Goal: Task Accomplishment & Management: Manage account settings

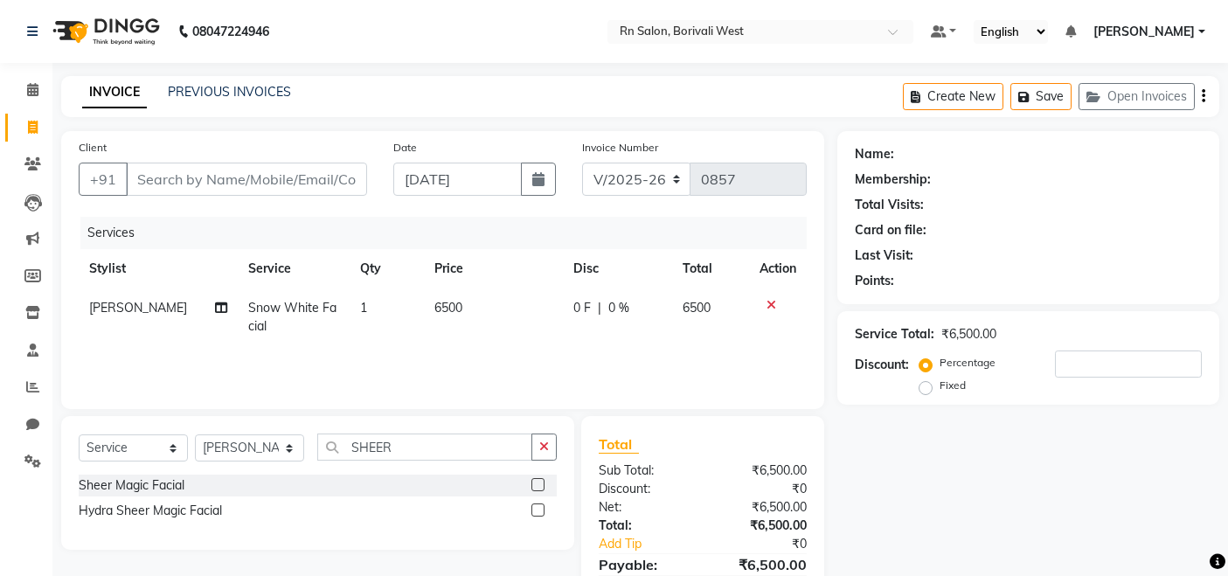
select select "8515"
select select "service"
select select "89777"
click at [252, 177] on input "Client" at bounding box center [246, 179] width 241 height 33
type input "9"
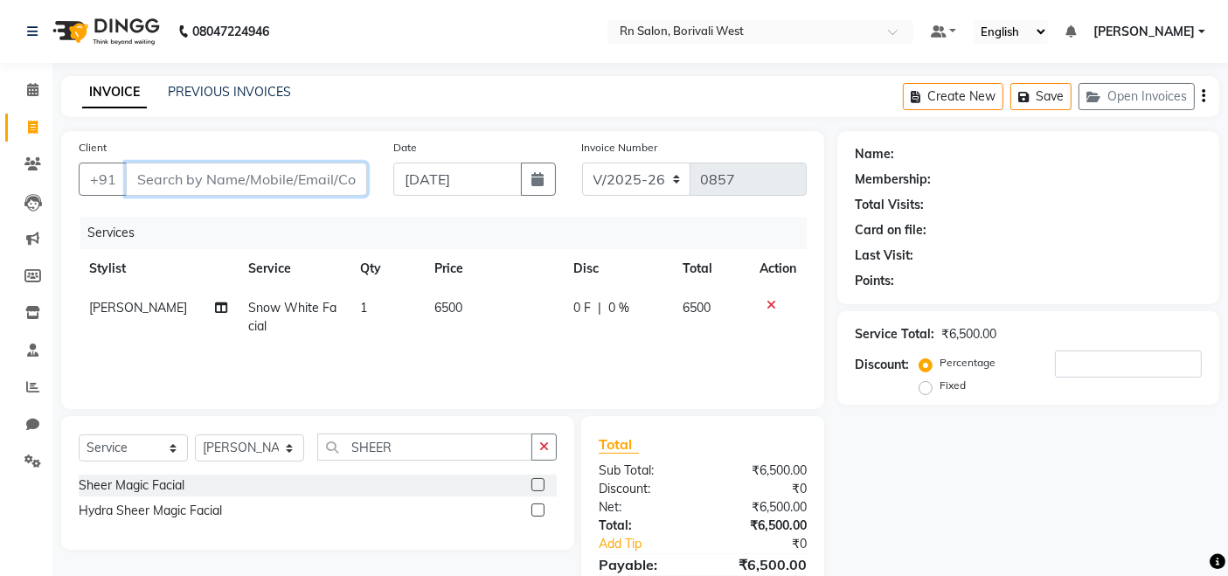
type input "0"
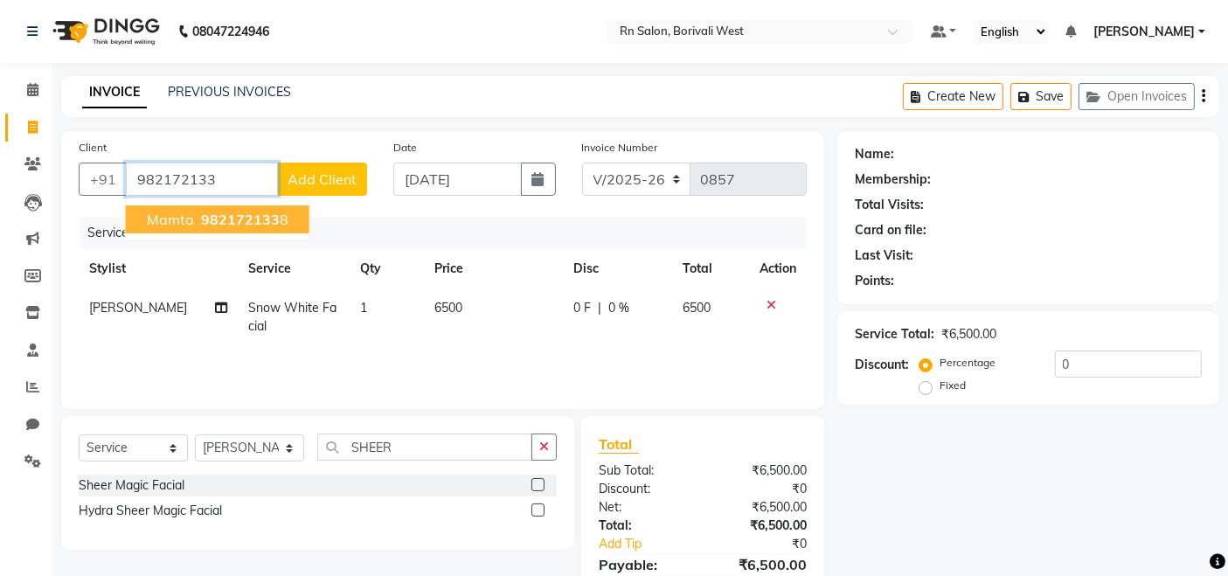
click at [281, 223] on ngb-highlight "982172133 8" at bounding box center [243, 219] width 91 height 17
type input "9821721338"
select select "1: Object"
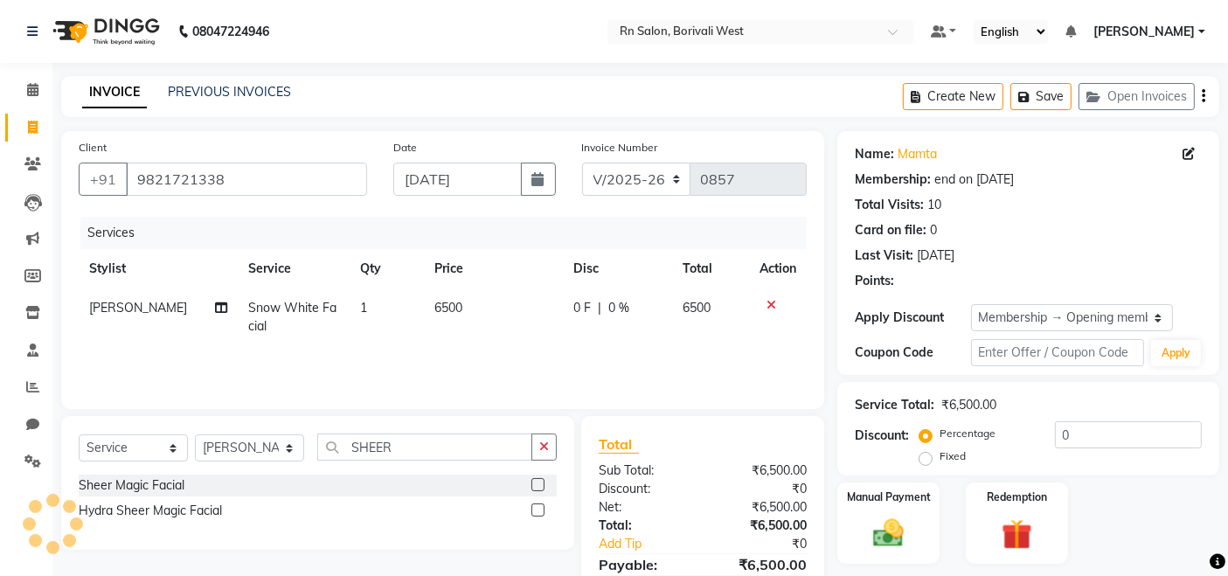
type input "20"
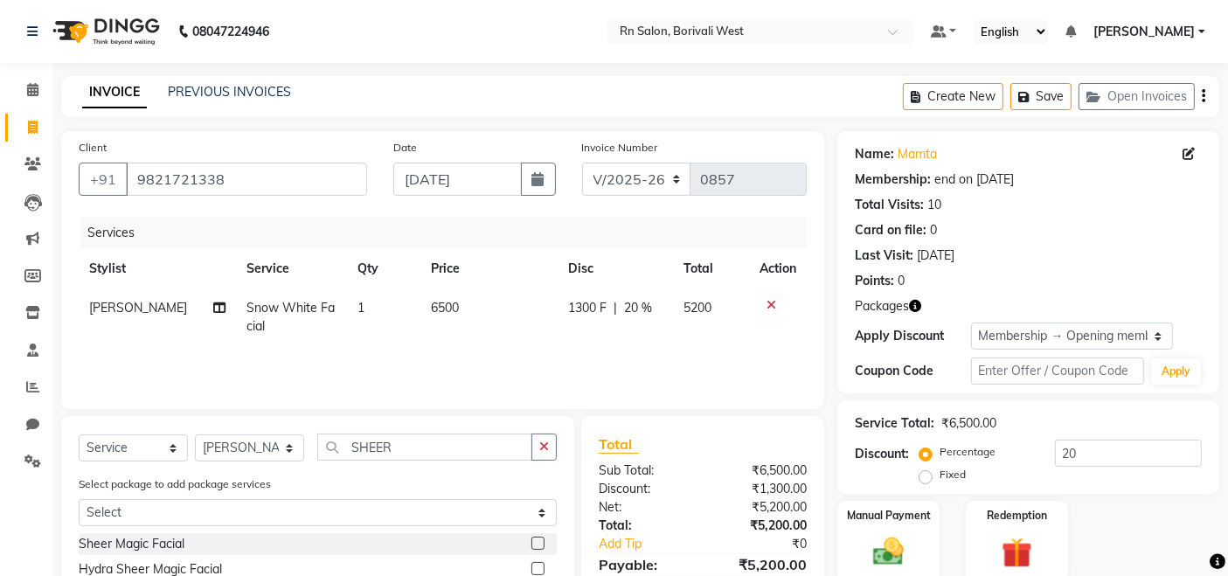
click at [768, 302] on icon at bounding box center [772, 305] width 10 height 12
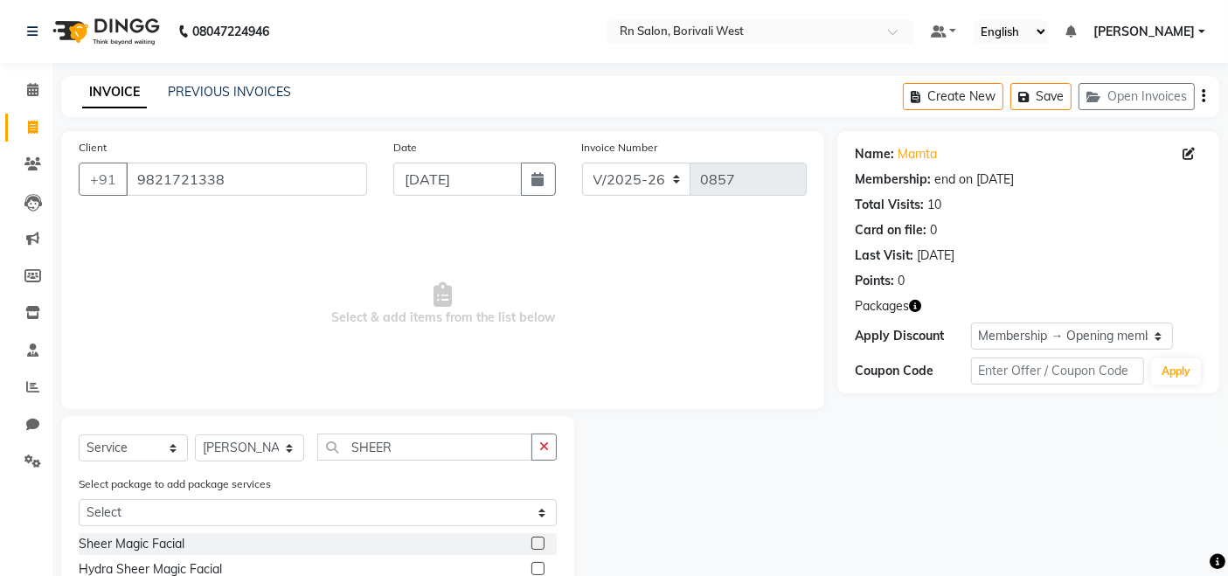
click at [919, 308] on icon "button" at bounding box center [915, 306] width 12 height 12
click at [838, 542] on div "Name: Mamta Membership: end on 05-07-2026 Total Visits: 10 Card on file: 0 Last…" at bounding box center [1035, 369] width 395 height 477
click at [409, 446] on input "SHEER" at bounding box center [424, 447] width 215 height 27
click at [255, 452] on select "Select Stylist Arpita Deshmukh Beena jaiswar DC Deepak Parbat Farhana Gautam ma…" at bounding box center [249, 447] width 109 height 27
select select "84270"
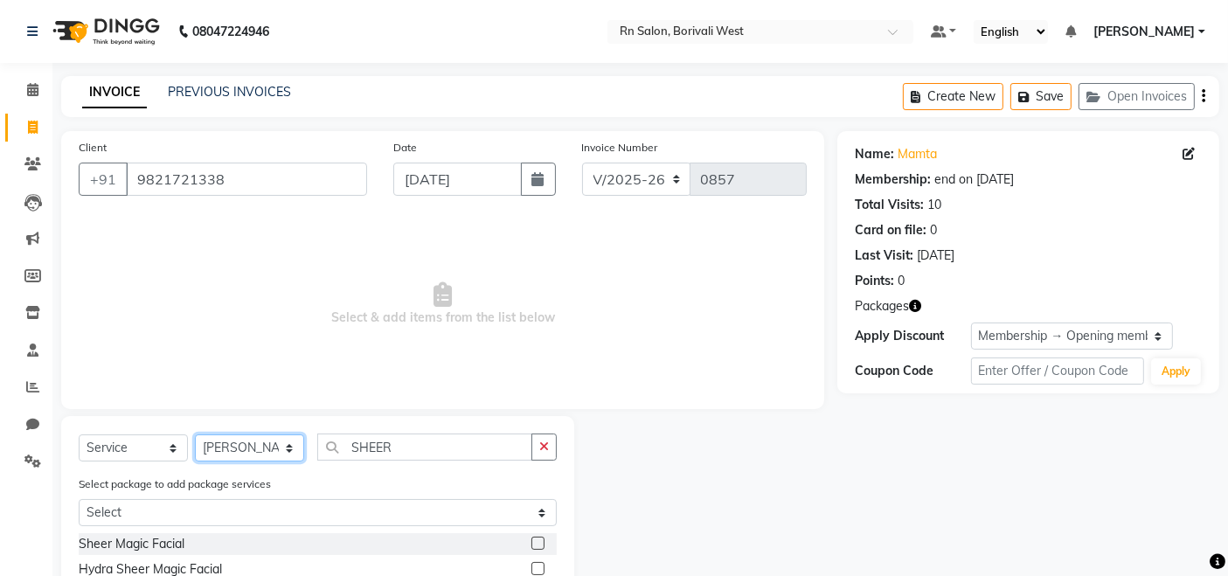
click at [195, 434] on select "Select Stylist Arpita Deshmukh Beena jaiswar DC Deepak Parbat Farhana Gautam ma…" at bounding box center [249, 447] width 109 height 27
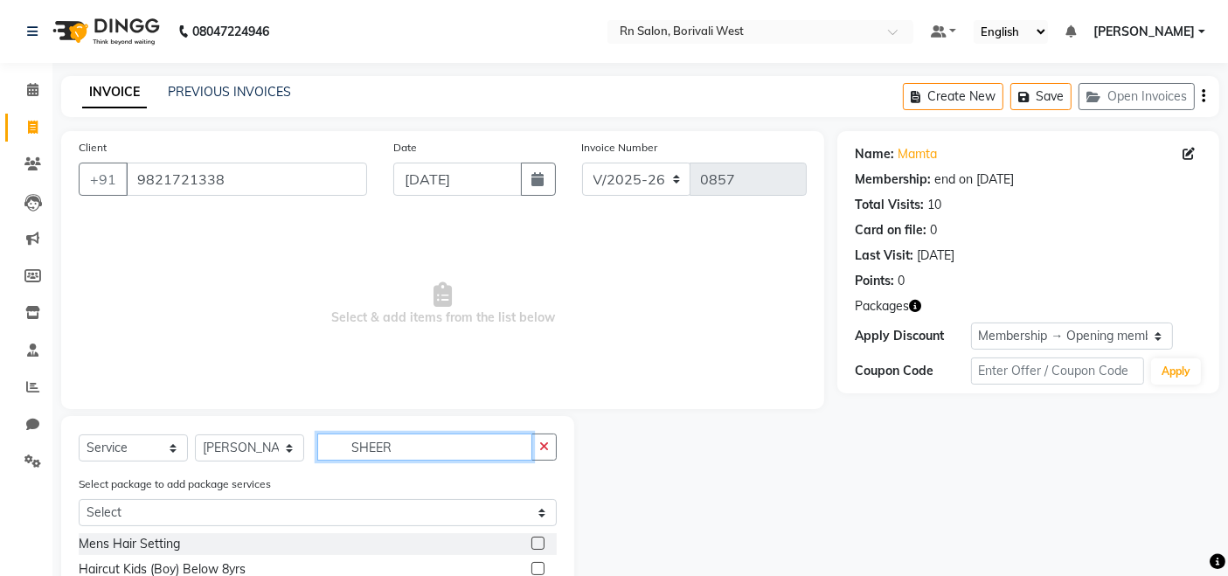
click at [471, 450] on input "SHEER" at bounding box center [424, 447] width 215 height 27
type input "S"
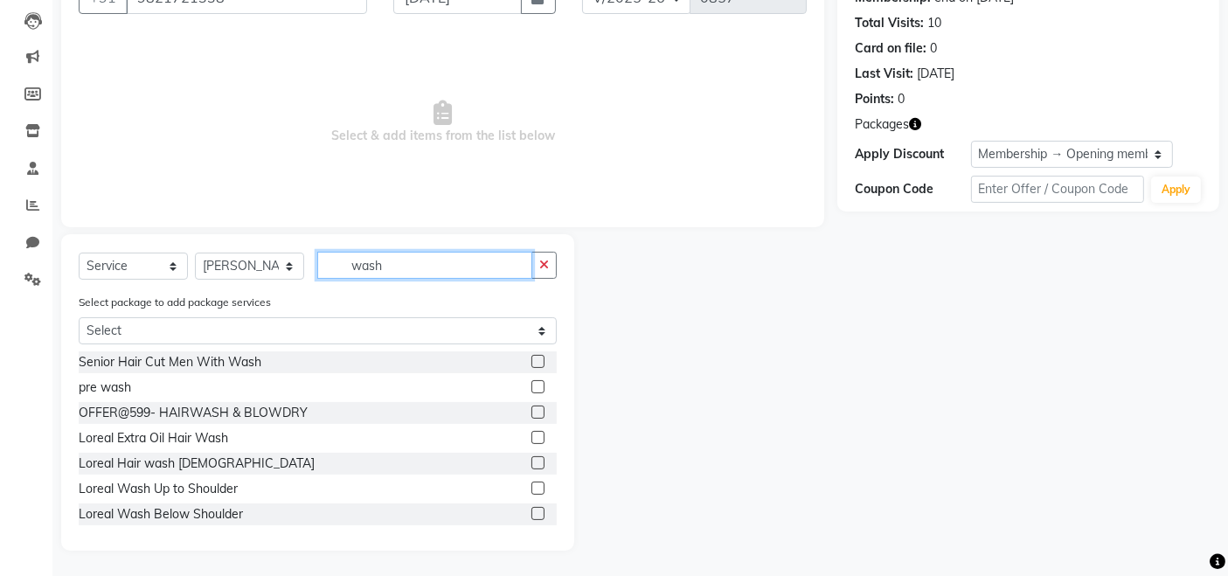
type input "wash"
click at [532, 518] on label at bounding box center [538, 513] width 13 height 13
click at [532, 518] on input "checkbox" at bounding box center [537, 514] width 11 height 11
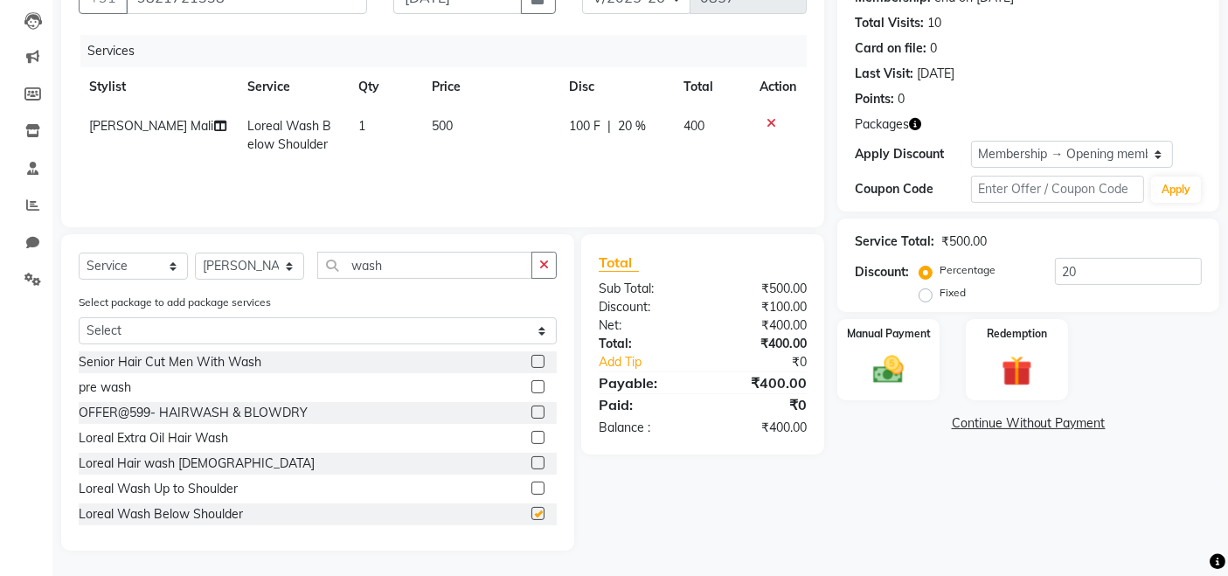
checkbox input "false"
click at [879, 345] on div "Manual Payment" at bounding box center [889, 360] width 106 height 86
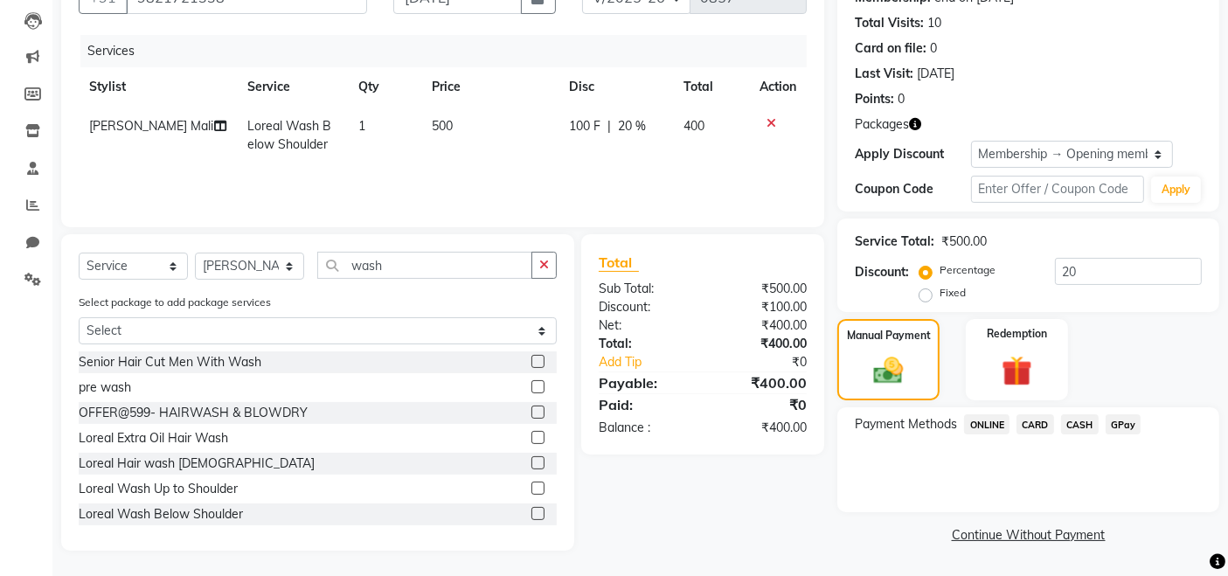
click at [1072, 417] on span "CASH" at bounding box center [1080, 424] width 38 height 20
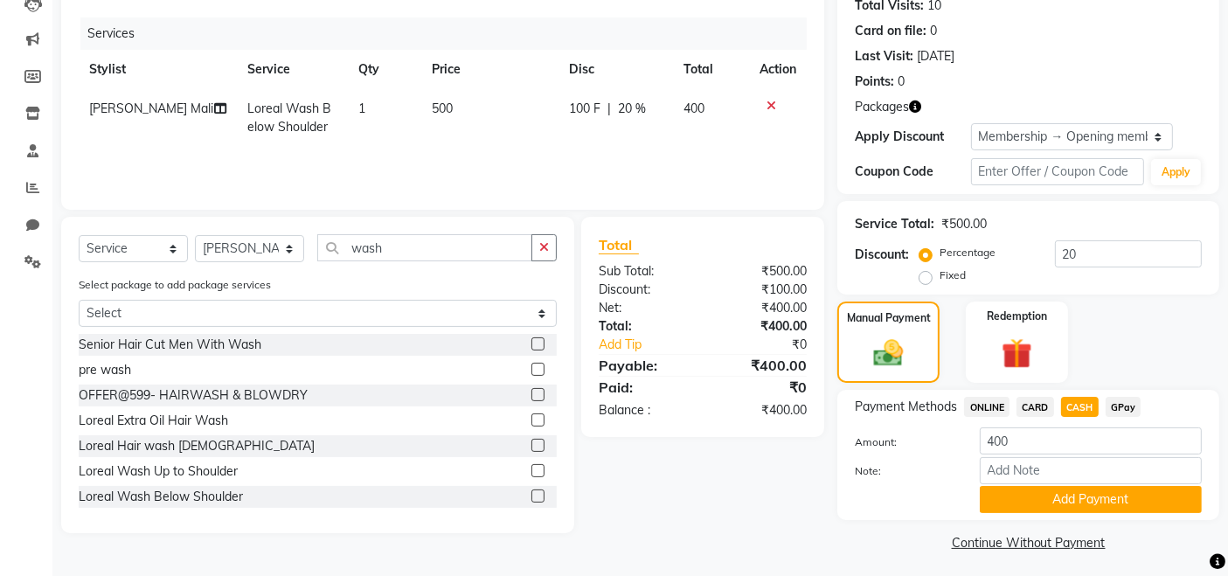
scroll to position [205, 0]
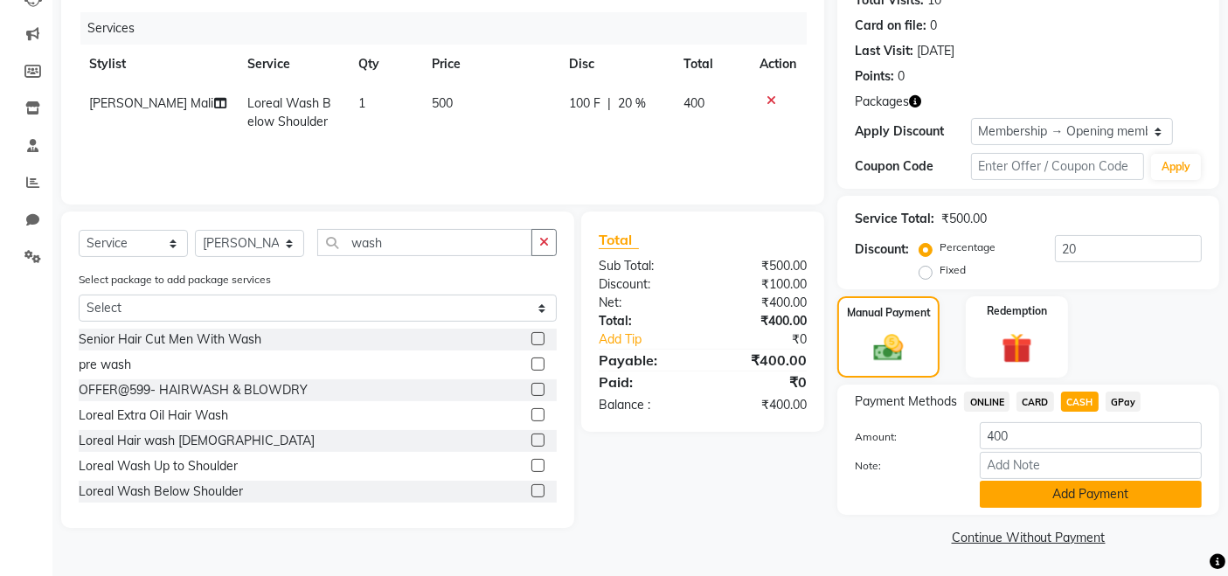
click at [1081, 488] on button "Add Payment" at bounding box center [1091, 494] width 222 height 27
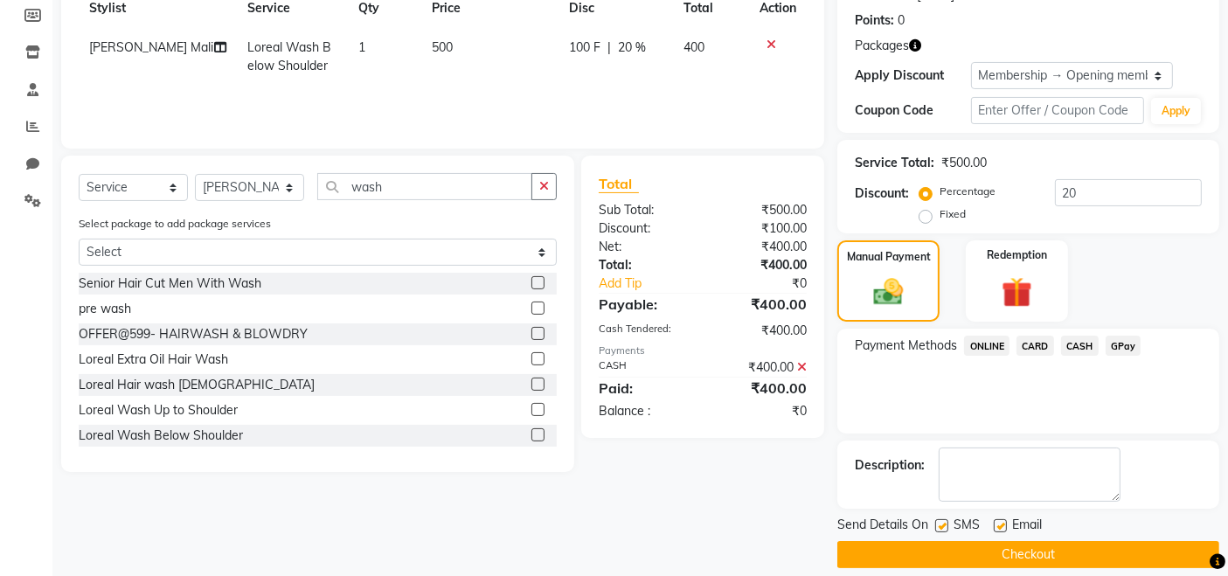
scroll to position [277, 0]
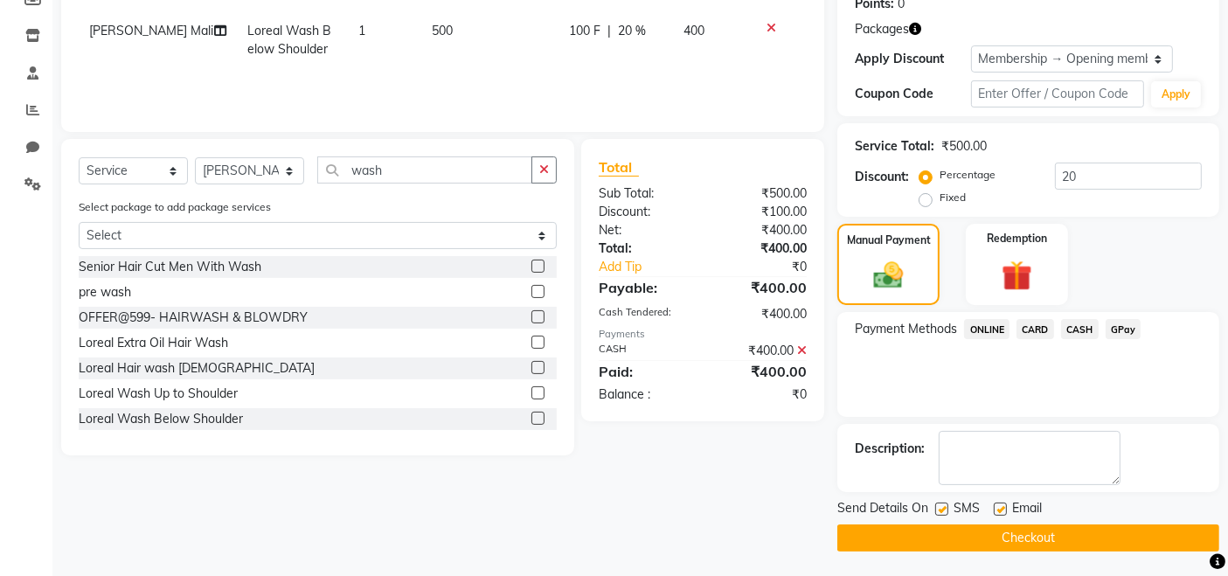
click at [1004, 505] on label at bounding box center [1000, 509] width 13 height 13
click at [1004, 505] on input "checkbox" at bounding box center [999, 509] width 11 height 11
checkbox input "false"
click at [1004, 533] on button "Checkout" at bounding box center [1029, 538] width 382 height 27
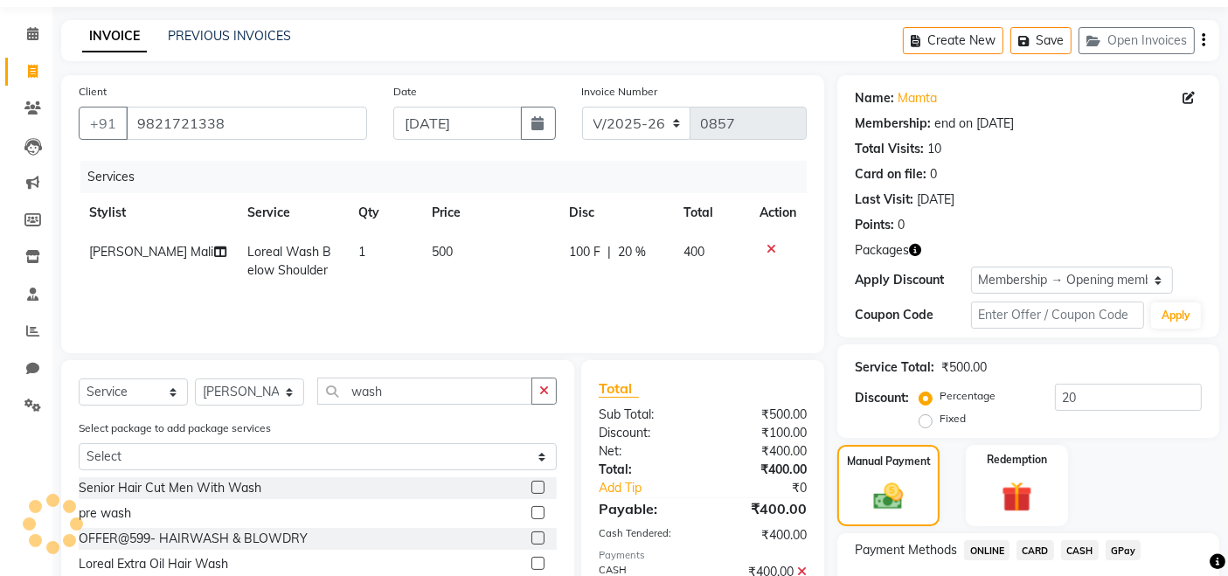
scroll to position [0, 0]
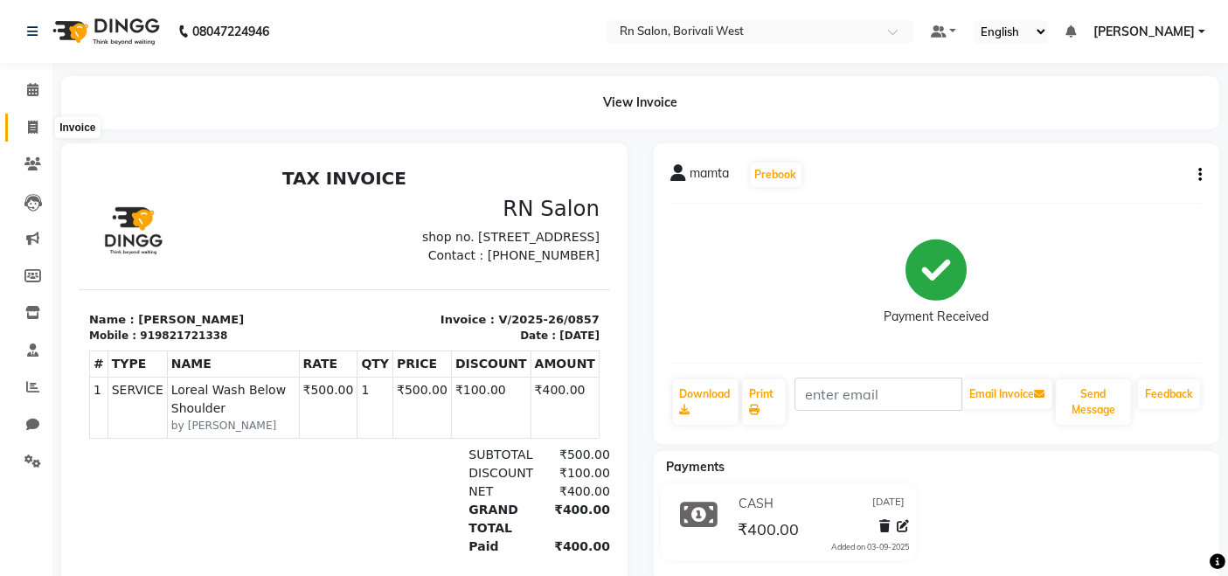
click at [30, 127] on icon at bounding box center [33, 127] width 10 height 13
select select "8515"
select select "service"
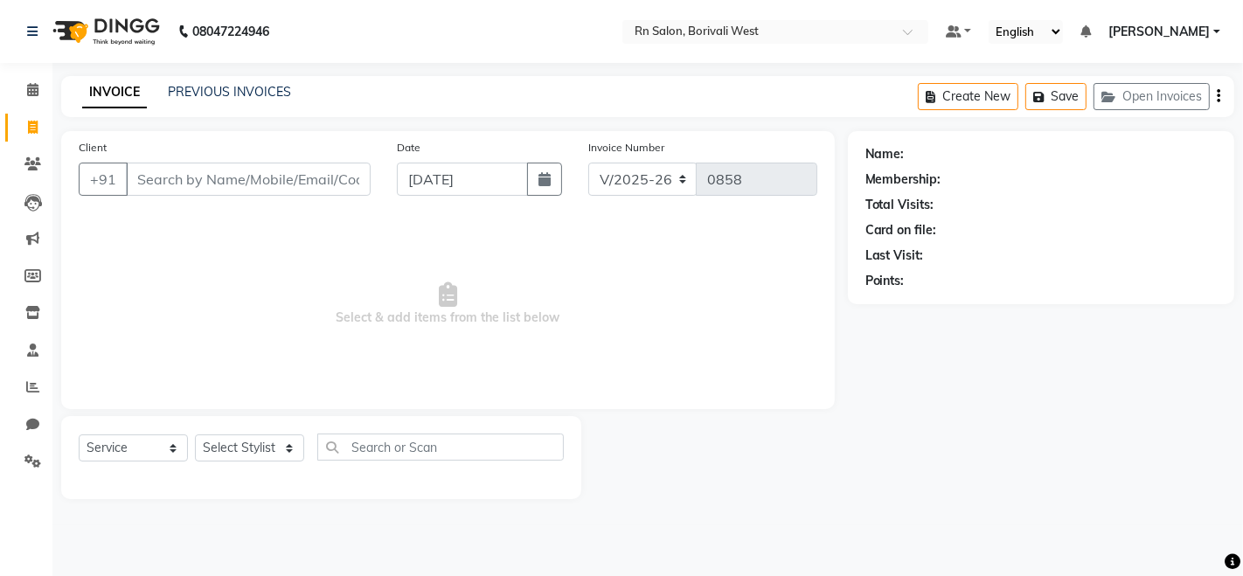
click at [152, 176] on input "Client" at bounding box center [248, 179] width 245 height 33
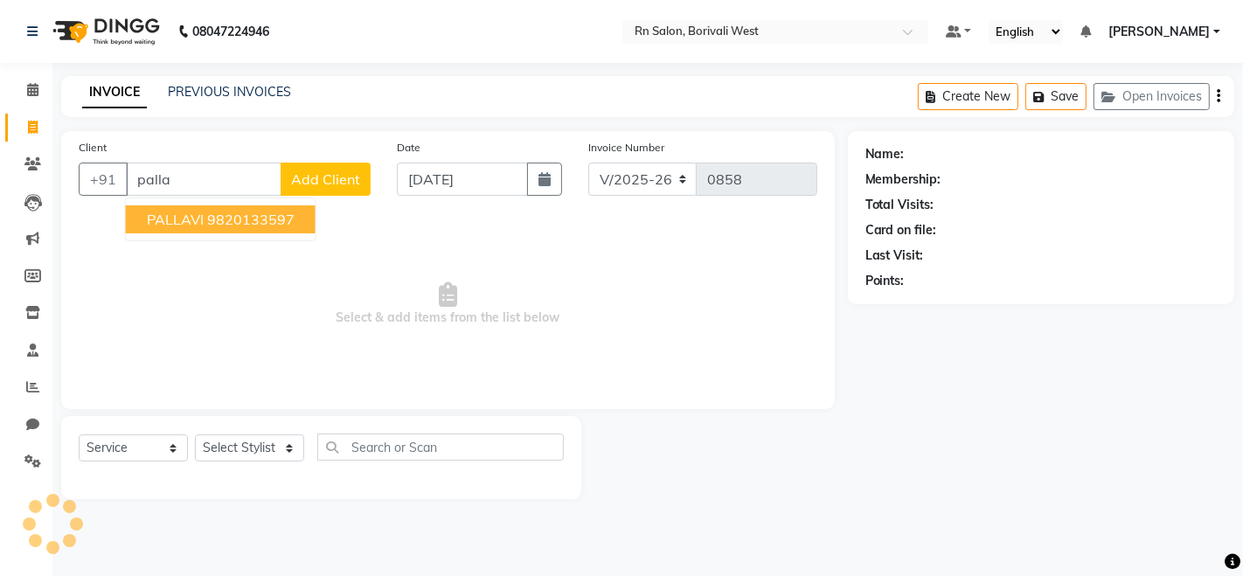
click at [174, 213] on span "PALLAVI" at bounding box center [175, 219] width 57 height 17
type input "9820133597"
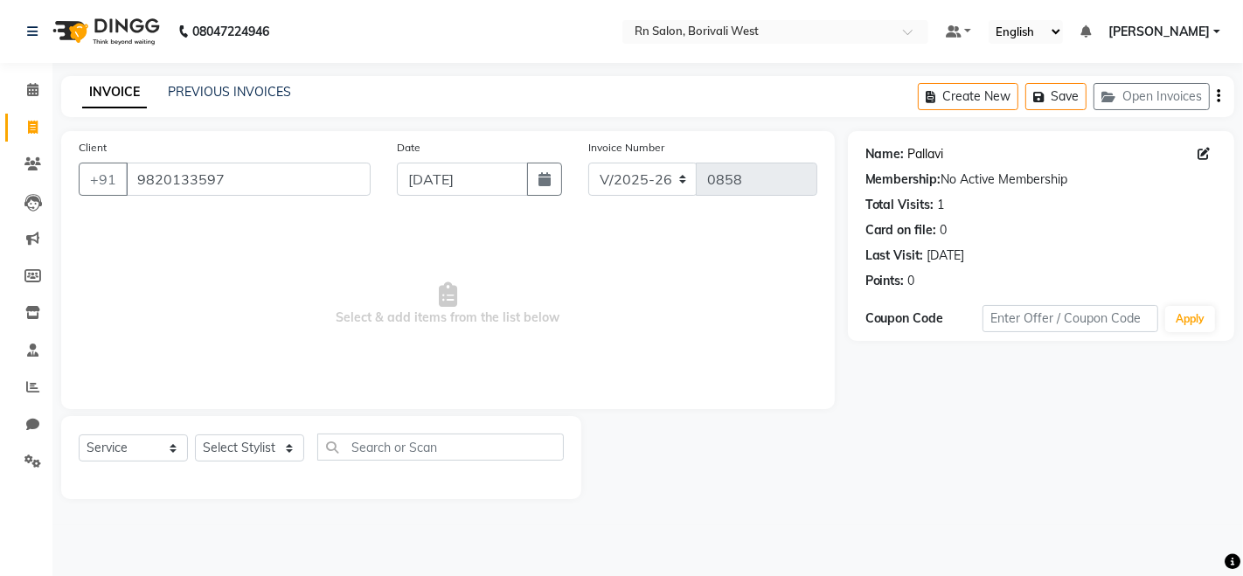
click at [935, 146] on link "Pallavi" at bounding box center [926, 154] width 36 height 18
drag, startPoint x: 115, startPoint y: 458, endPoint x: 128, endPoint y: 435, distance: 25.8
click at [115, 458] on select "Select Service Product Membership Package Voucher Prepaid Gift Card" at bounding box center [133, 447] width 109 height 27
select select "product"
click at [79, 434] on select "Select Service Product Membership Package Voucher Prepaid Gift Card" at bounding box center [133, 447] width 109 height 27
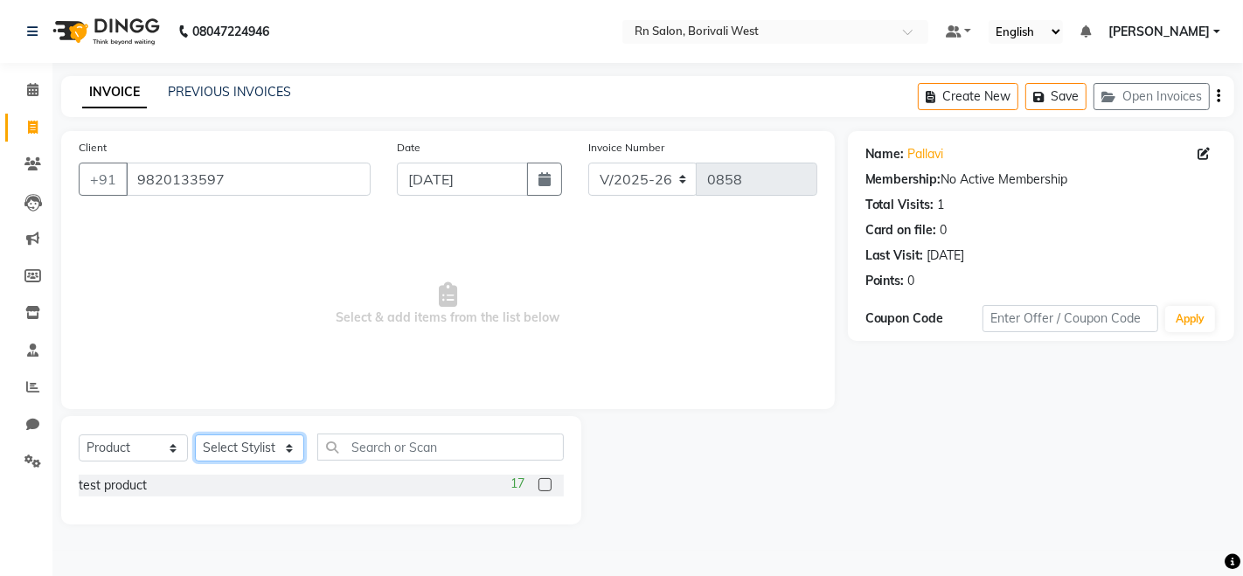
click at [267, 438] on select "Select Stylist Arpita Deshmukh Beena jaiswar DC Deepak Parbat Farhana Gautam ma…" at bounding box center [249, 447] width 109 height 27
click at [195, 434] on select "Select Stylist Arpita Deshmukh Beena jaiswar DC Deepak Parbat Farhana Gautam ma…" at bounding box center [249, 447] width 109 height 27
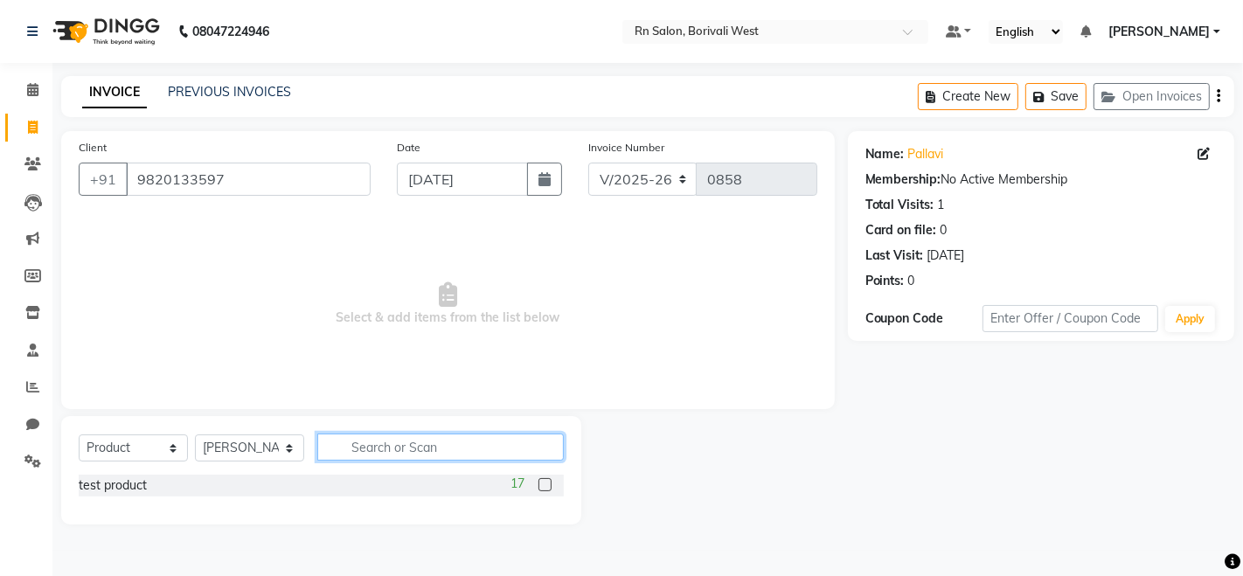
click at [354, 441] on input "text" at bounding box center [440, 447] width 247 height 27
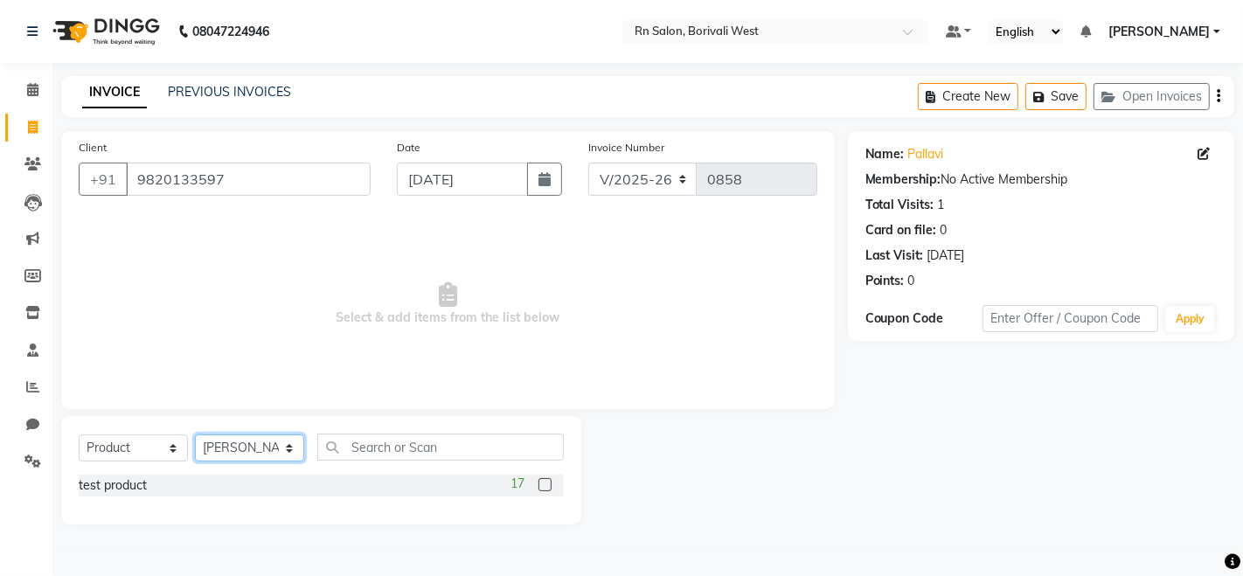
click at [251, 449] on select "Select Stylist Arpita Deshmukh Beena jaiswar DC Deepak Parbat Farhana Gautam ma…" at bounding box center [249, 447] width 109 height 27
select select "89777"
click at [195, 434] on select "Select Stylist Arpita Deshmukh Beena jaiswar DC Deepak Parbat Farhana Gautam ma…" at bounding box center [249, 447] width 109 height 27
click at [20, 463] on span at bounding box center [32, 462] width 31 height 20
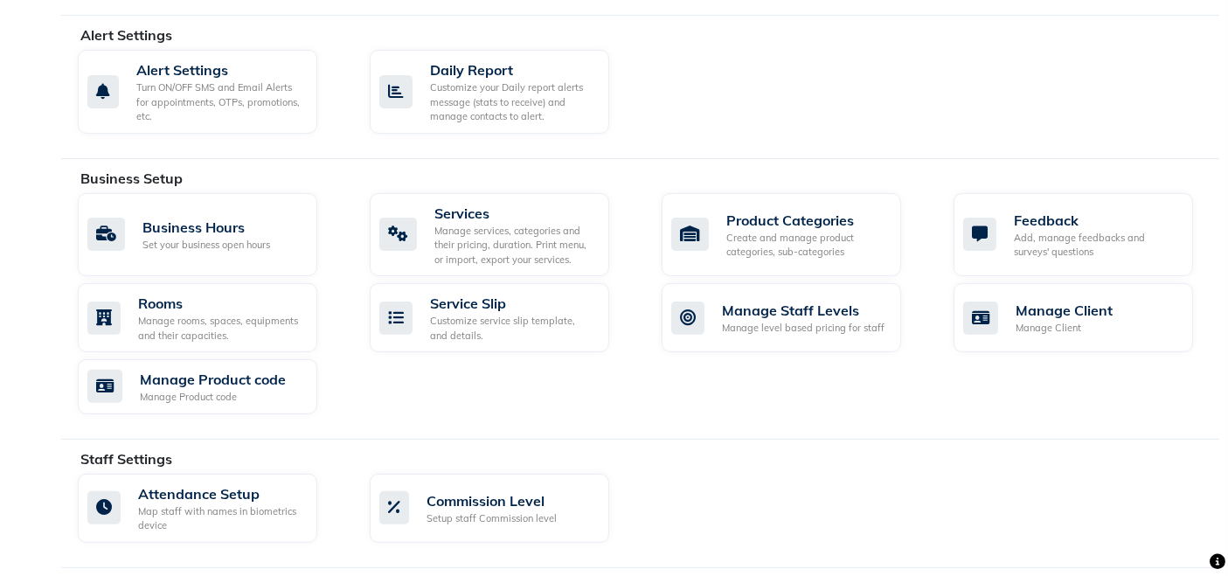
scroll to position [479, 0]
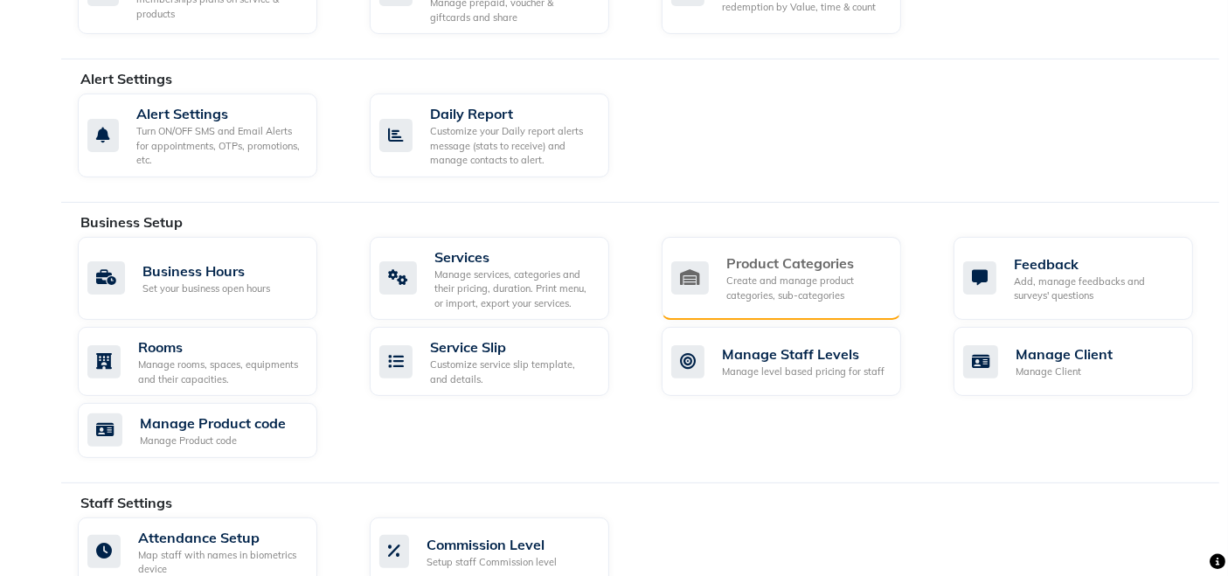
click at [779, 290] on div "Create and manage product categories, sub-categories" at bounding box center [806, 288] width 161 height 29
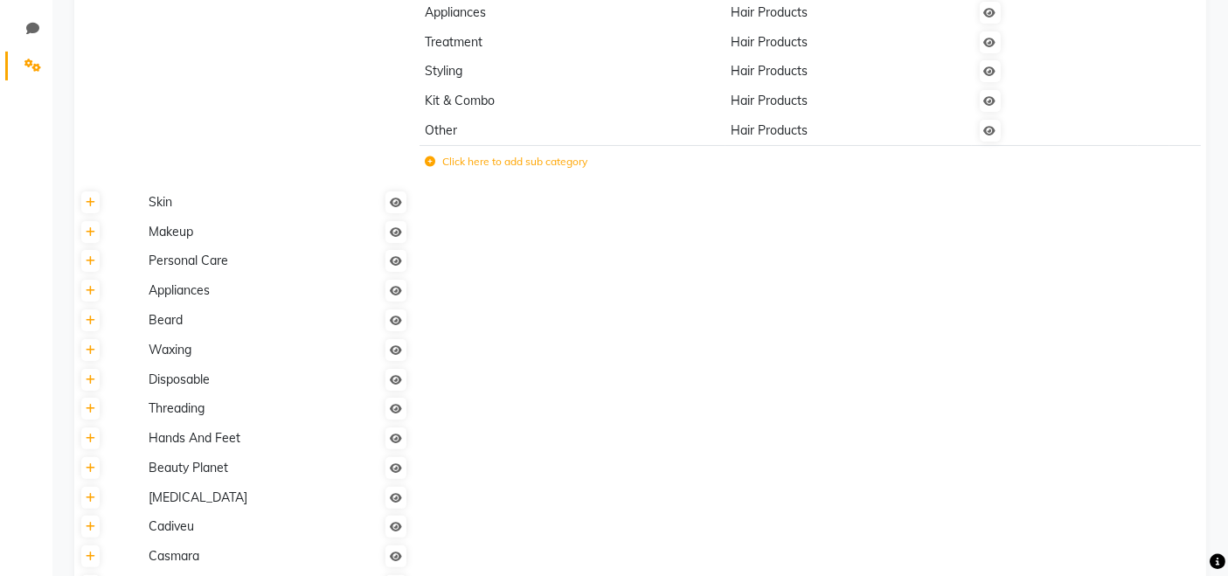
scroll to position [388, 0]
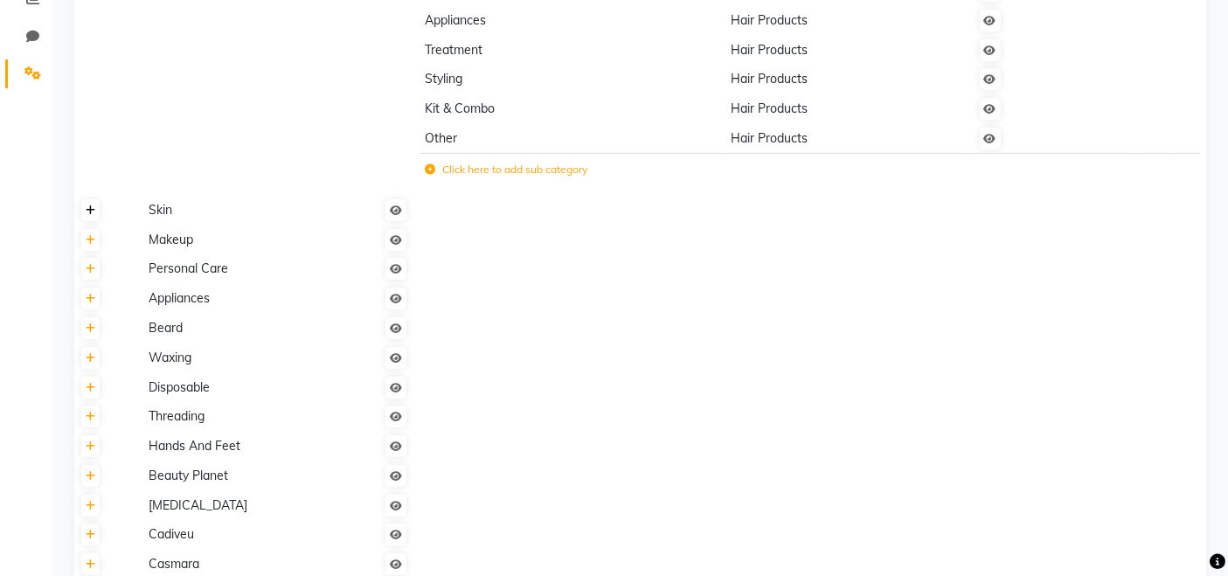
click at [88, 214] on icon at bounding box center [91, 210] width 10 height 10
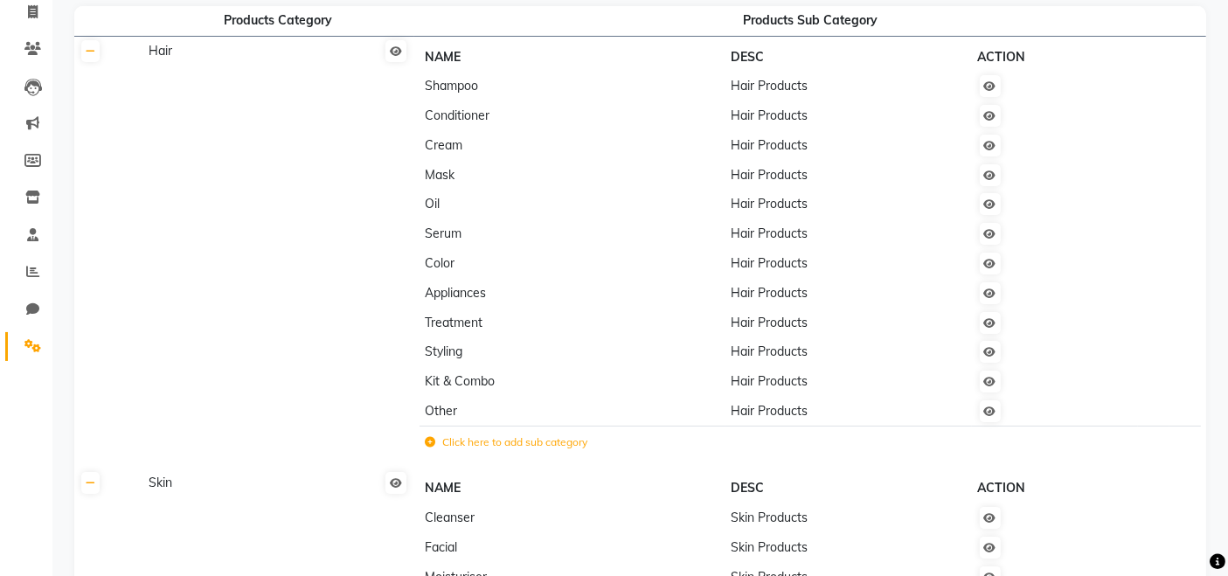
scroll to position [97, 0]
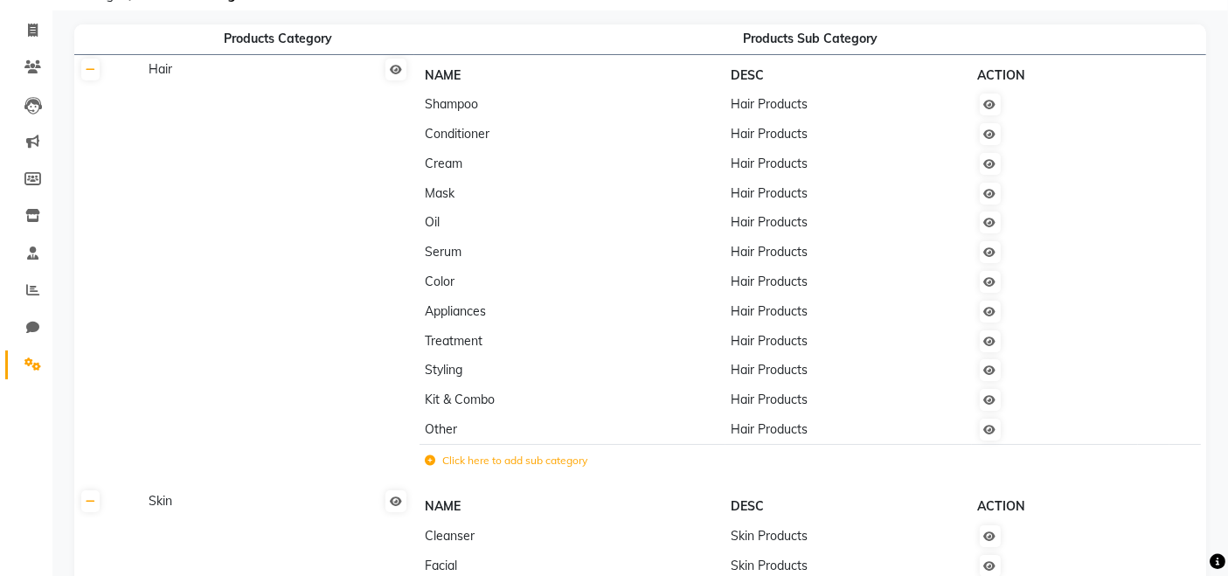
click at [442, 121] on td "Conditioner" at bounding box center [573, 135] width 306 height 30
click at [459, 115] on td "Shampoo" at bounding box center [573, 105] width 306 height 30
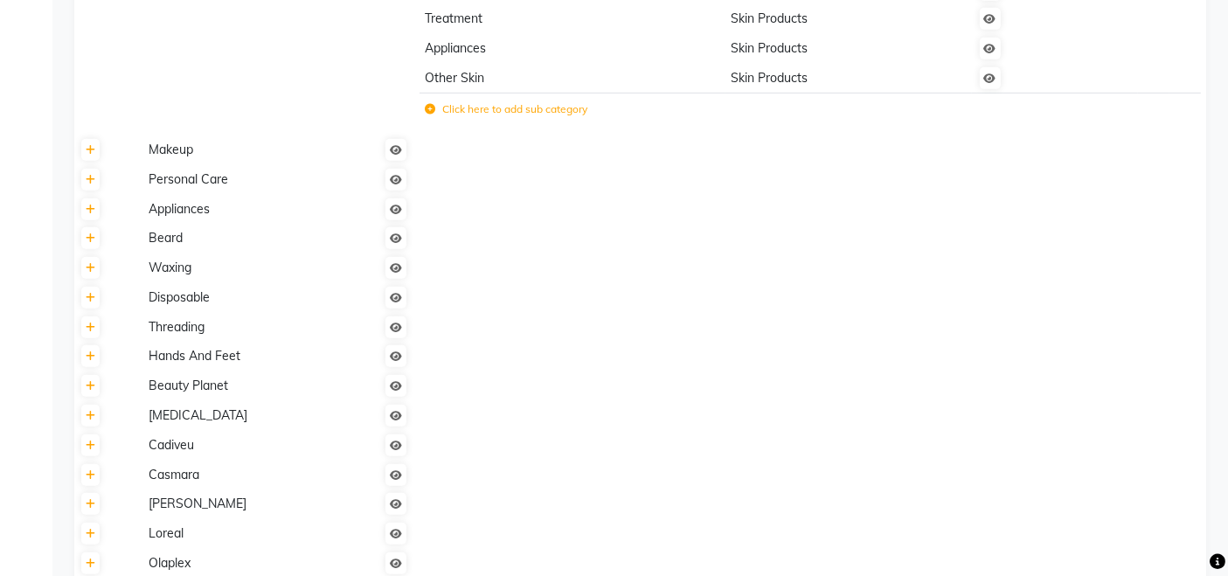
scroll to position [1163, 0]
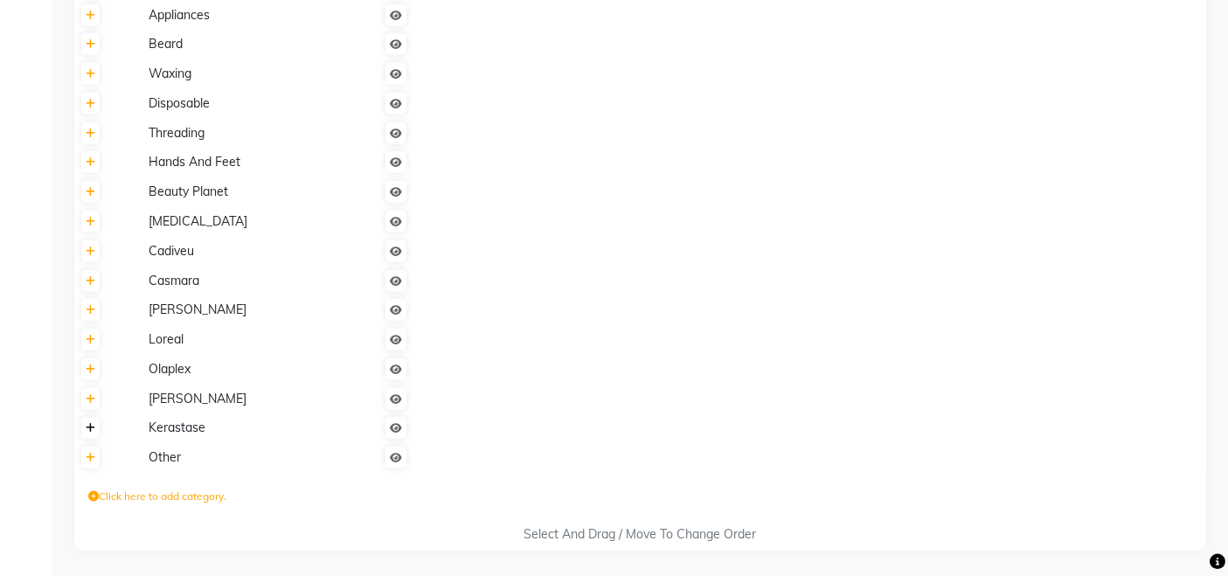
click at [94, 433] on icon at bounding box center [91, 428] width 10 height 10
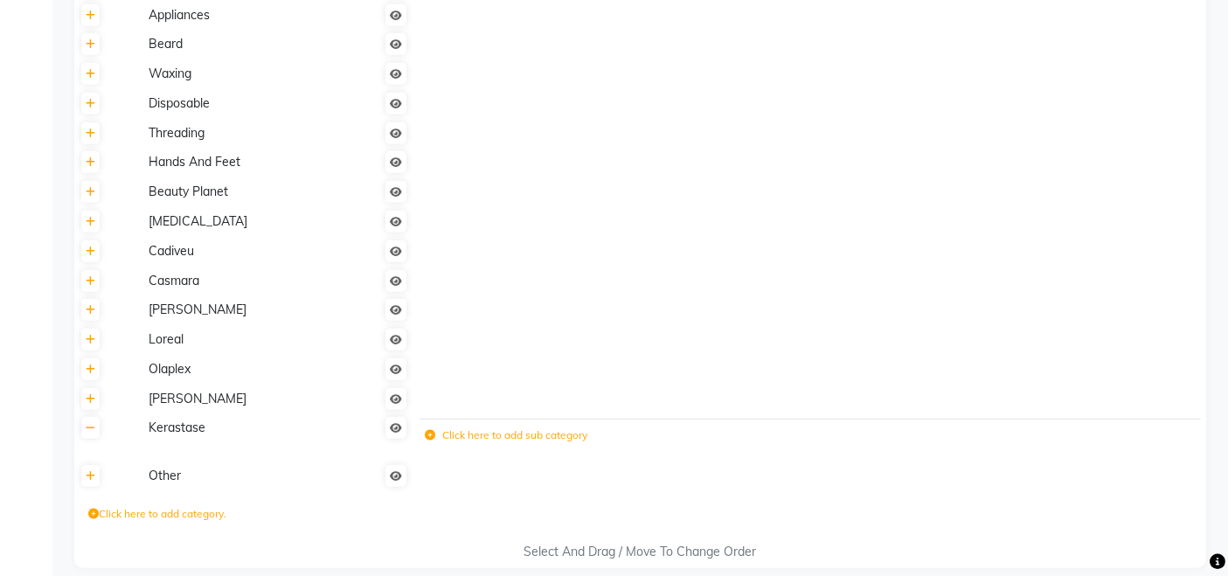
click at [429, 437] on icon at bounding box center [430, 435] width 10 height 10
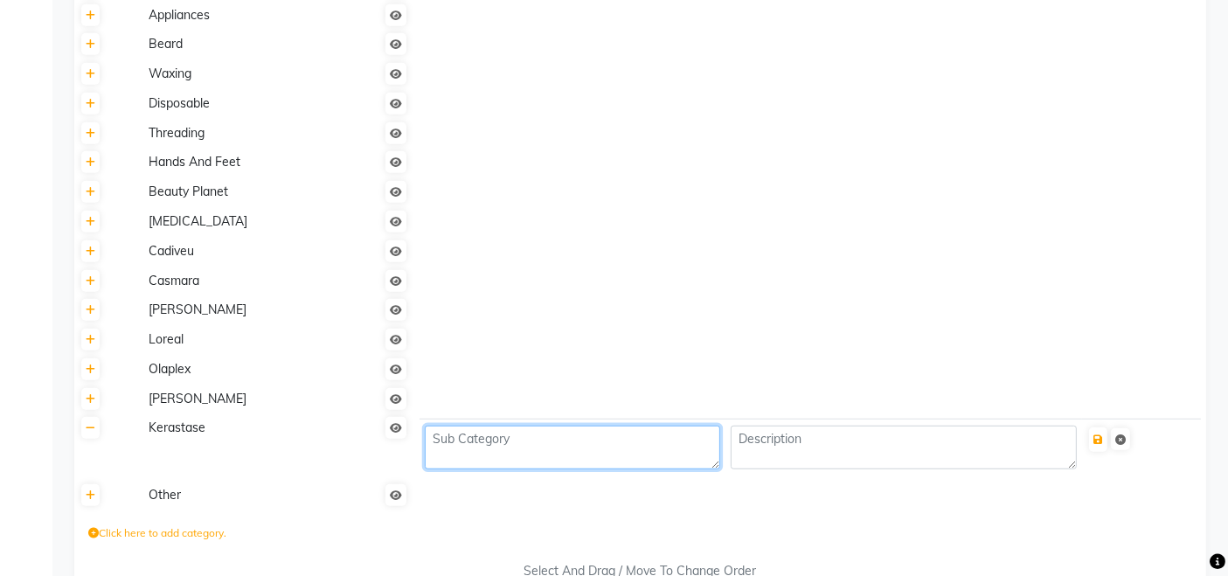
click at [481, 446] on textarea at bounding box center [572, 448] width 295 height 44
click at [522, 460] on textarea at bounding box center [572, 448] width 295 height 44
type textarea "k"
type textarea "Kerastase Specifique bain riche dermo-calm"
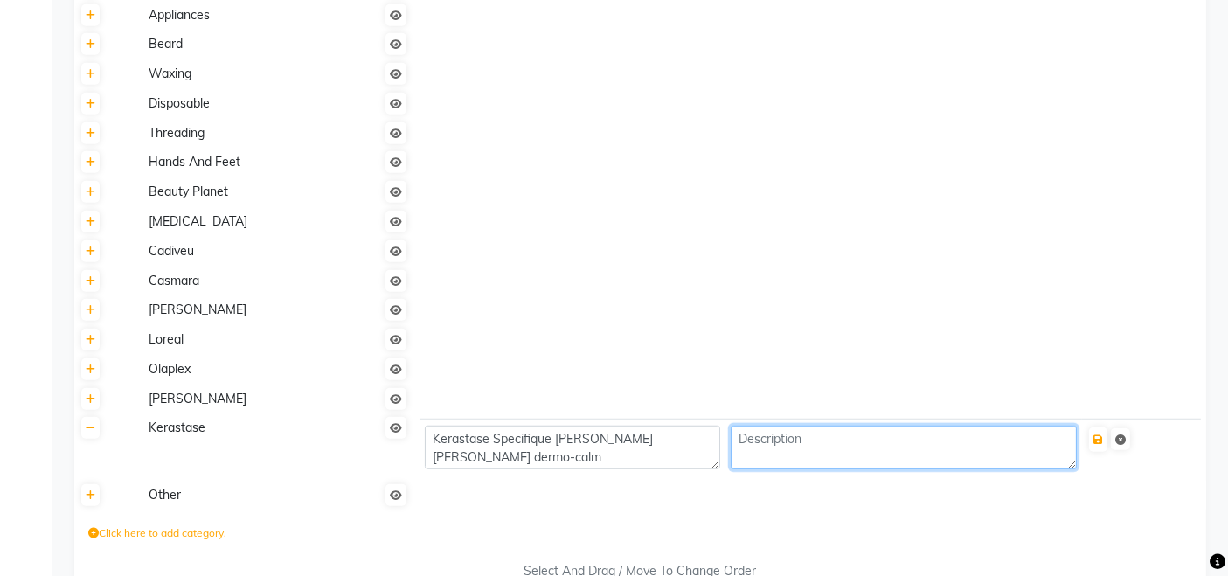
click at [778, 435] on textarea at bounding box center [903, 448] width 345 height 44
click at [1098, 436] on icon "submit" at bounding box center [1099, 439] width 10 height 10
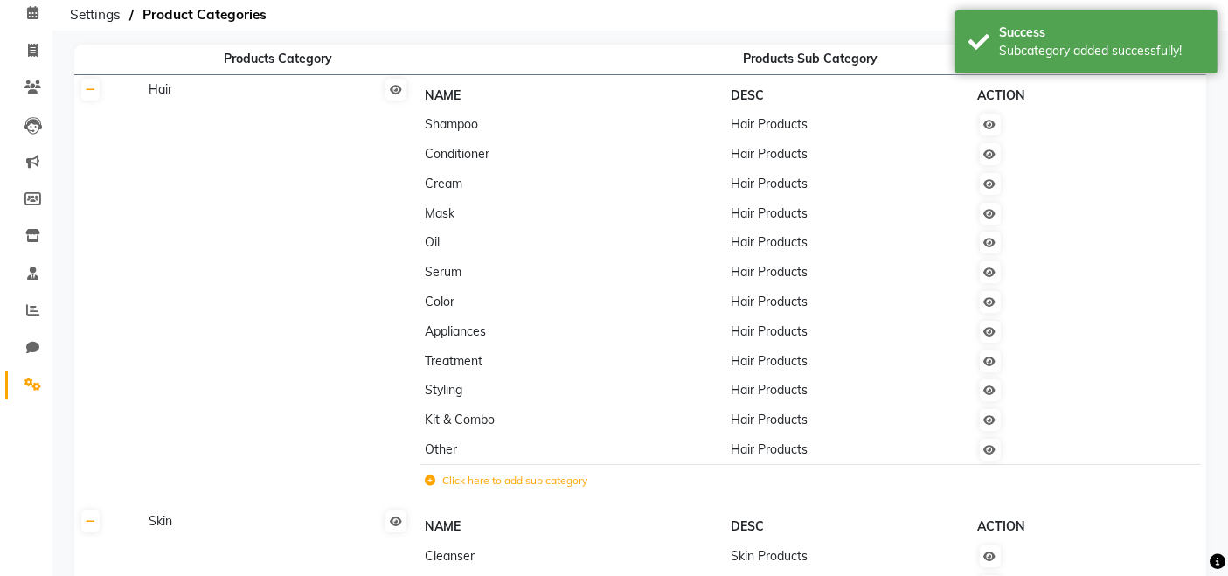
scroll to position [0, 0]
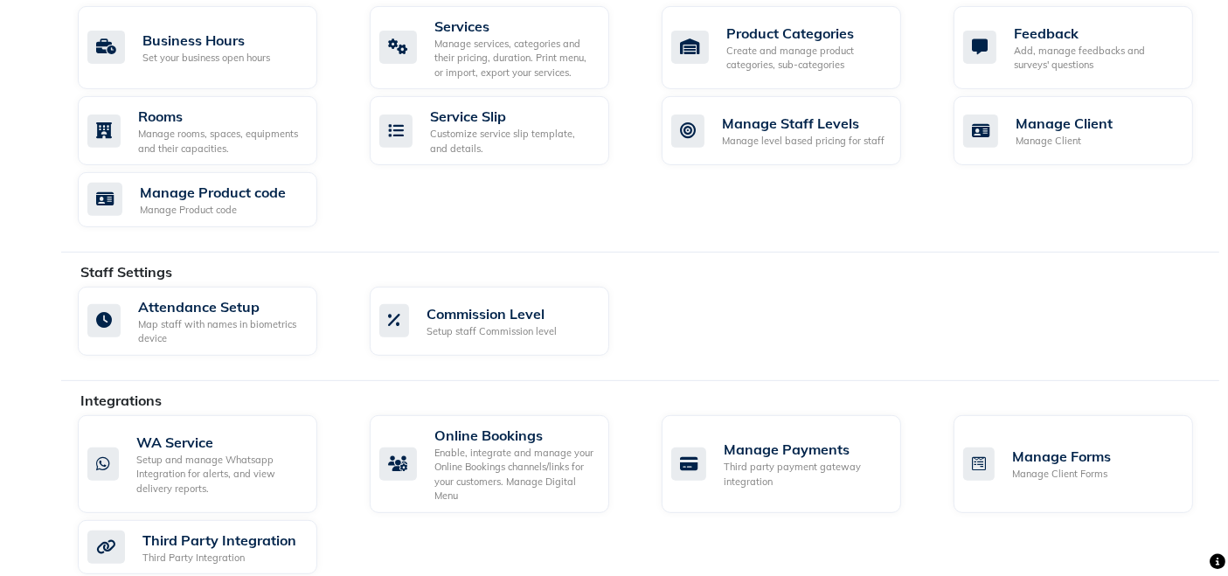
scroll to position [679, 0]
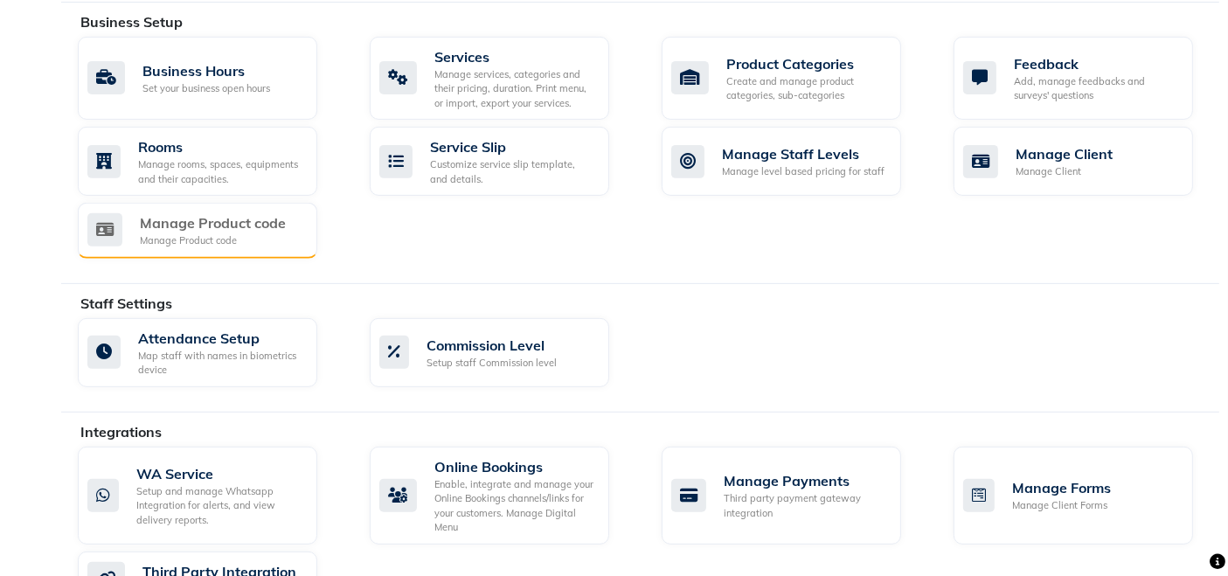
click at [211, 221] on div "Manage Product code" at bounding box center [213, 222] width 146 height 21
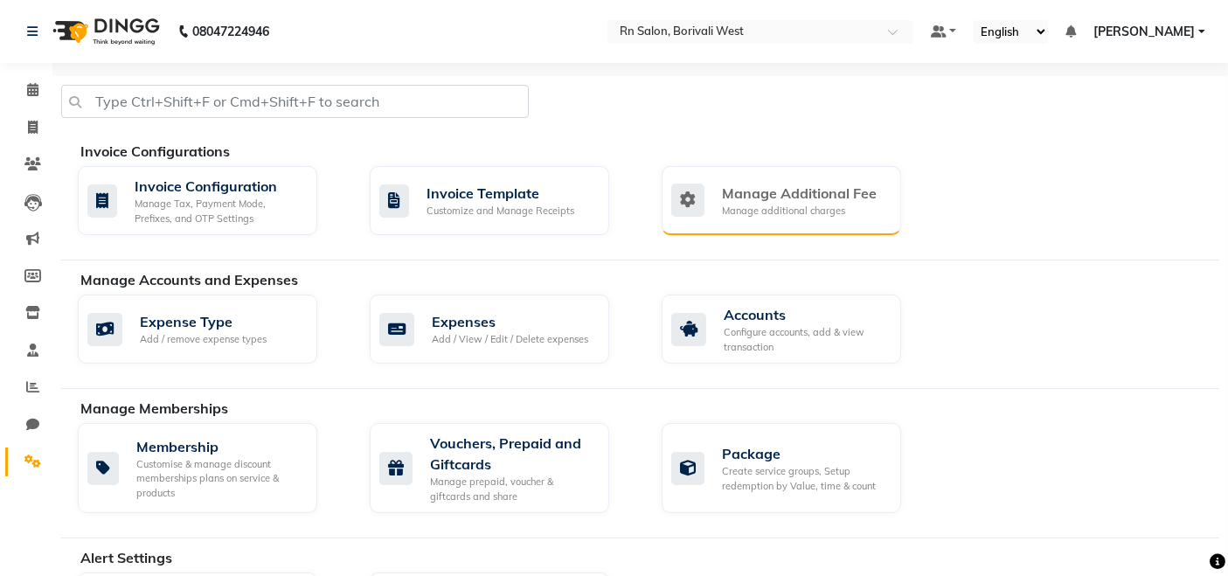
click at [769, 197] on div "Manage Additional Fee" at bounding box center [799, 193] width 155 height 21
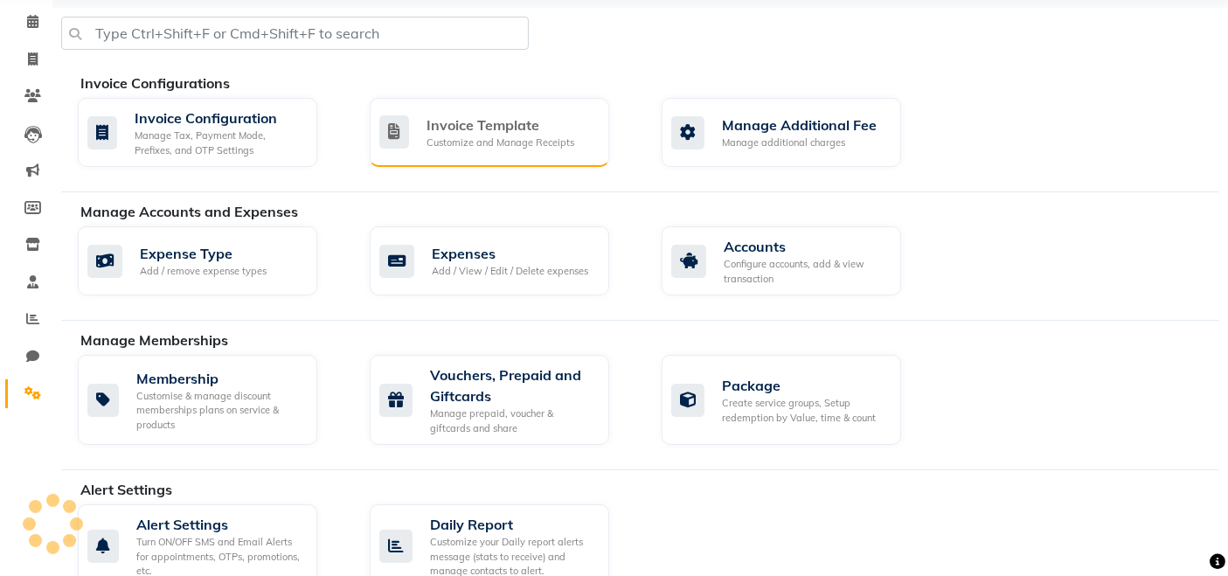
scroll to position [69, 0]
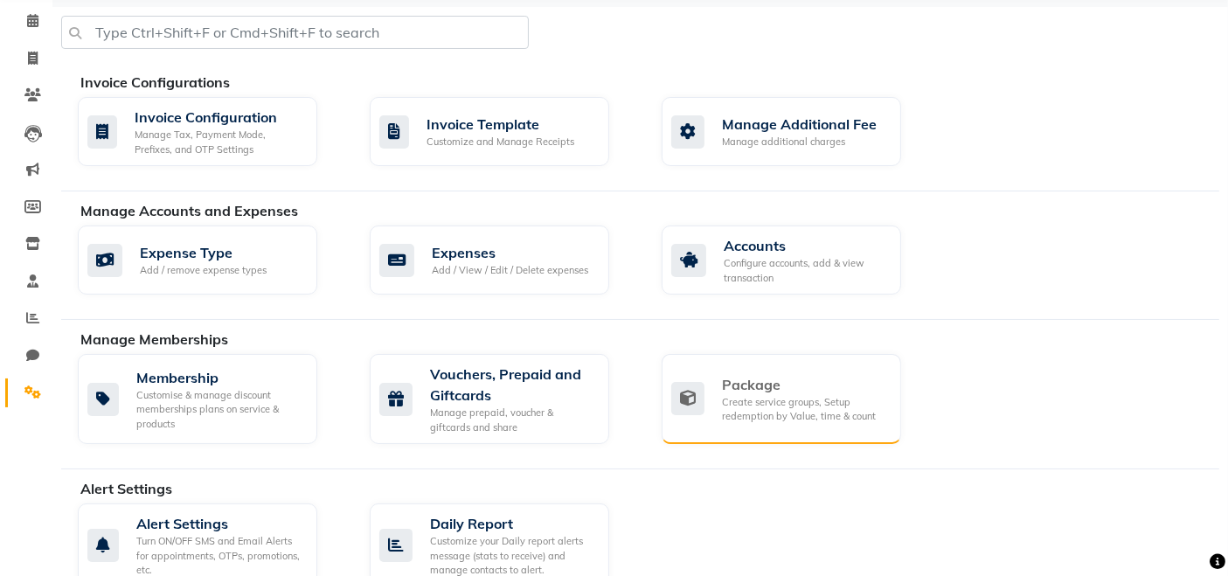
click at [726, 386] on div "Package" at bounding box center [804, 384] width 165 height 21
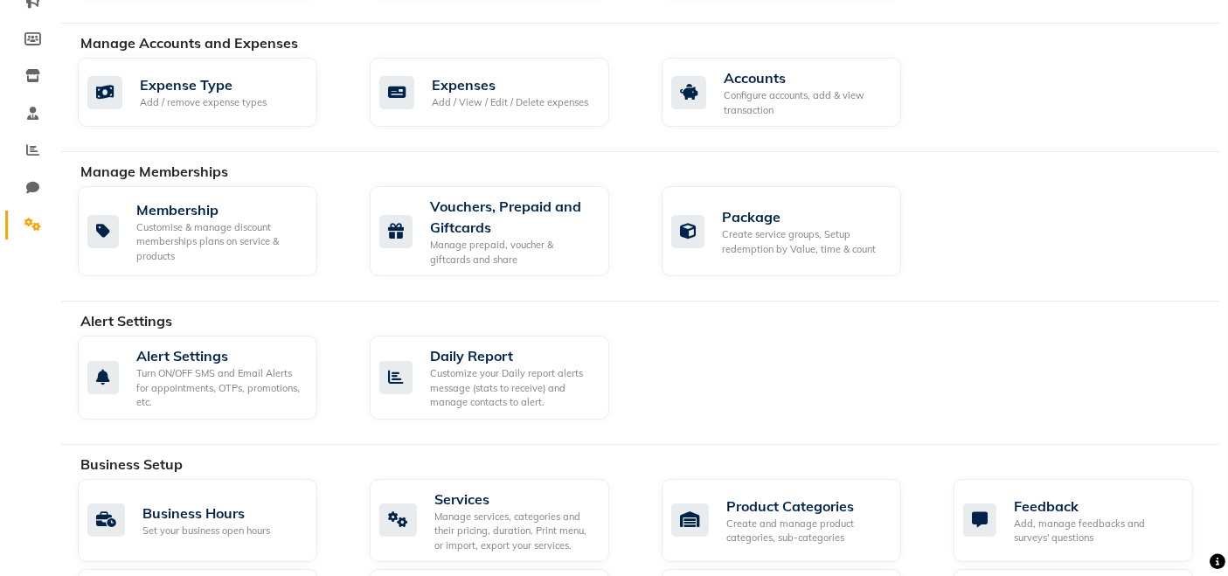
scroll to position [360, 0]
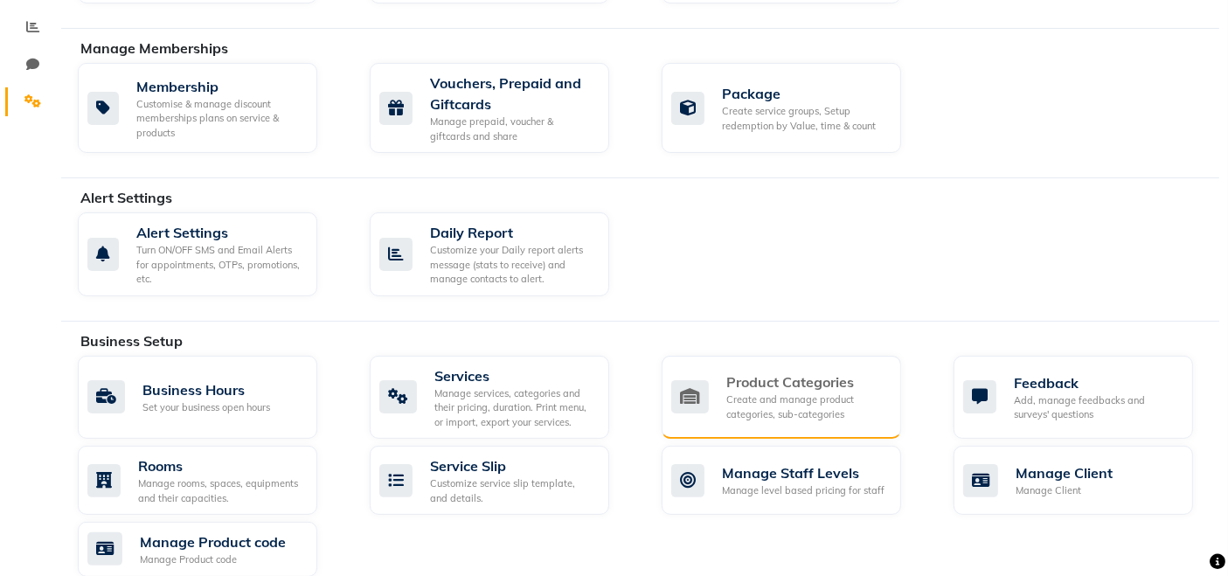
click at [829, 365] on div "Product Categories Create and manage product categories, sub-categories" at bounding box center [782, 398] width 240 height 84
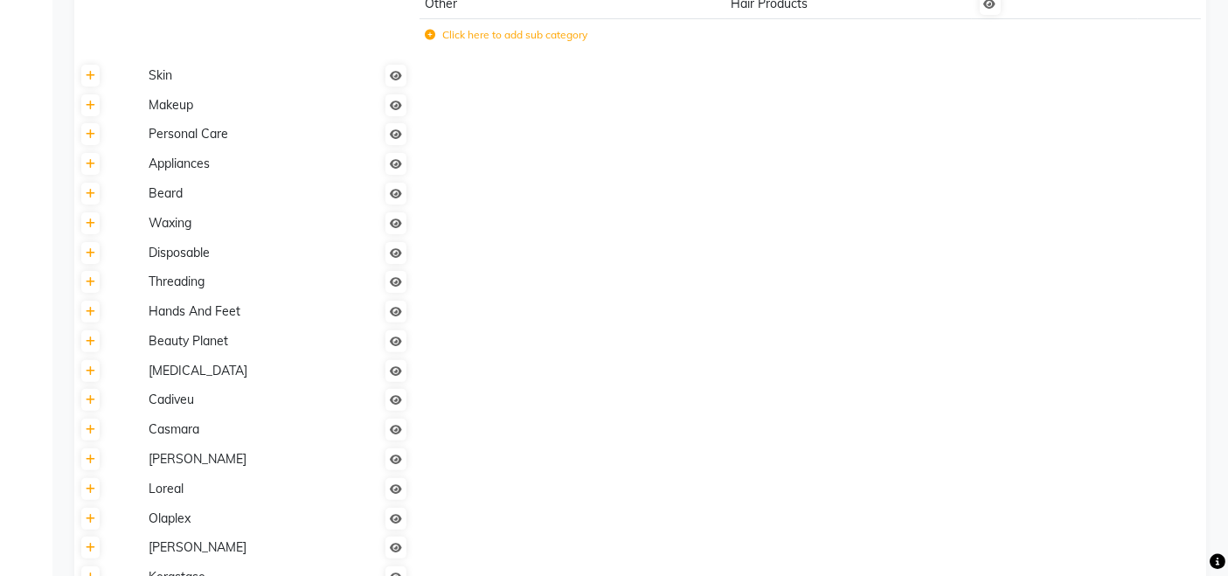
scroll to position [671, 0]
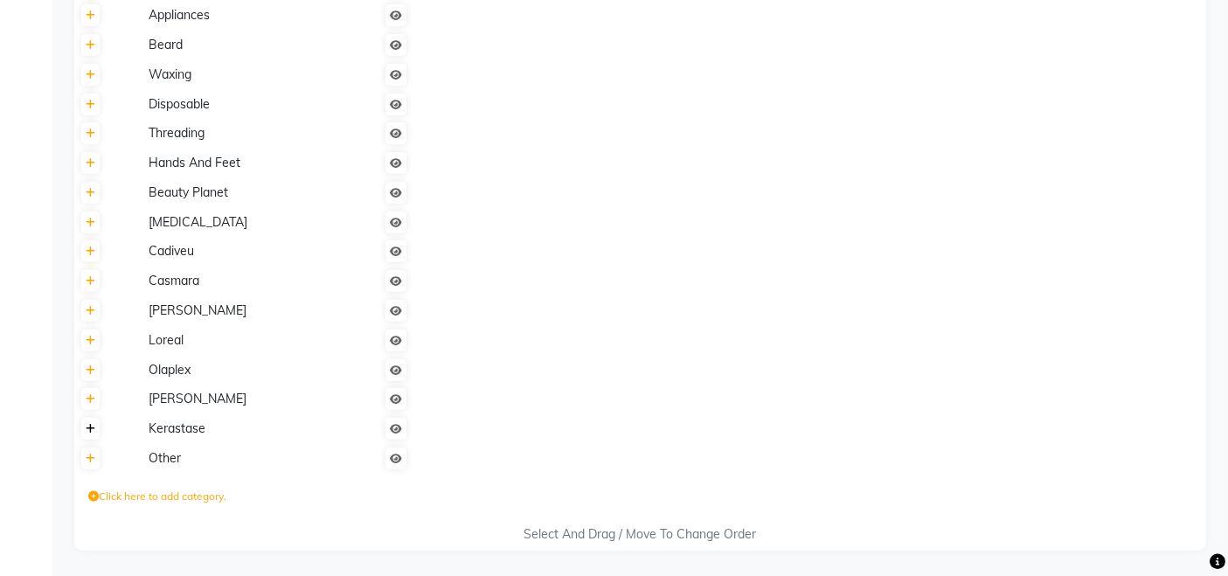
click at [98, 428] on link at bounding box center [90, 429] width 18 height 22
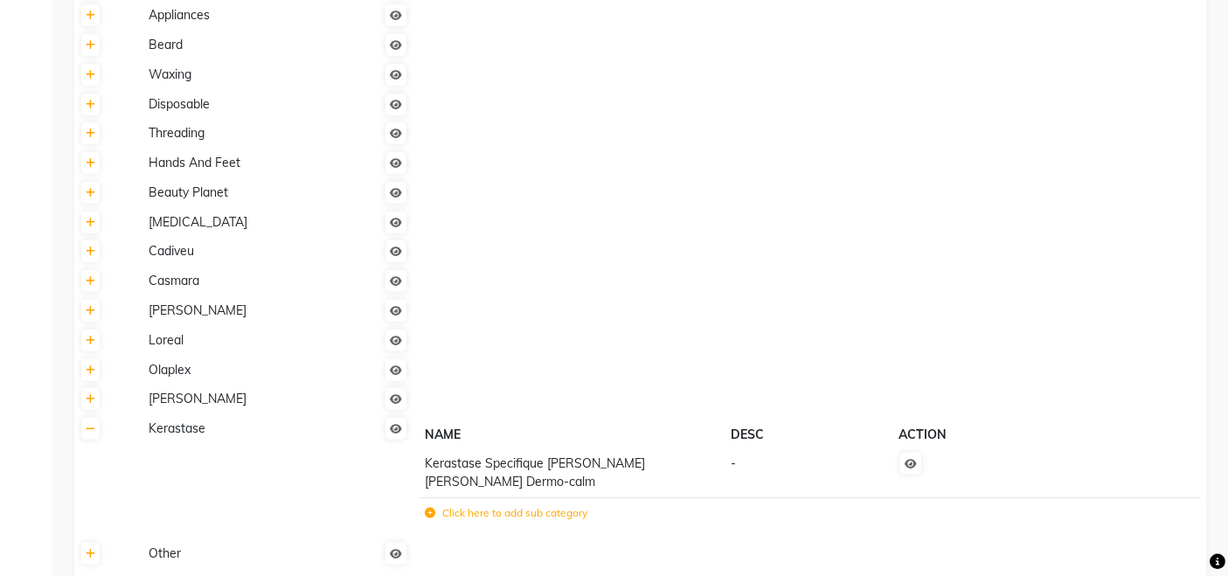
click at [754, 444] on th "DESC" at bounding box center [810, 435] width 168 height 30
click at [748, 460] on td "-" at bounding box center [810, 473] width 168 height 48
click at [614, 468] on span "Kerastase Specifique Bain Riche Dermo-calm" at bounding box center [535, 472] width 220 height 34
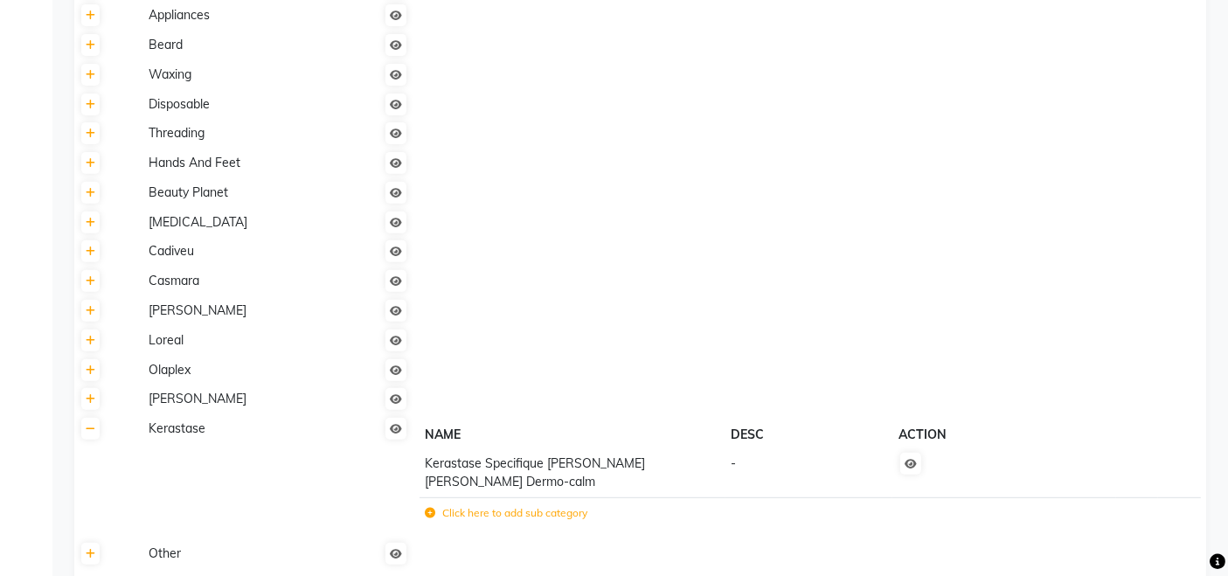
click at [614, 468] on span "Kerastase Specifique Bain Riche Dermo-calm" at bounding box center [535, 472] width 220 height 34
click at [542, 462] on span "Kerastase Specifique Bain Riche Dermo-calm" at bounding box center [535, 472] width 220 height 34
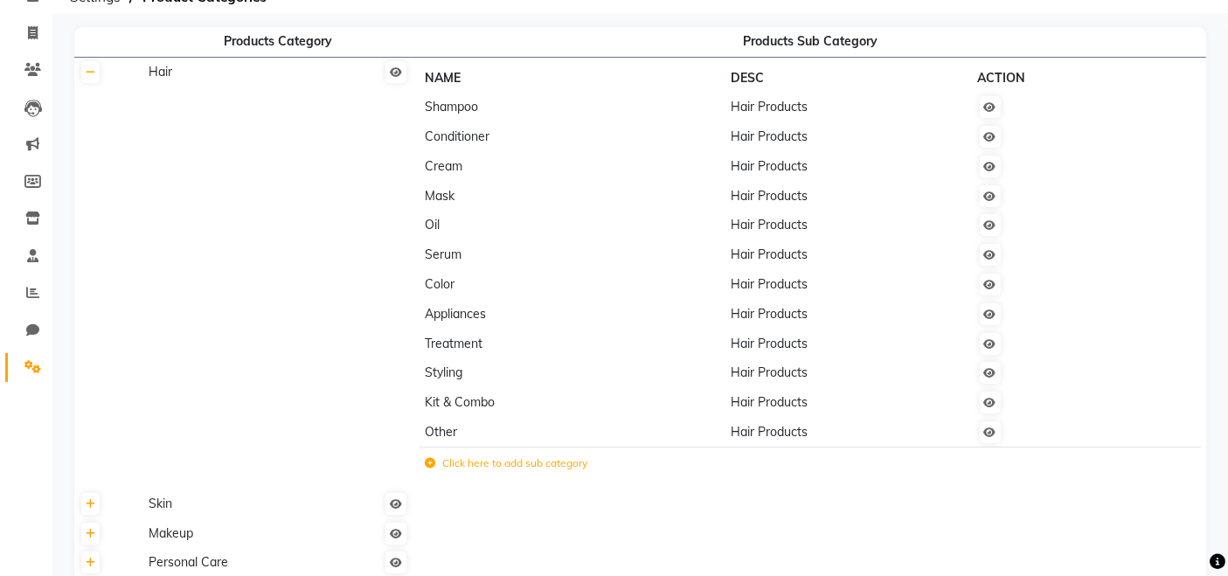
scroll to position [0, 0]
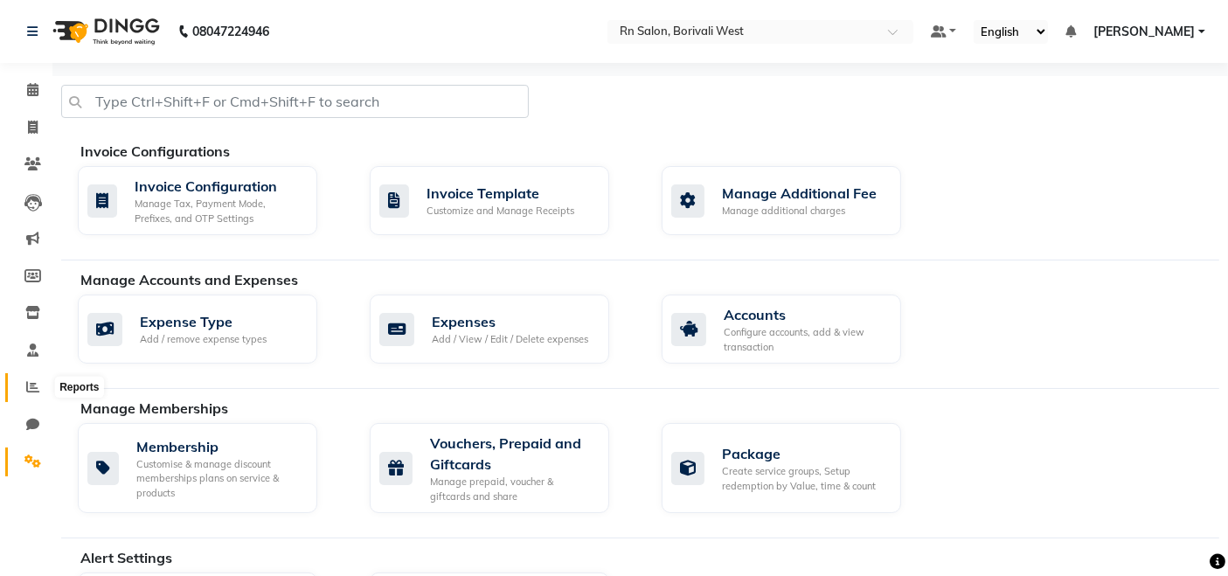
click at [30, 395] on span at bounding box center [32, 388] width 31 height 20
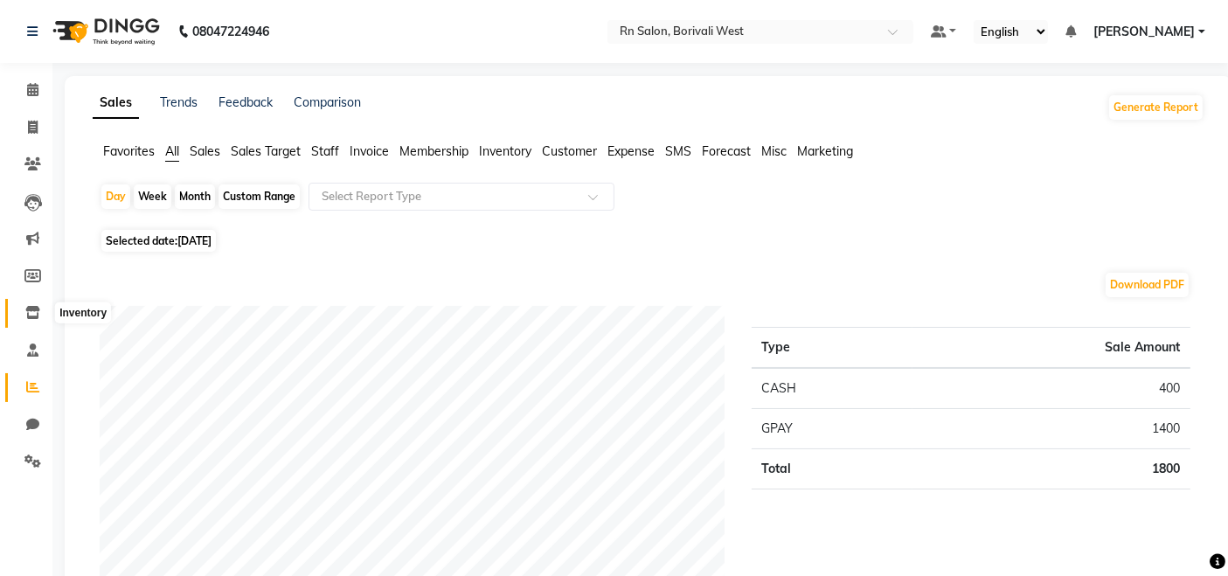
click at [24, 303] on span at bounding box center [32, 313] width 31 height 20
select select
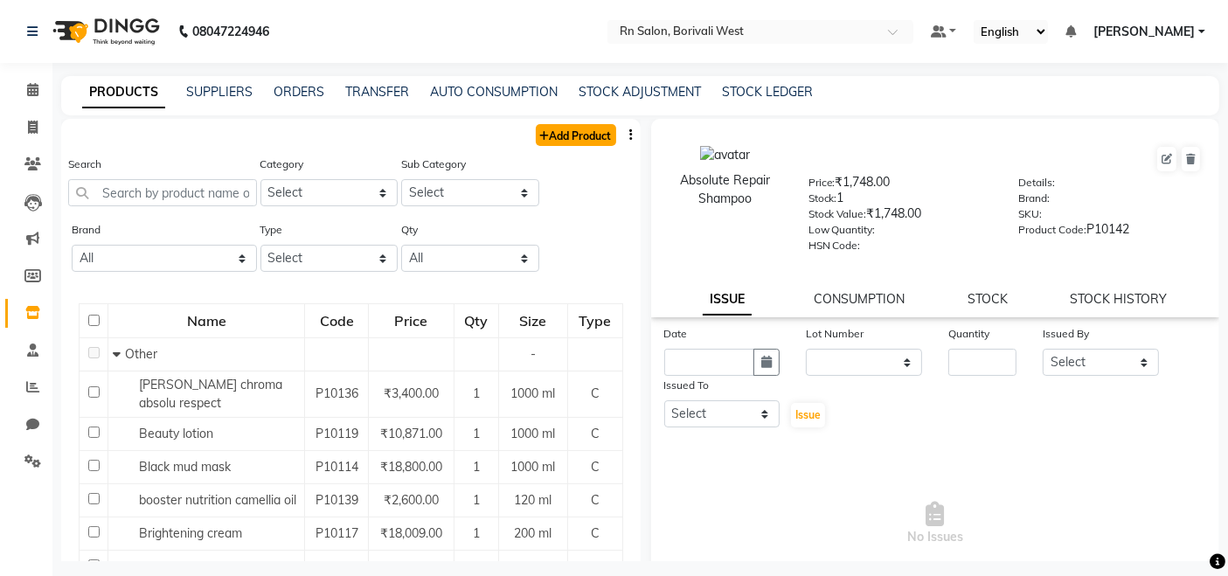
click at [546, 135] on link "Add Product" at bounding box center [576, 135] width 80 height 22
select select "true"
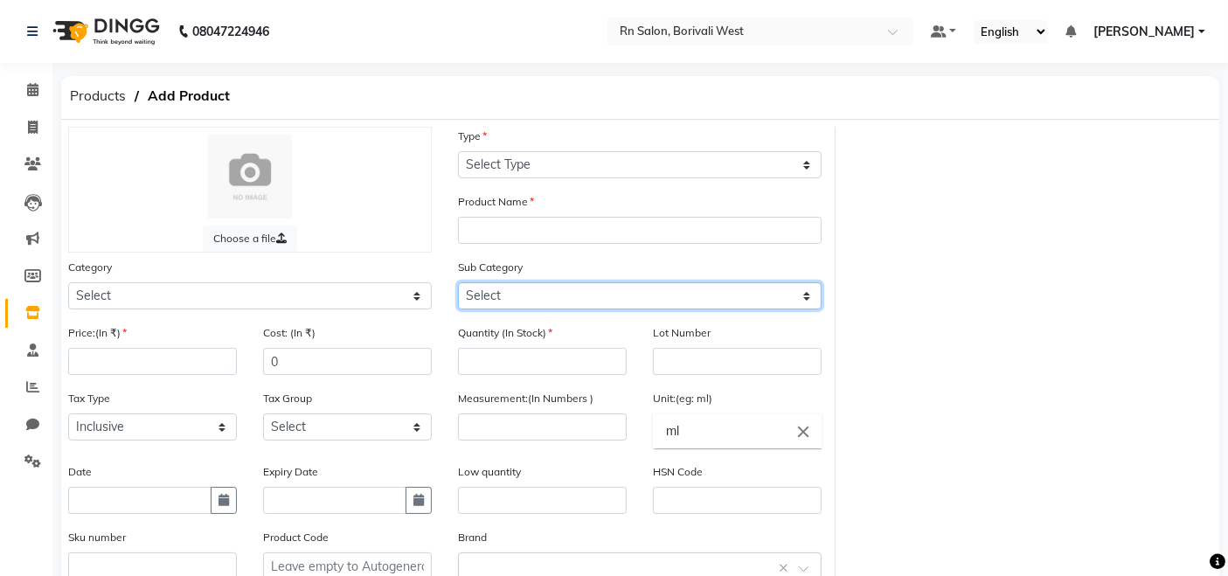
click at [504, 300] on select "Select" at bounding box center [640, 295] width 364 height 27
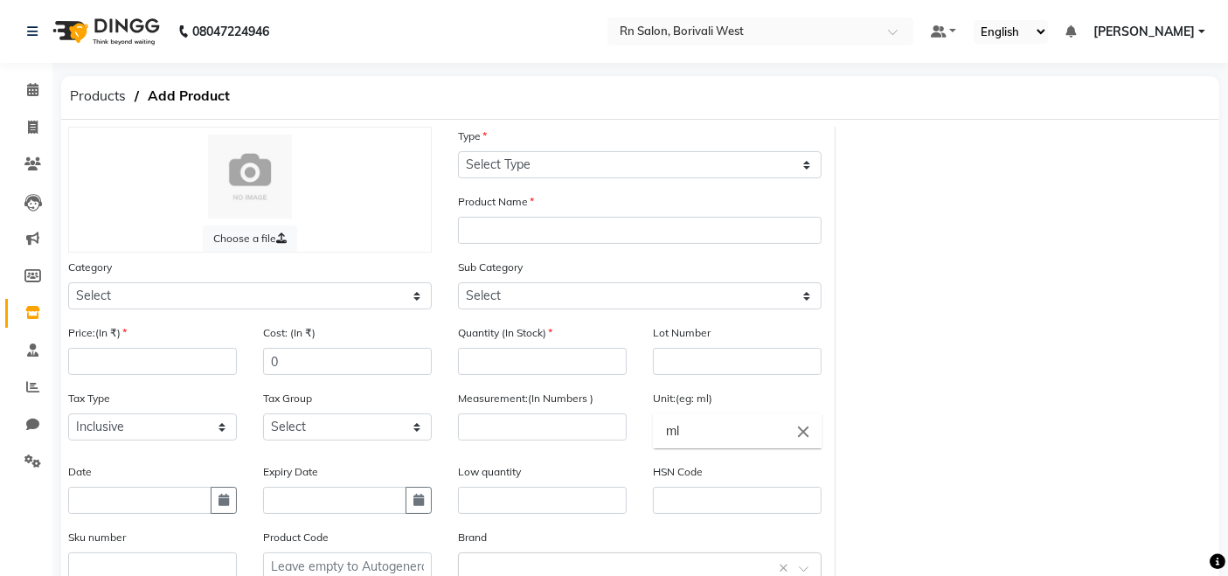
drag, startPoint x: 191, startPoint y: 280, endPoint x: 198, endPoint y: 290, distance: 12.1
click at [197, 288] on div "Category Select Hair Skin Makeup Personal Care Appliances Beard Waxing Disposab…" at bounding box center [250, 284] width 364 height 52
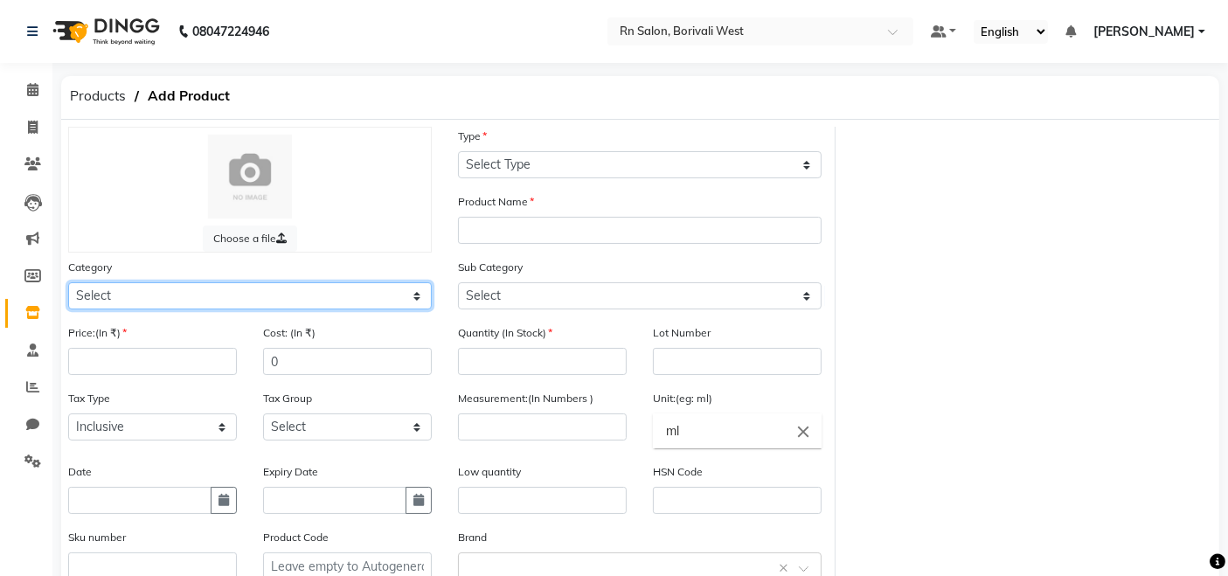
click at [199, 293] on select "Select Hair Skin Makeup Personal Care Appliances Beard Waxing Disposable Thread…" at bounding box center [250, 295] width 364 height 27
select select "1683202150"
click at [68, 282] on select "Select Hair Skin Makeup Personal Care Appliances Beard Waxing Disposable Thread…" at bounding box center [250, 295] width 364 height 27
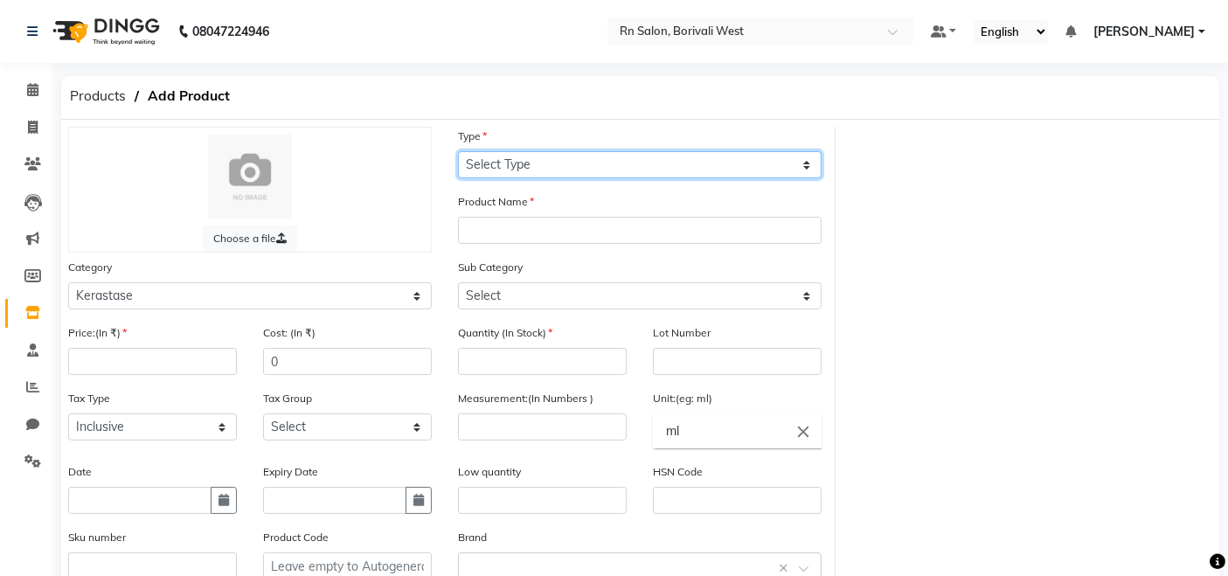
click at [495, 168] on select "Select Type Both Retail Consumable" at bounding box center [640, 164] width 364 height 27
select select "R"
click at [458, 151] on select "Select Type Both Retail Consumable" at bounding box center [640, 164] width 364 height 27
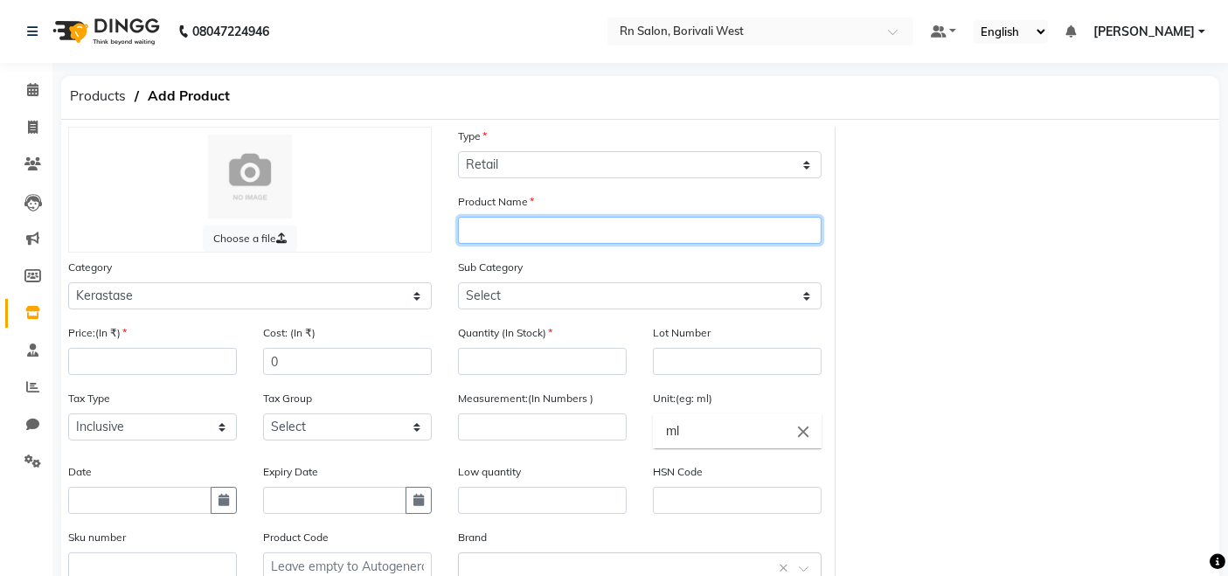
click at [472, 240] on input "text" at bounding box center [640, 230] width 364 height 27
type input "Kerastase Specifique Bain Riche Dermo Calm"
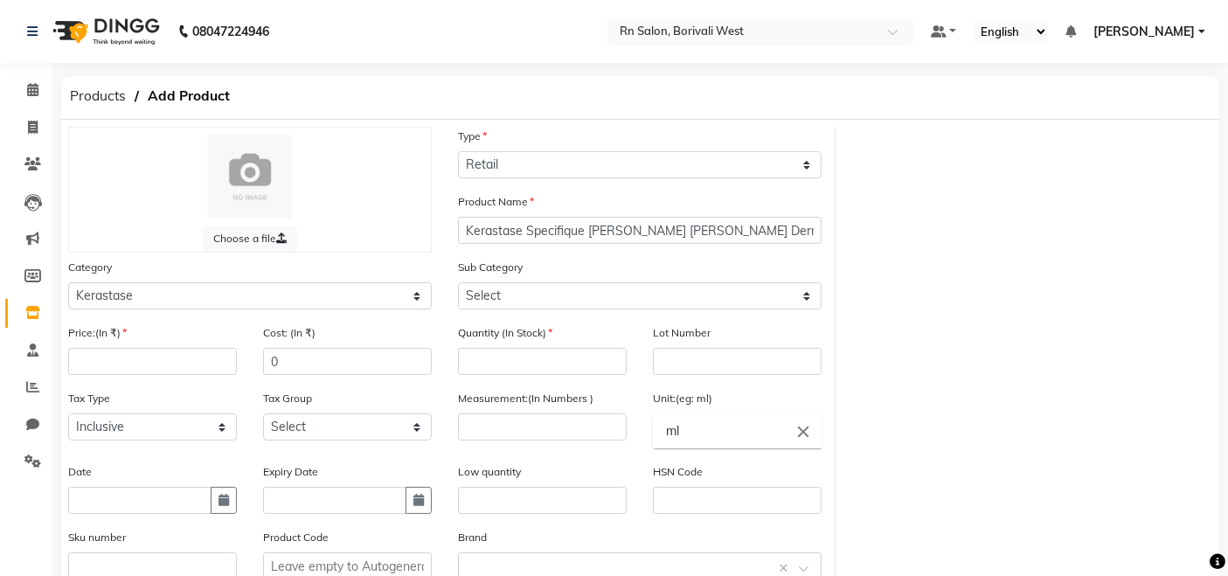
drag, startPoint x: 553, startPoint y: 238, endPoint x: 971, endPoint y: 229, distance: 418.8
click at [971, 229] on div "Choose a file Type Select Type Both Retail Consumable Product Name Kerastase Sp…" at bounding box center [640, 404] width 1171 height 555
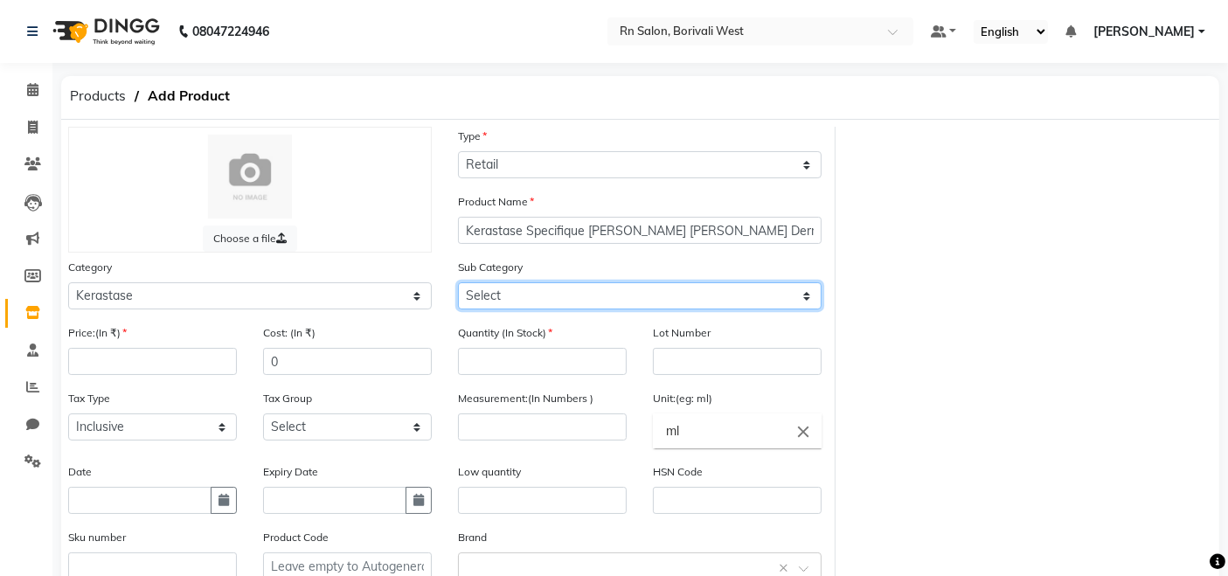
click at [561, 296] on select "Select Kerastase Specifique bain riche dermo-calm" at bounding box center [640, 295] width 364 height 27
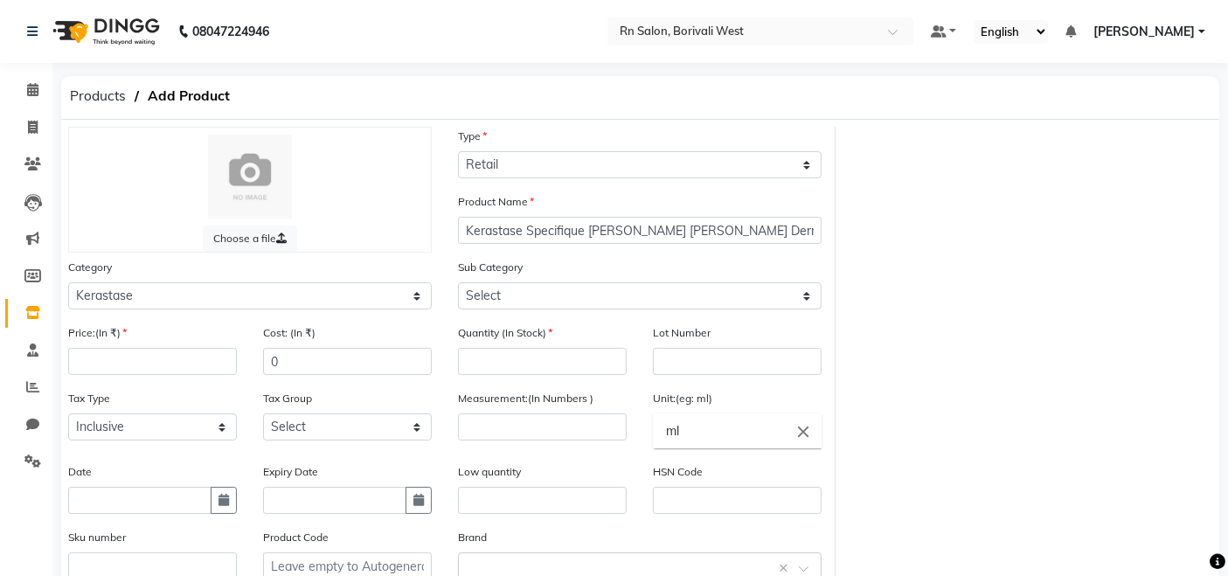
click at [959, 367] on div "Choose a file Type Select Type Both Retail Consumable Product Name Kerastase Sp…" at bounding box center [640, 404] width 1171 height 555
click at [199, 363] on input "number" at bounding box center [152, 361] width 169 height 27
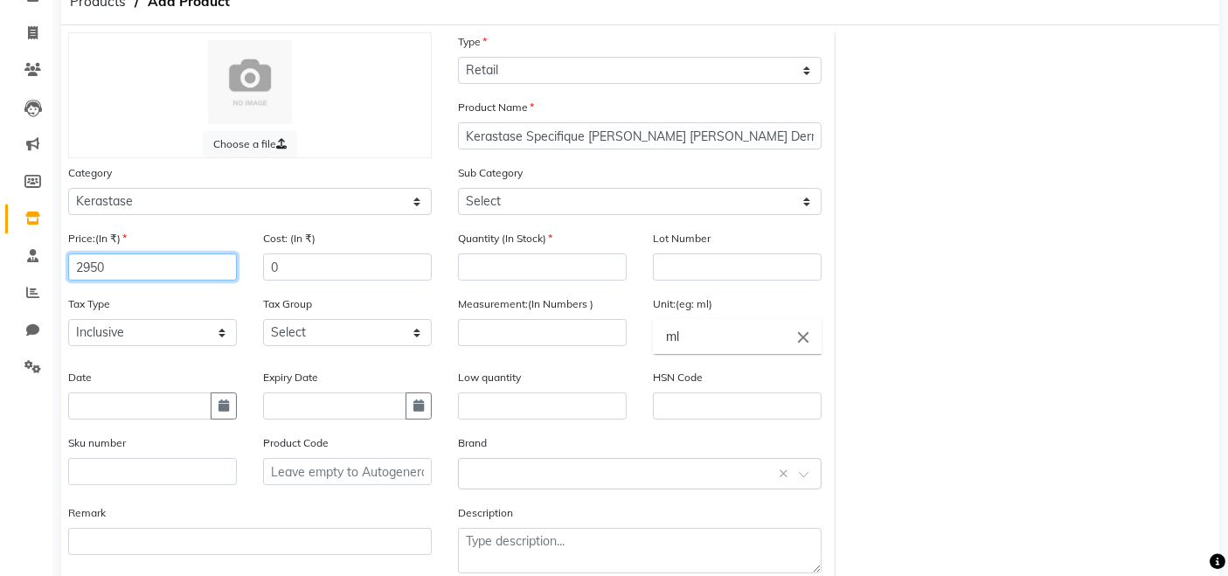
scroll to position [97, 0]
type input "2950"
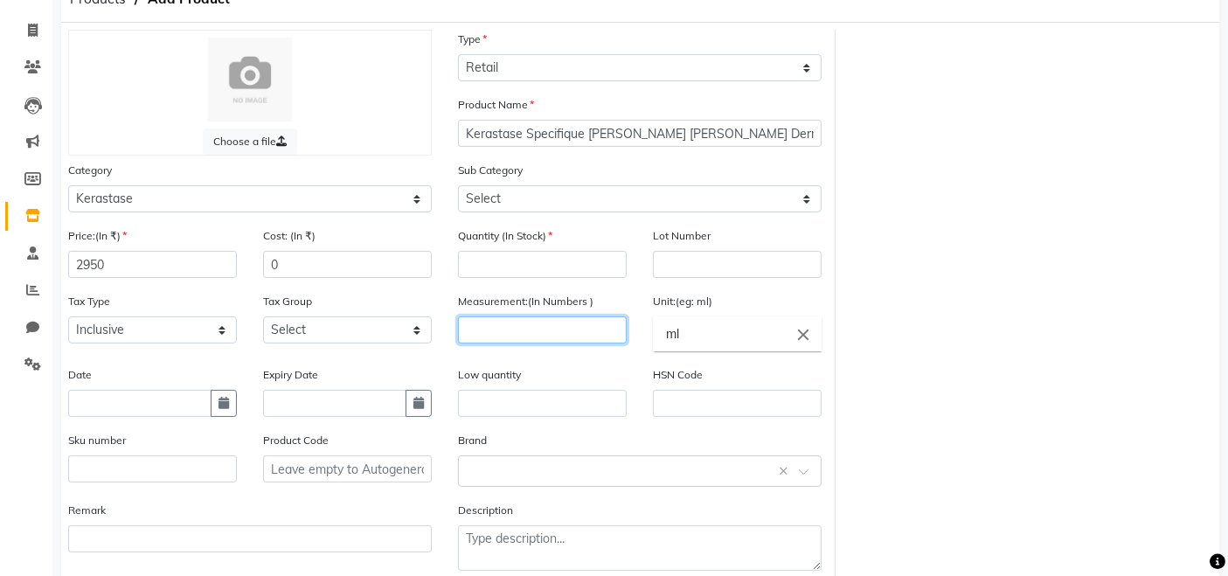
click at [524, 333] on input "number" at bounding box center [542, 329] width 169 height 27
type input "250"
click at [1176, 365] on div "Choose a file Type Select Type Both Retail Consumable Product Name Kerastase Sp…" at bounding box center [640, 307] width 1171 height 555
click at [1093, 377] on div "Choose a file Type Select Type Both Retail Consumable Product Name Kerastase Sp…" at bounding box center [640, 307] width 1171 height 555
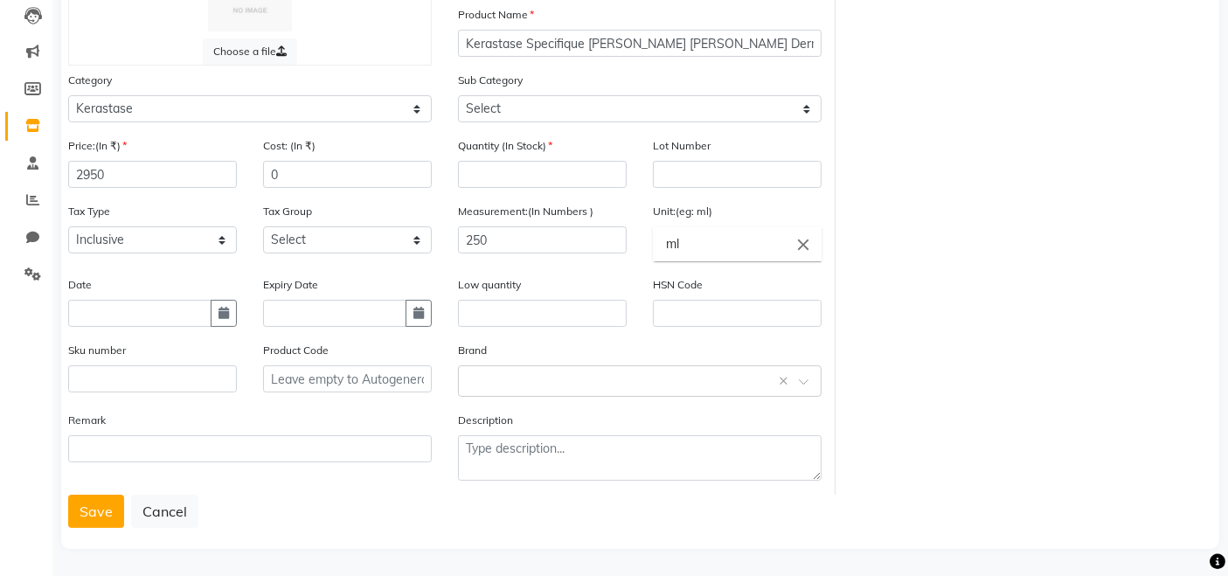
scroll to position [190, 0]
click at [502, 167] on input "number" at bounding box center [542, 171] width 169 height 27
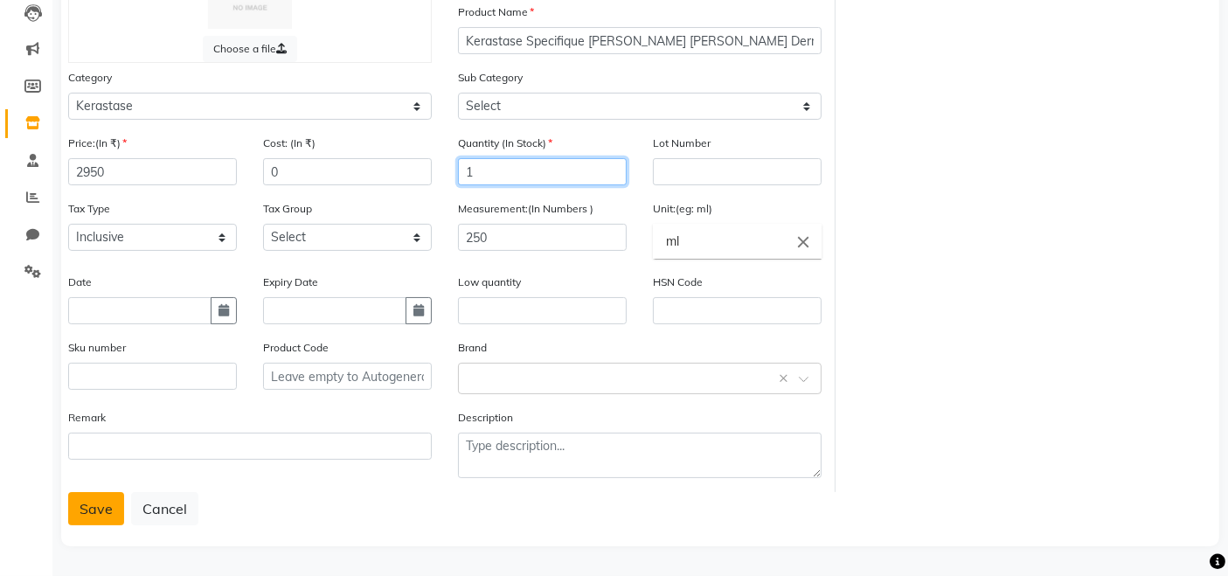
type input "1"
click at [86, 514] on button "Save" at bounding box center [96, 508] width 56 height 33
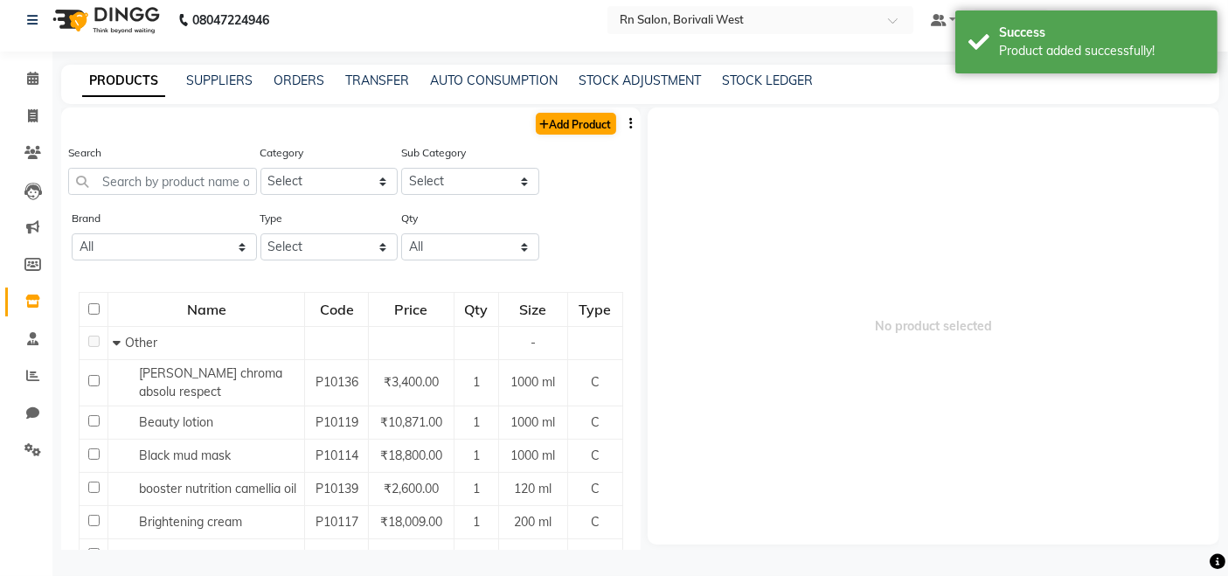
scroll to position [10, 0]
click at [556, 129] on link "Add Product" at bounding box center [576, 125] width 80 height 22
select select "true"
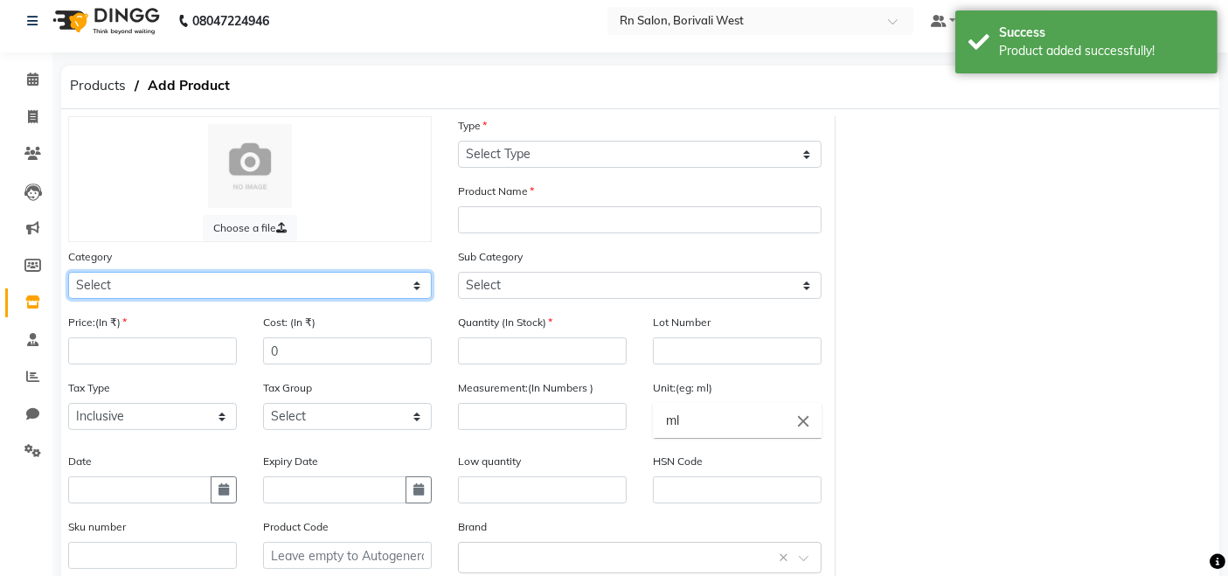
click at [239, 286] on select "Select Hair Skin Makeup Personal Care Appliances Beard Waxing Disposable Thread…" at bounding box center [250, 285] width 364 height 27
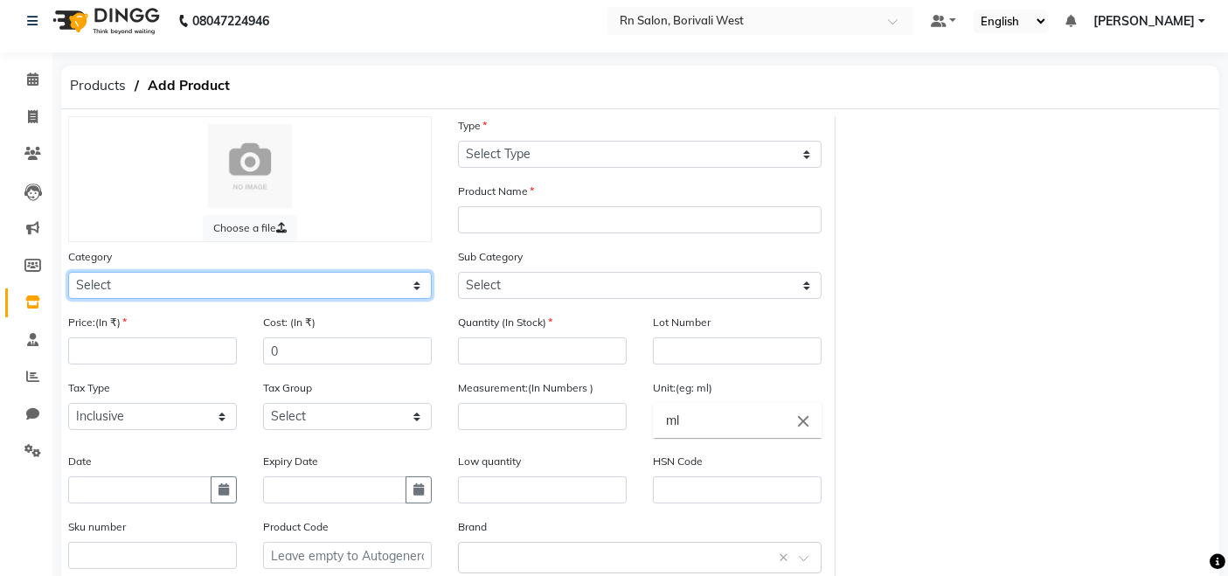
select select "1683202150"
click at [68, 272] on select "Select Hair Skin Makeup Personal Care Appliances Beard Waxing Disposable Thread…" at bounding box center [250, 285] width 364 height 27
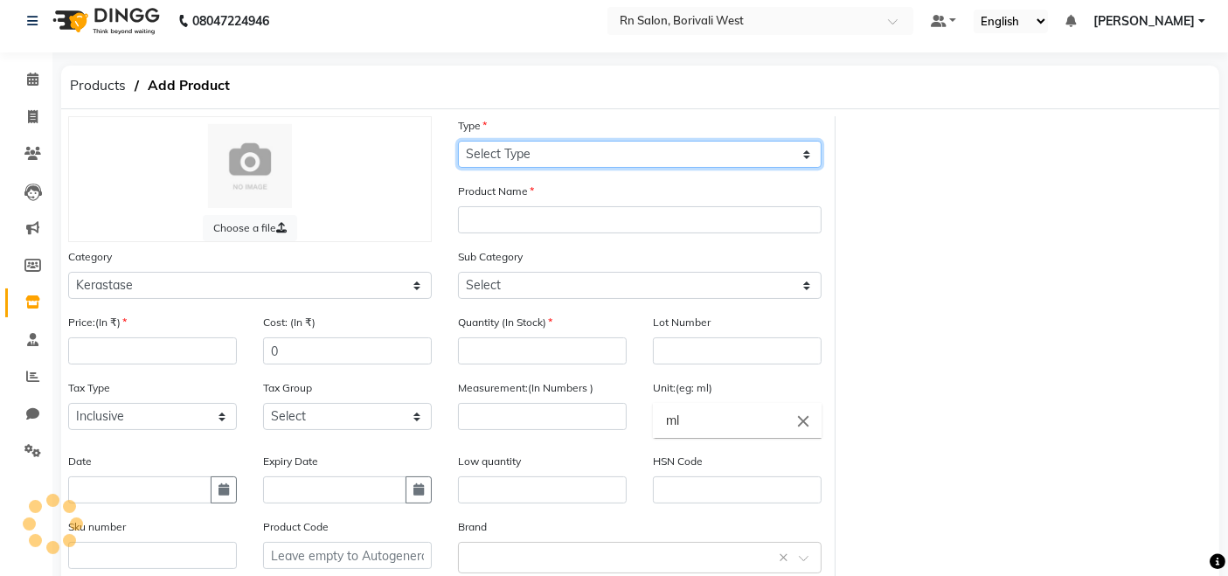
click at [502, 153] on select "Select Type Both Retail Consumable" at bounding box center [640, 154] width 364 height 27
select select "R"
click at [458, 141] on select "Select Type Both Retail Consumable" at bounding box center [640, 154] width 364 height 27
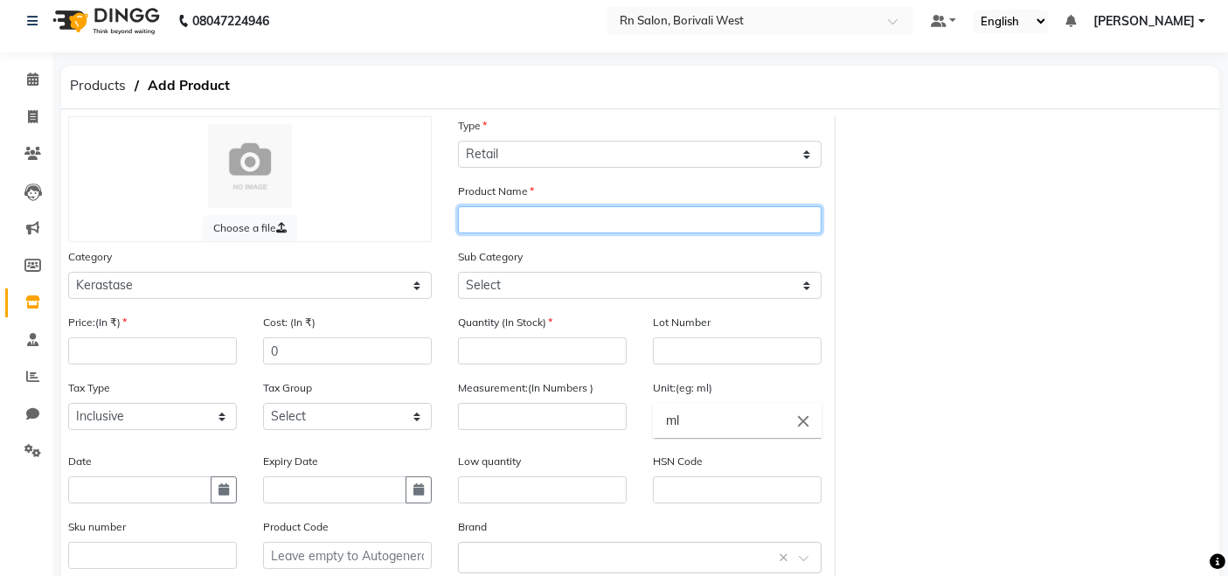
click at [504, 226] on input "text" at bounding box center [640, 219] width 364 height 27
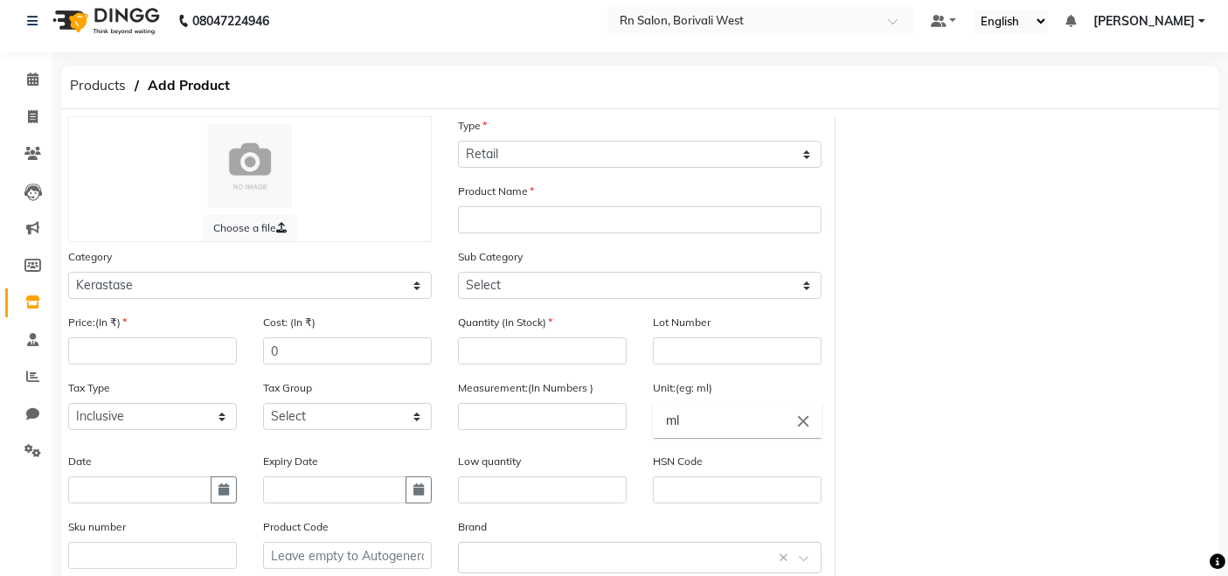
click at [494, 238] on div "Product Name" at bounding box center [640, 215] width 390 height 66
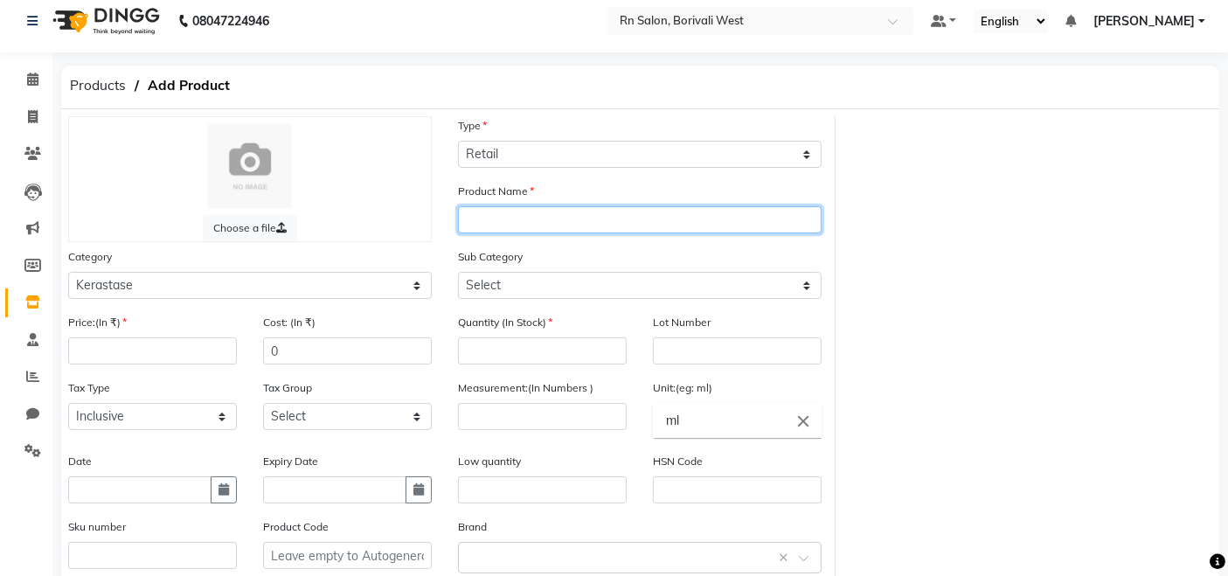
click at [487, 215] on input "text" at bounding box center [640, 219] width 364 height 27
type input "Kerastase Chroma Absolu Masque filler"
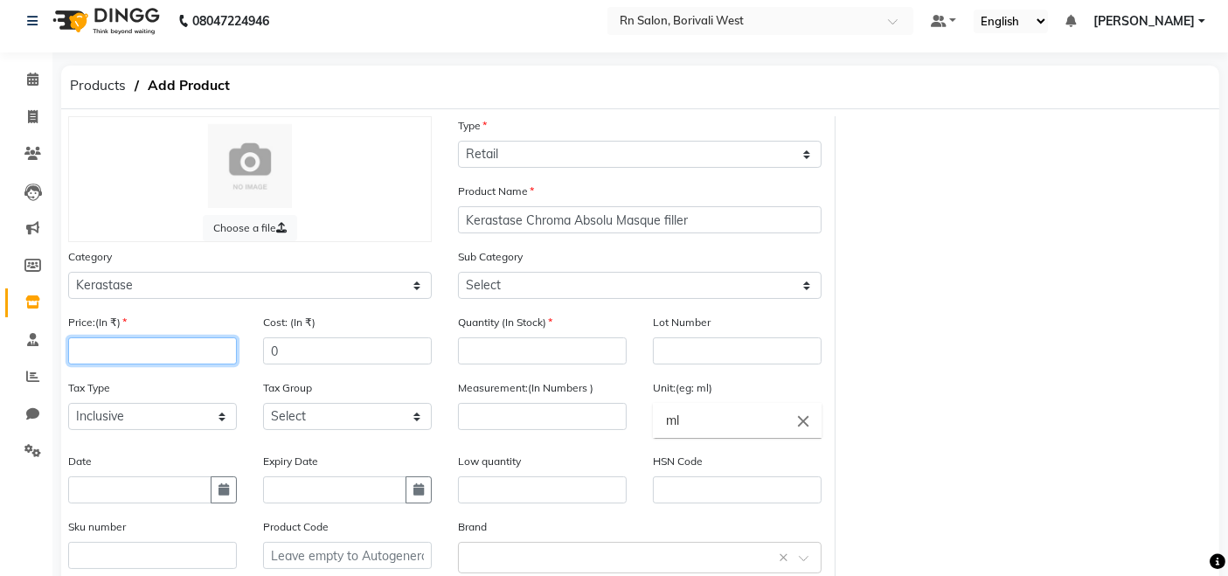
click at [129, 359] on input "number" at bounding box center [152, 350] width 169 height 27
type input "3850"
click at [479, 353] on input "number" at bounding box center [542, 350] width 169 height 27
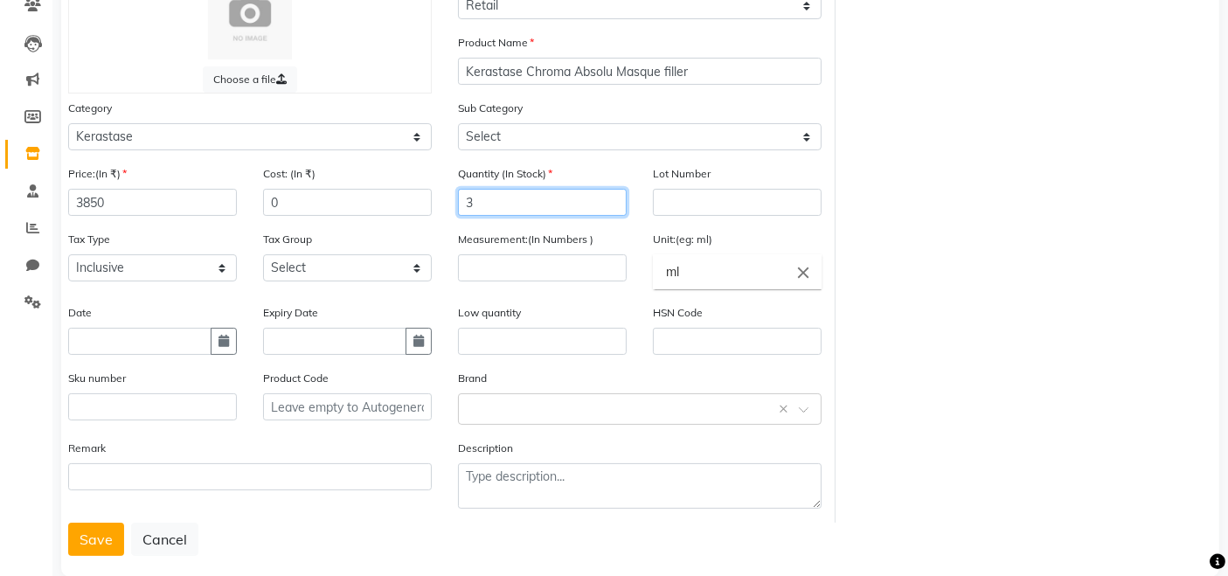
scroll to position [190, 0]
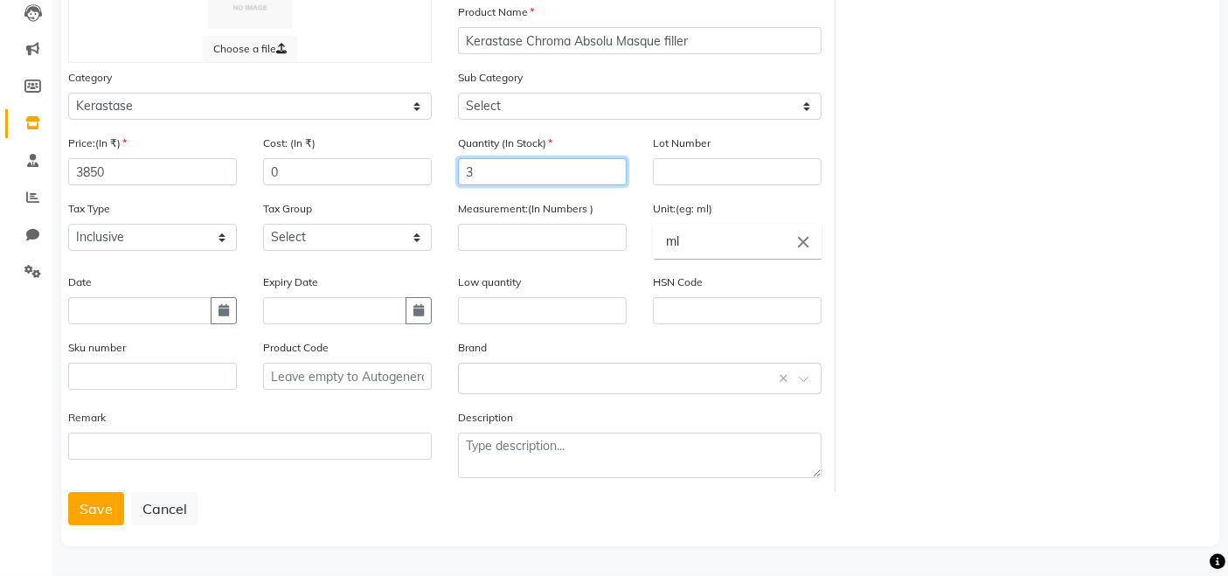
type input "3"
click at [537, 243] on input "number" at bounding box center [542, 237] width 169 height 27
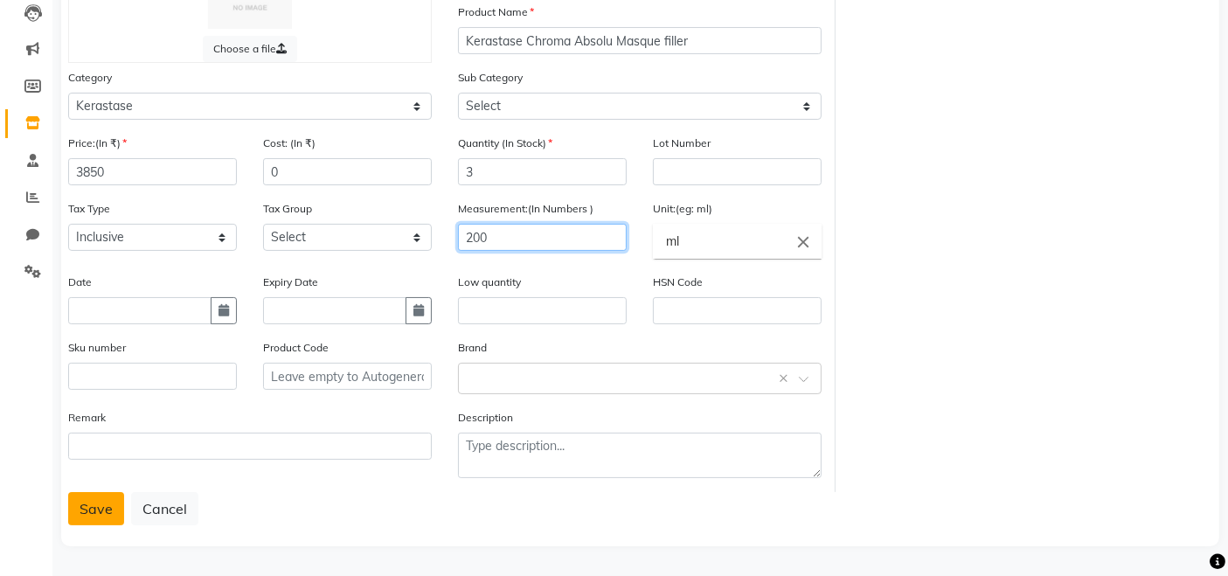
type input "200"
click at [85, 514] on button "Save" at bounding box center [96, 508] width 56 height 33
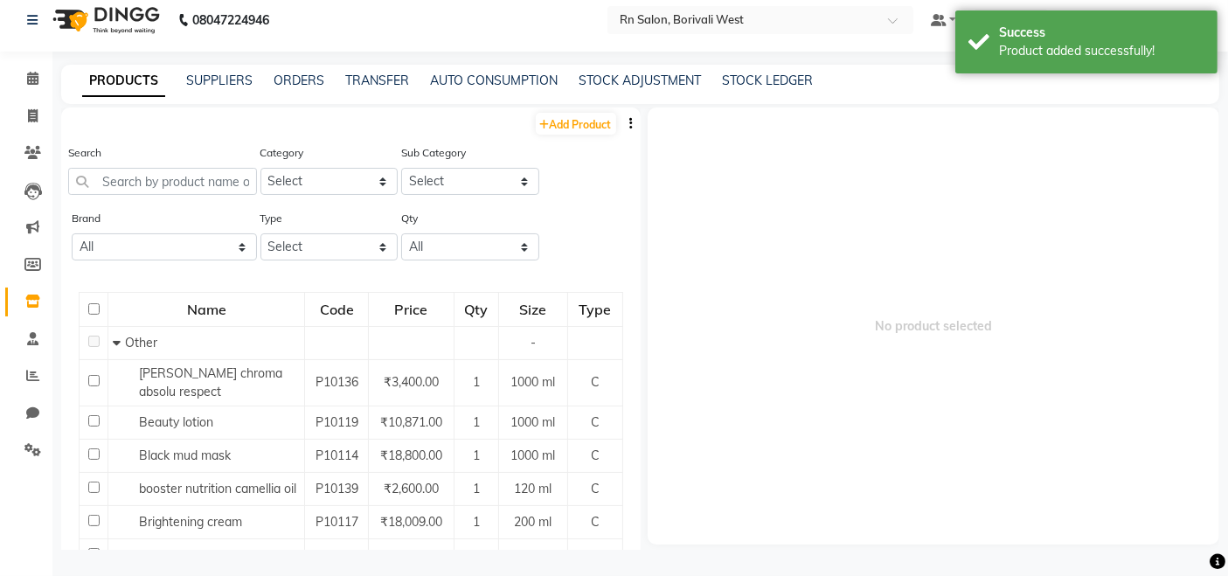
scroll to position [10, 0]
click at [36, 108] on span at bounding box center [32, 118] width 31 height 20
select select "8515"
select select "service"
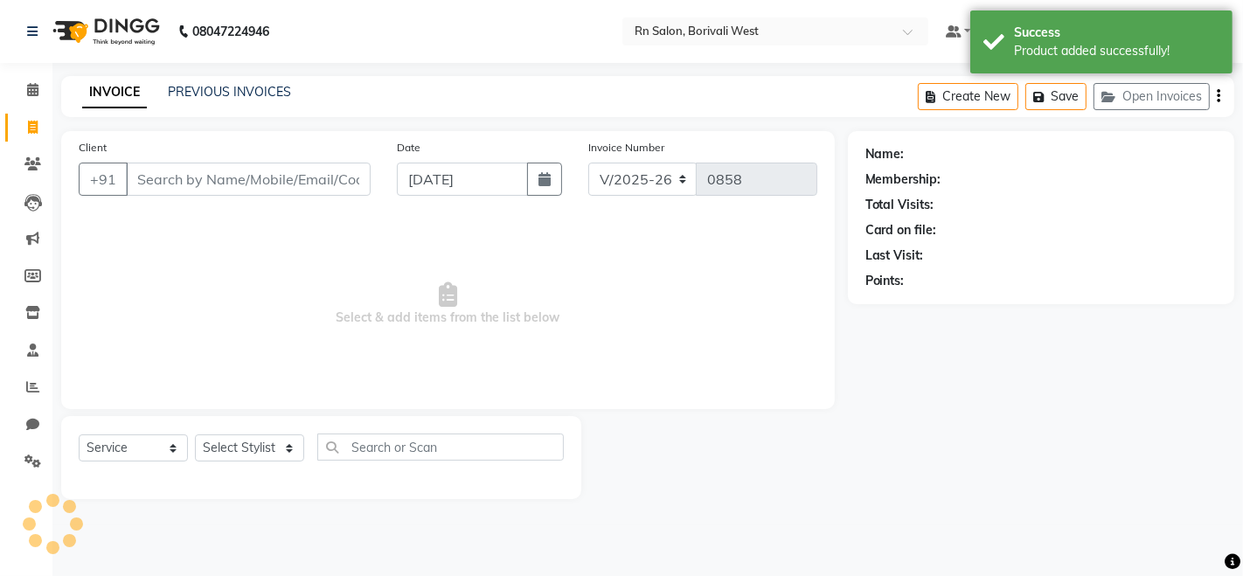
click at [232, 182] on input "Client" at bounding box center [248, 179] width 245 height 33
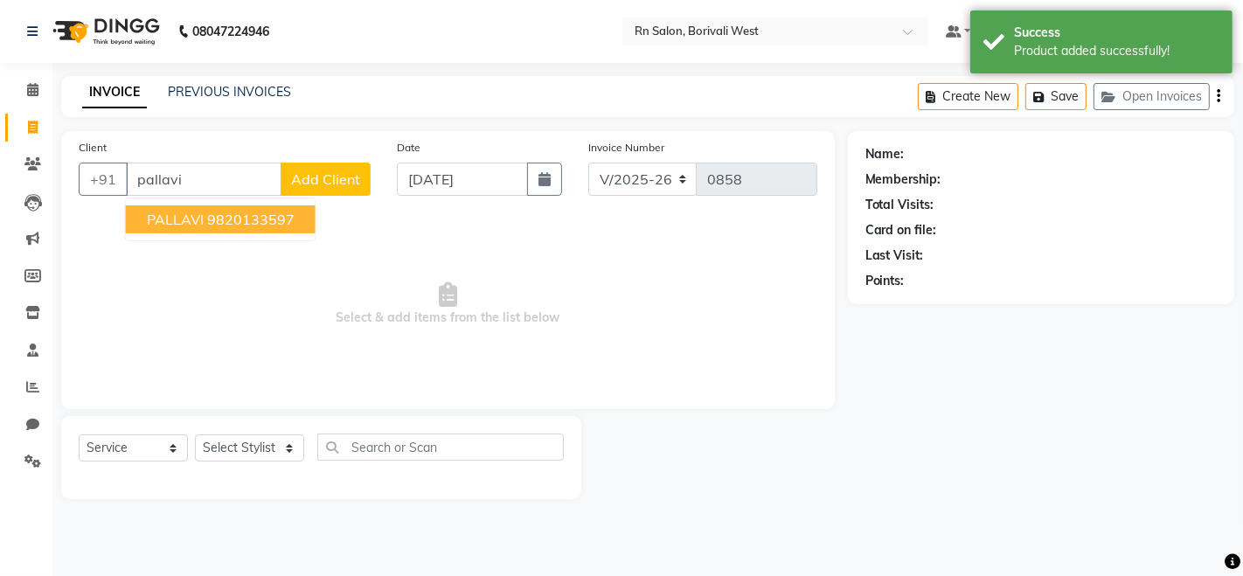
click at [271, 219] on ngb-highlight "9820133597" at bounding box center [250, 219] width 87 height 17
type input "9820133597"
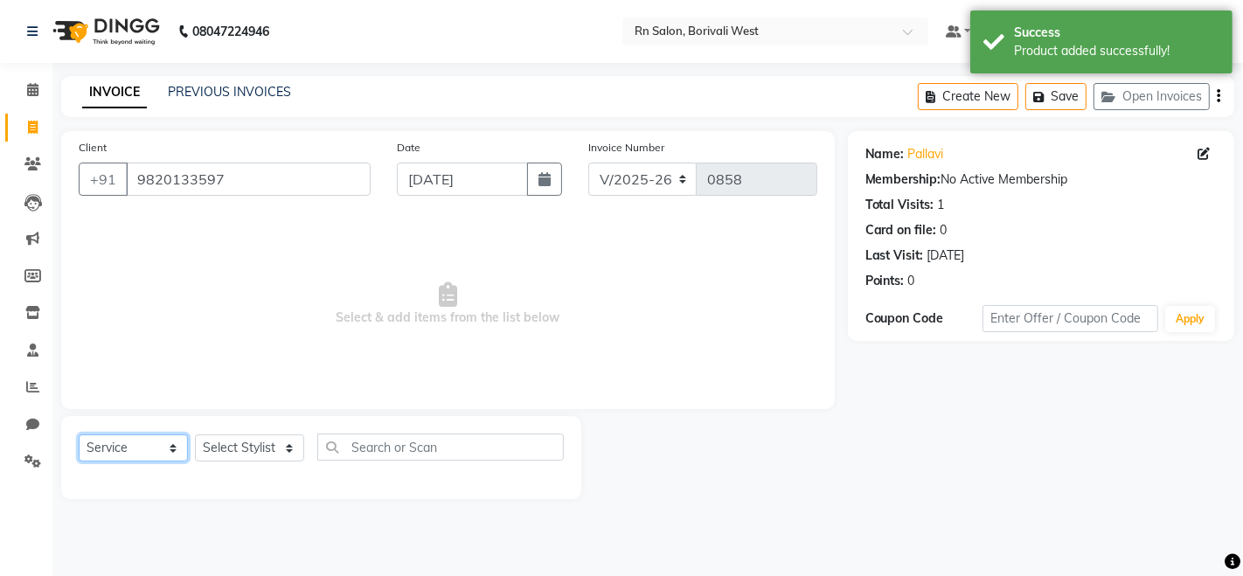
click at [178, 455] on select "Select Service Product Membership Package Voucher Prepaid Gift Card" at bounding box center [133, 447] width 109 height 27
select select "product"
click at [79, 434] on select "Select Service Product Membership Package Voucher Prepaid Gift Card" at bounding box center [133, 447] width 109 height 27
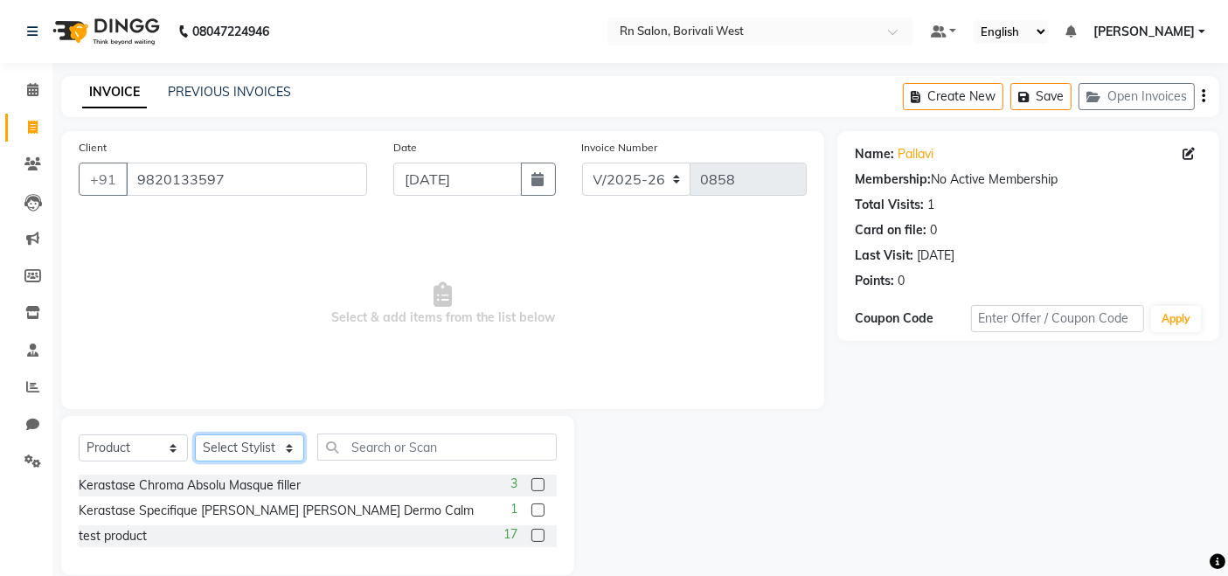
click at [262, 455] on select "Select Stylist Arpita Deshmukh Beena jaiswar DC Deepak Parbat Farhana Gautam ma…" at bounding box center [249, 447] width 109 height 27
select select "88234"
click at [195, 434] on select "Select Stylist Arpita Deshmukh Beena jaiswar DC Deepak Parbat Farhana Gautam ma…" at bounding box center [249, 447] width 109 height 27
click at [541, 505] on label at bounding box center [538, 510] width 13 height 13
click at [541, 505] on input "checkbox" at bounding box center [537, 510] width 11 height 11
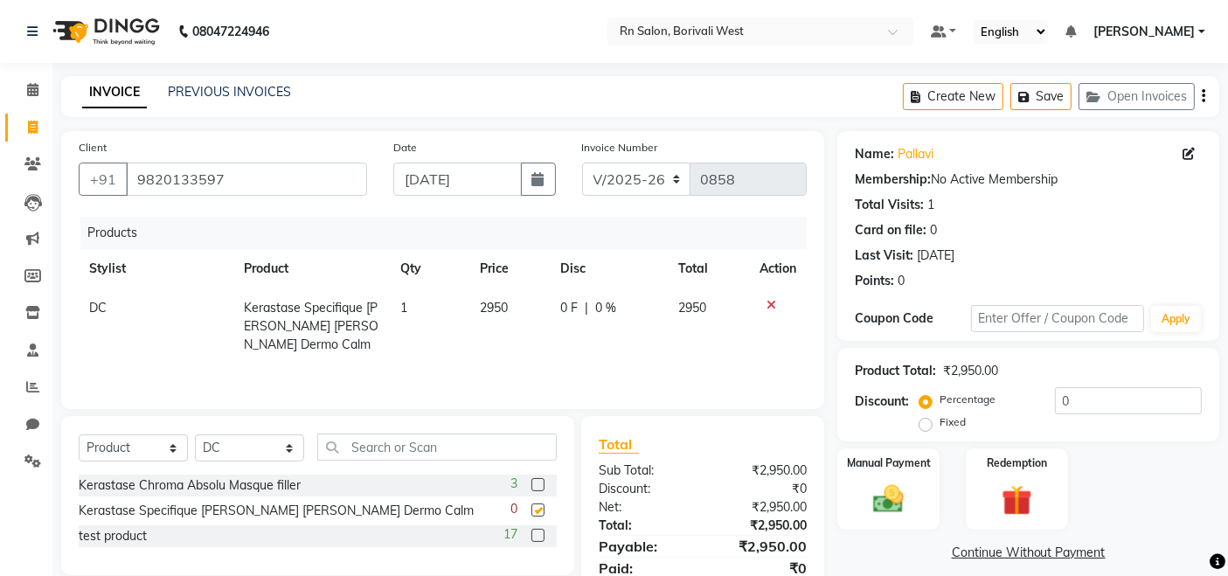
checkbox input "false"
click at [533, 482] on label at bounding box center [538, 484] width 13 height 13
click at [533, 482] on input "checkbox" at bounding box center [537, 485] width 11 height 11
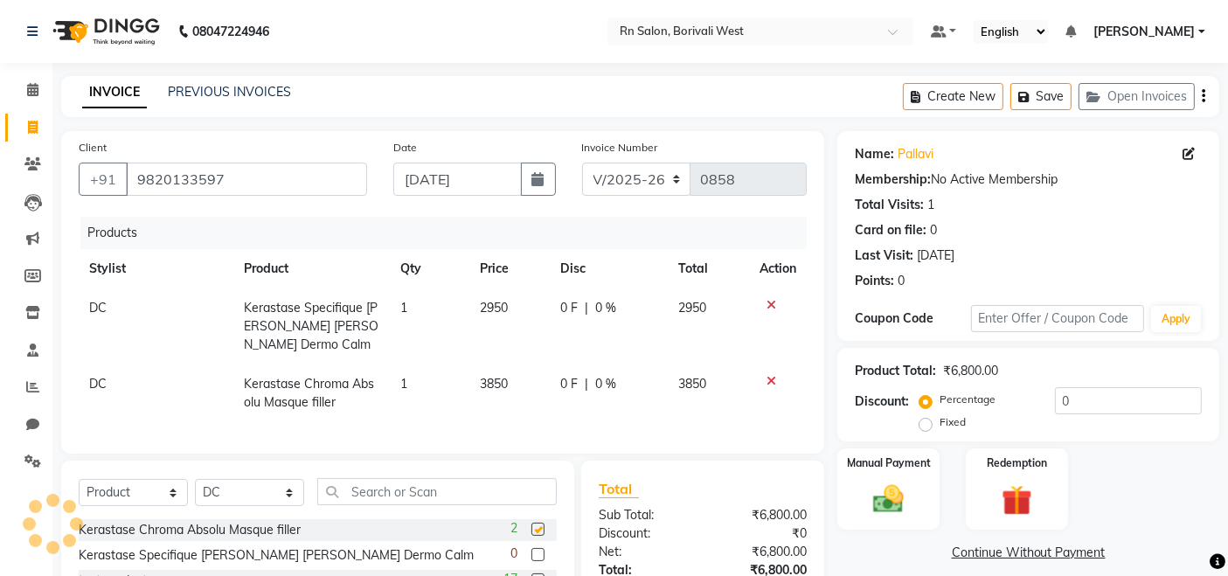
checkbox input "false"
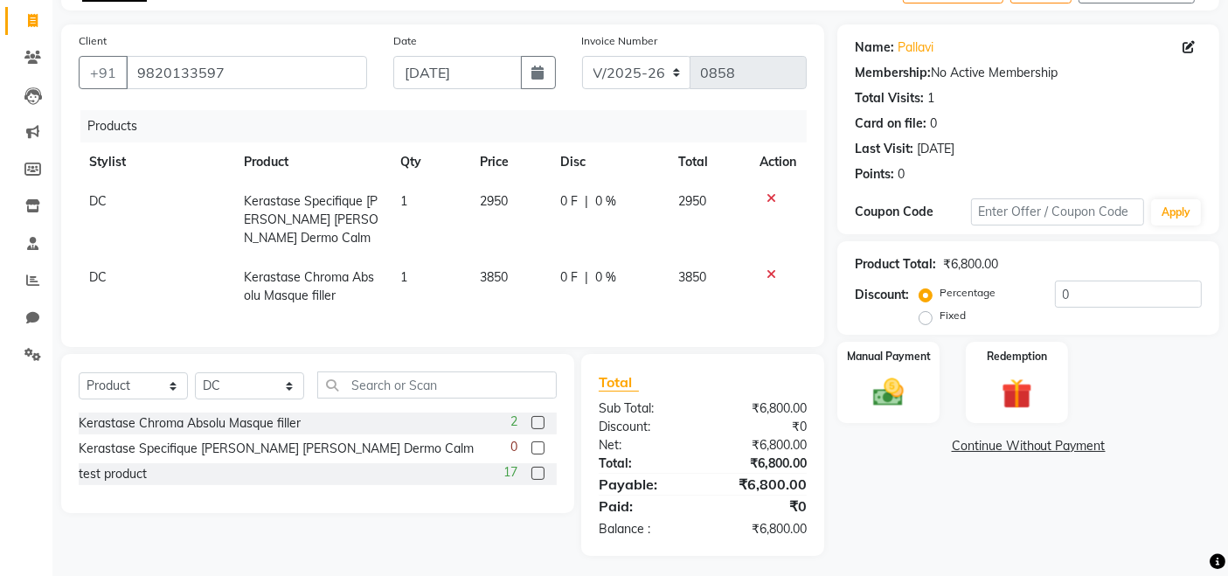
scroll to position [108, 0]
click at [1081, 292] on input "0" at bounding box center [1128, 293] width 147 height 27
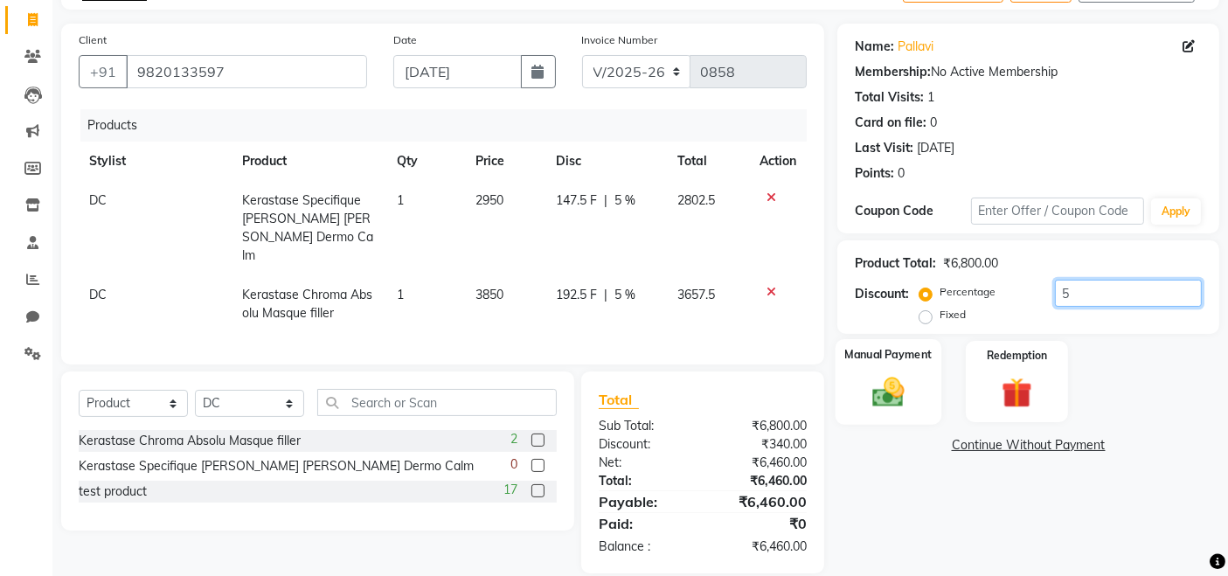
type input "5"
click at [878, 384] on img at bounding box center [889, 391] width 52 height 37
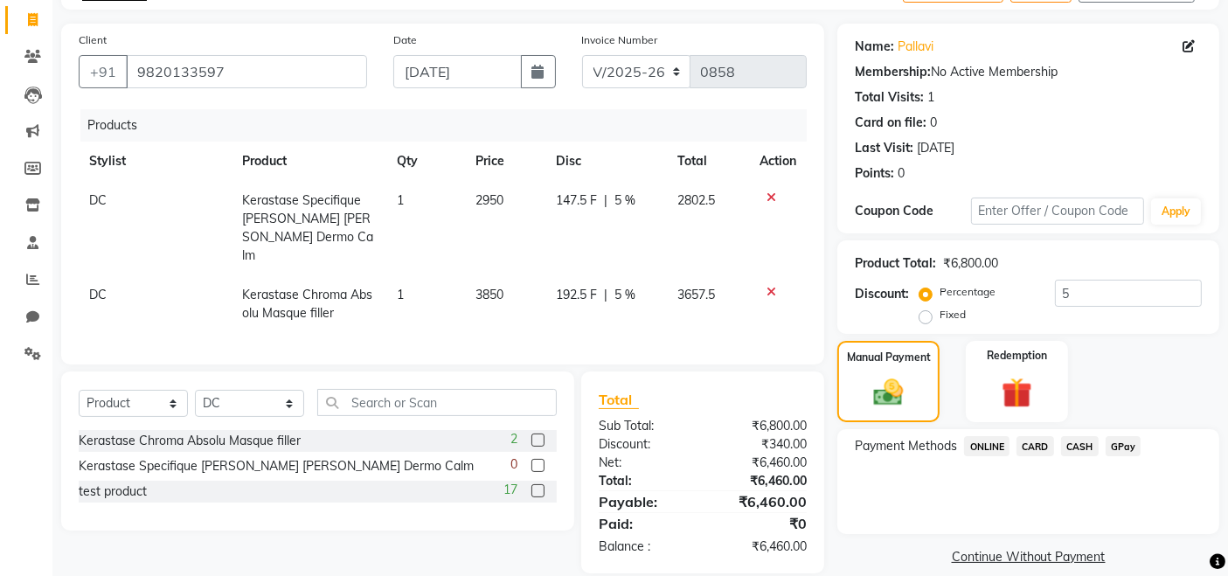
click at [1081, 434] on div "Payment Methods ONLINE CARD CASH GPay" at bounding box center [1029, 481] width 382 height 105
click at [1081, 445] on span "CASH" at bounding box center [1080, 446] width 38 height 20
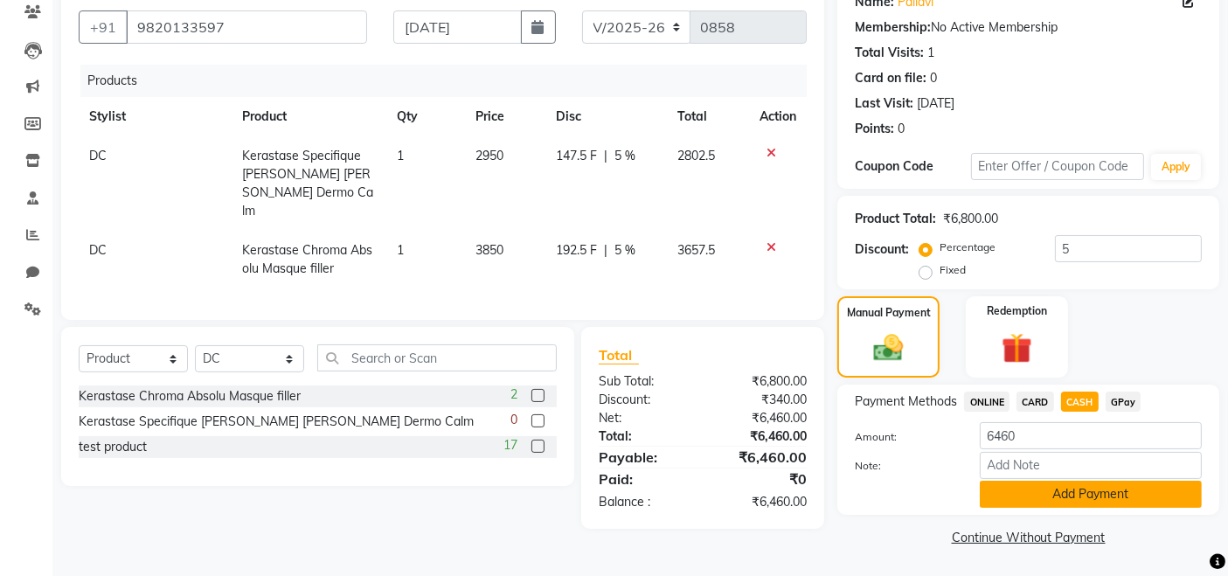
click at [1084, 492] on button "Add Payment" at bounding box center [1091, 494] width 222 height 27
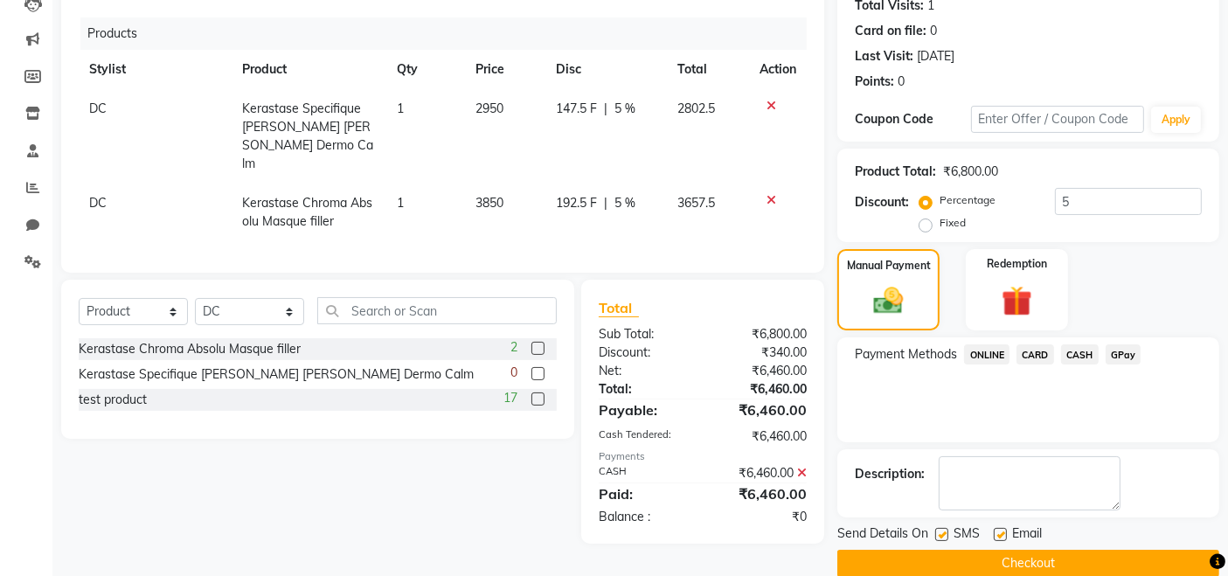
scroll to position [225, 0]
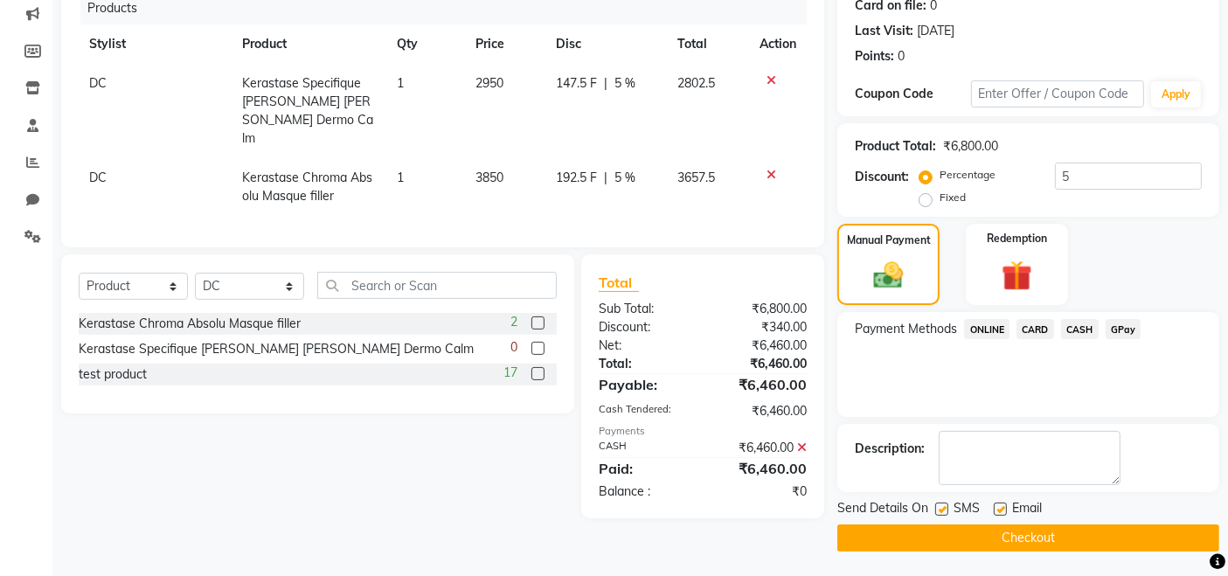
click at [1003, 504] on label at bounding box center [1000, 509] width 13 height 13
click at [1003, 504] on input "checkbox" at bounding box center [999, 509] width 11 height 11
checkbox input "false"
click at [936, 536] on button "Checkout" at bounding box center [1029, 538] width 382 height 27
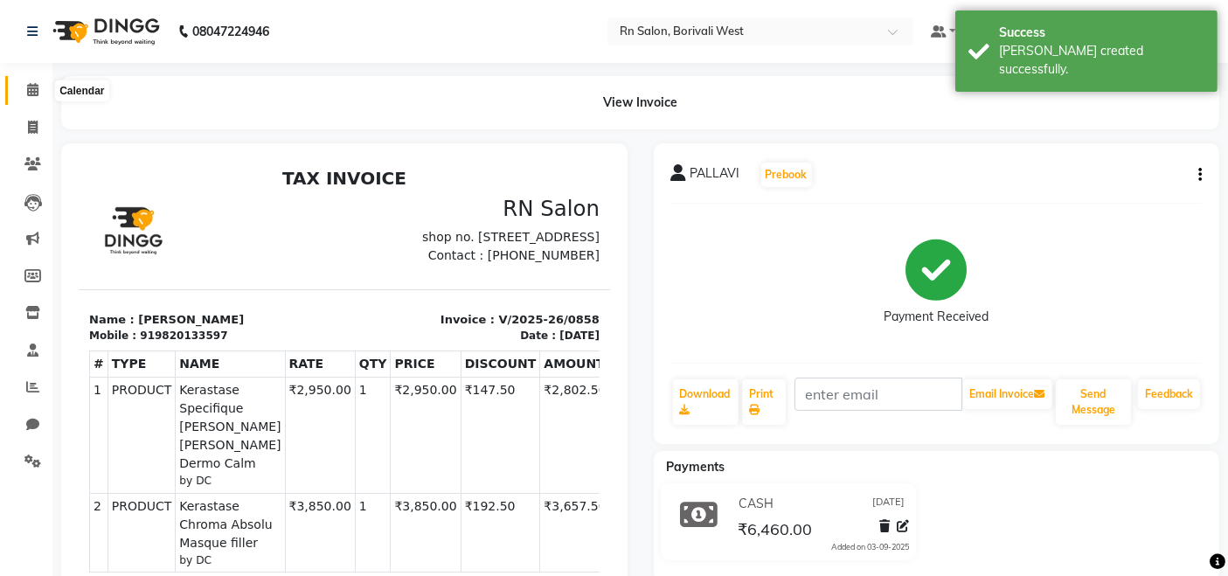
click at [27, 94] on icon at bounding box center [32, 89] width 11 height 13
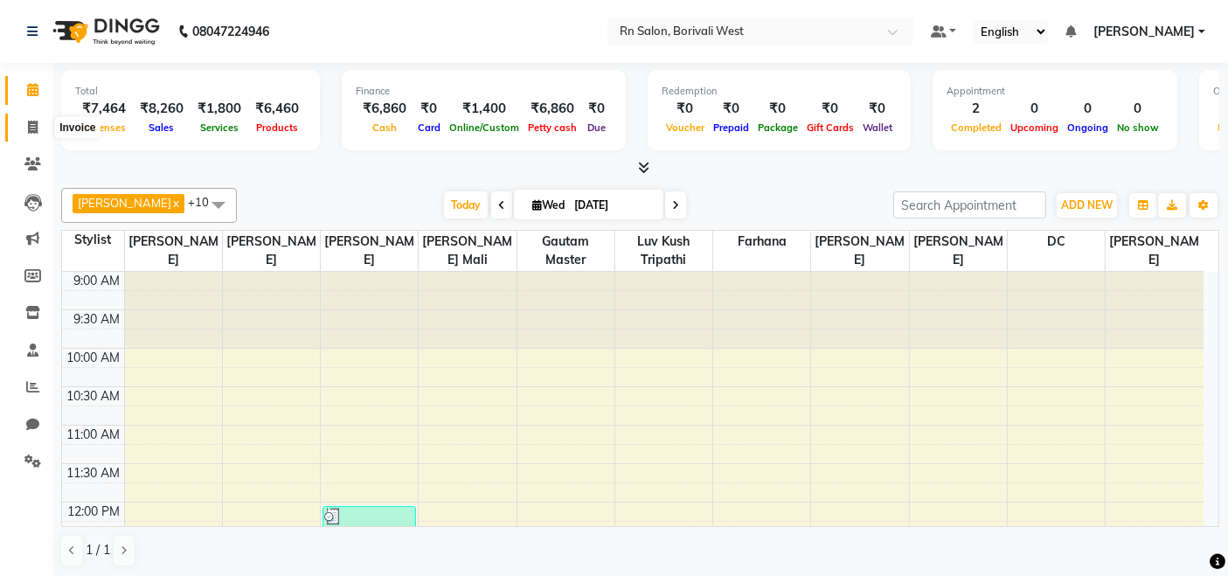
click at [25, 129] on span at bounding box center [32, 128] width 31 height 20
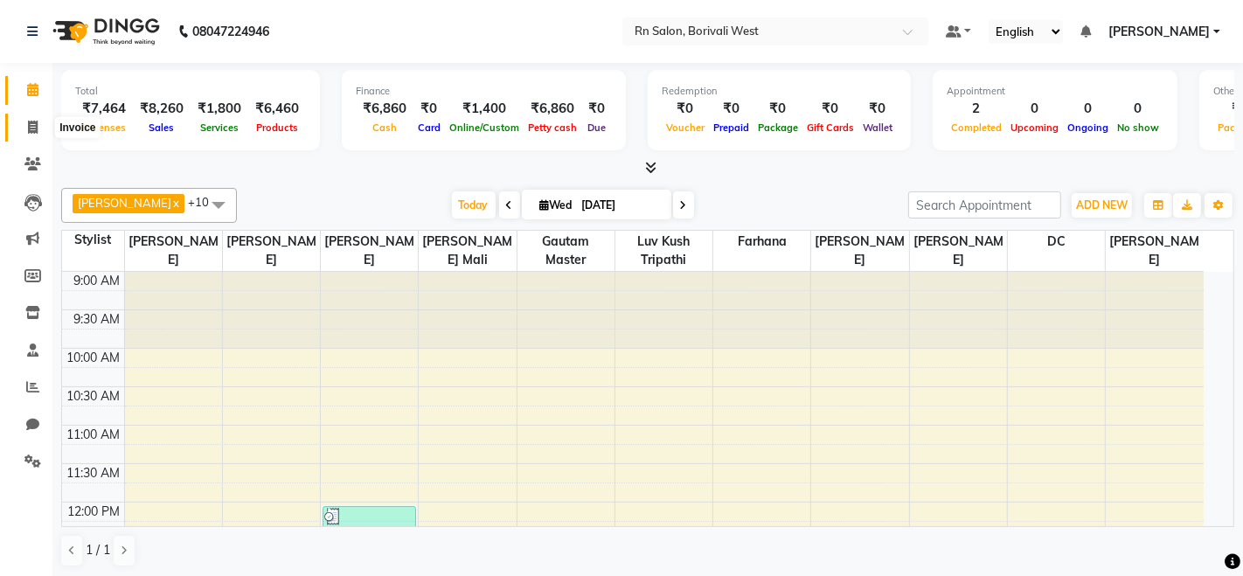
select select "8515"
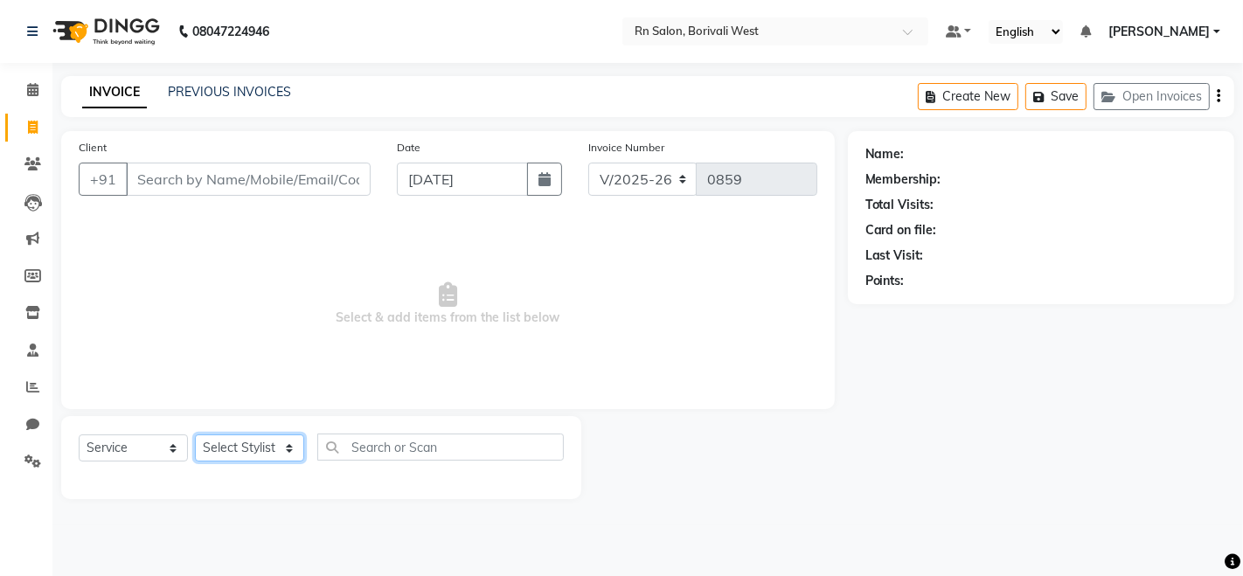
click at [272, 455] on select "Select Stylist Arpita Deshmukh Beena jaiswar DC Deepak Parbat Farhana Gautam ma…" at bounding box center [249, 447] width 109 height 27
click at [85, 447] on select "Select Service Product Membership Package Voucher Prepaid Gift Card" at bounding box center [133, 447] width 109 height 27
select select "product"
click at [79, 434] on select "Select Service Product Membership Package Voucher Prepaid Gift Card" at bounding box center [133, 447] width 109 height 27
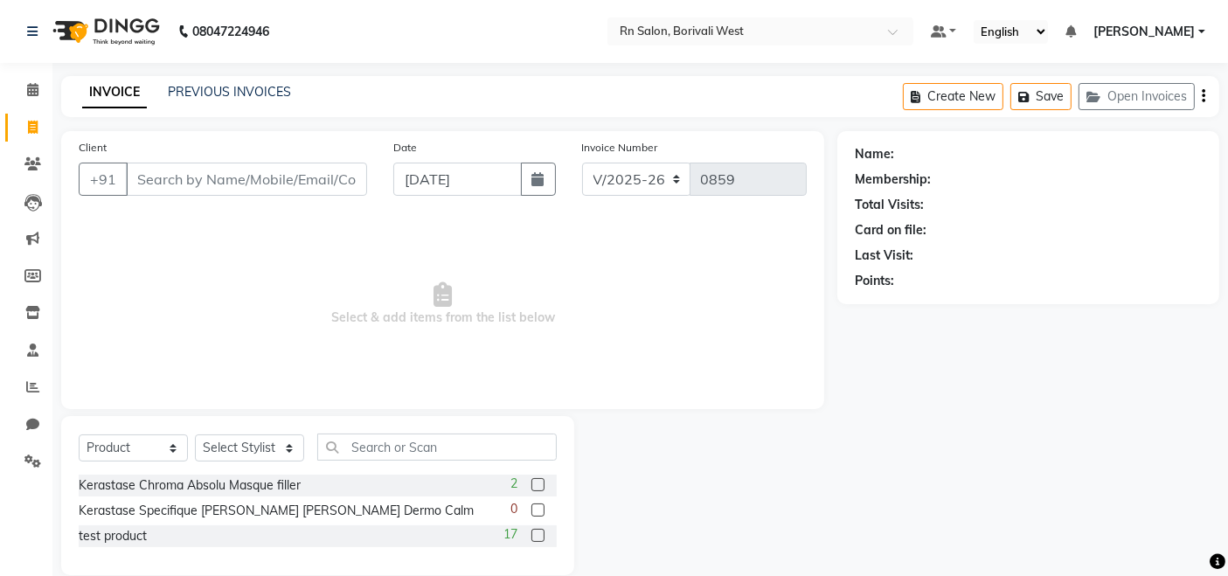
click at [654, 498] on div at bounding box center [705, 495] width 263 height 159
click at [1060, 416] on div "Name: Membership: Total Visits: Card on file: Last Visit: Points:" at bounding box center [1035, 353] width 395 height 444
click at [686, 2] on nav "08047224946 Select Location × Rn Salon, Borivali West Default Panel My Panel En…" at bounding box center [614, 31] width 1228 height 63
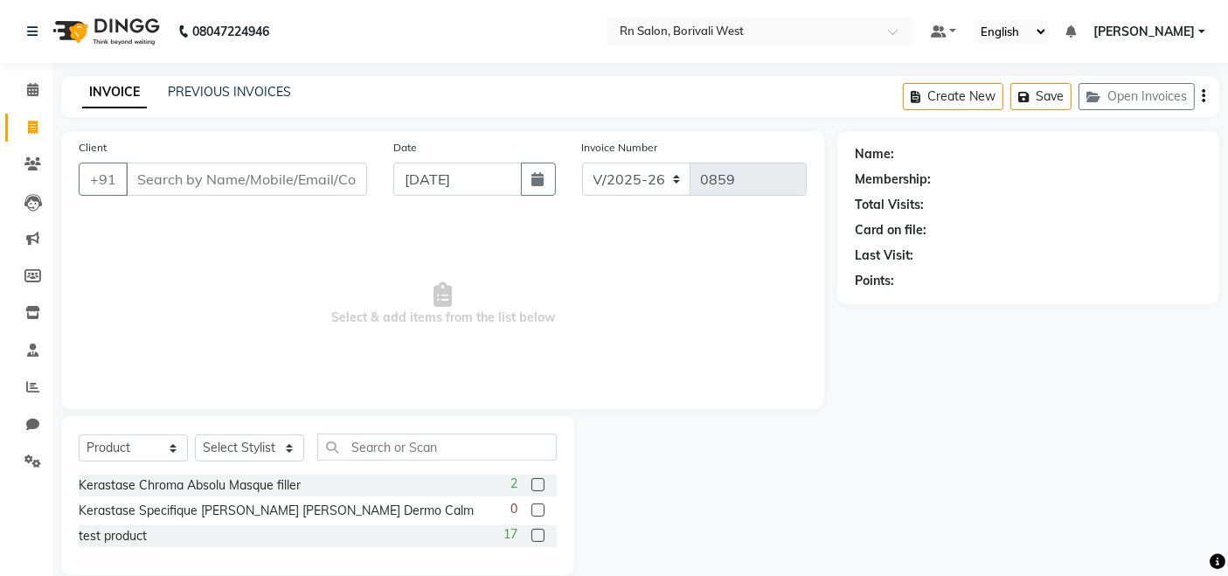
click at [720, 91] on div "INVOICE PREVIOUS INVOICES Create New Save Open Invoices" at bounding box center [640, 96] width 1158 height 41
click at [30, 93] on icon at bounding box center [32, 89] width 11 height 13
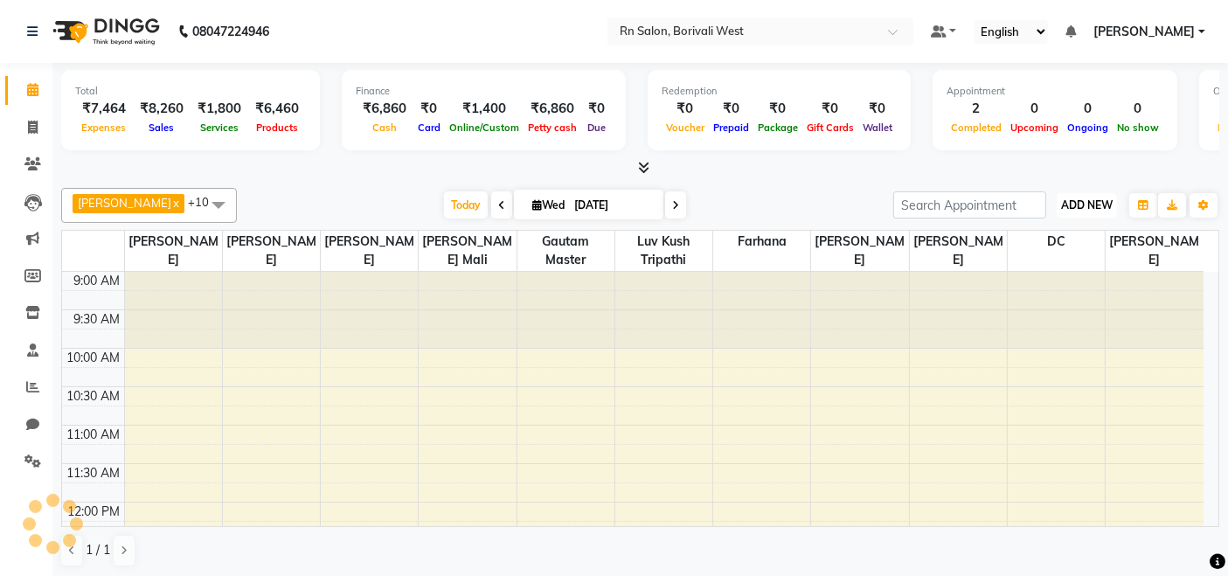
click at [1084, 199] on span "ADD NEW" at bounding box center [1087, 204] width 52 height 13
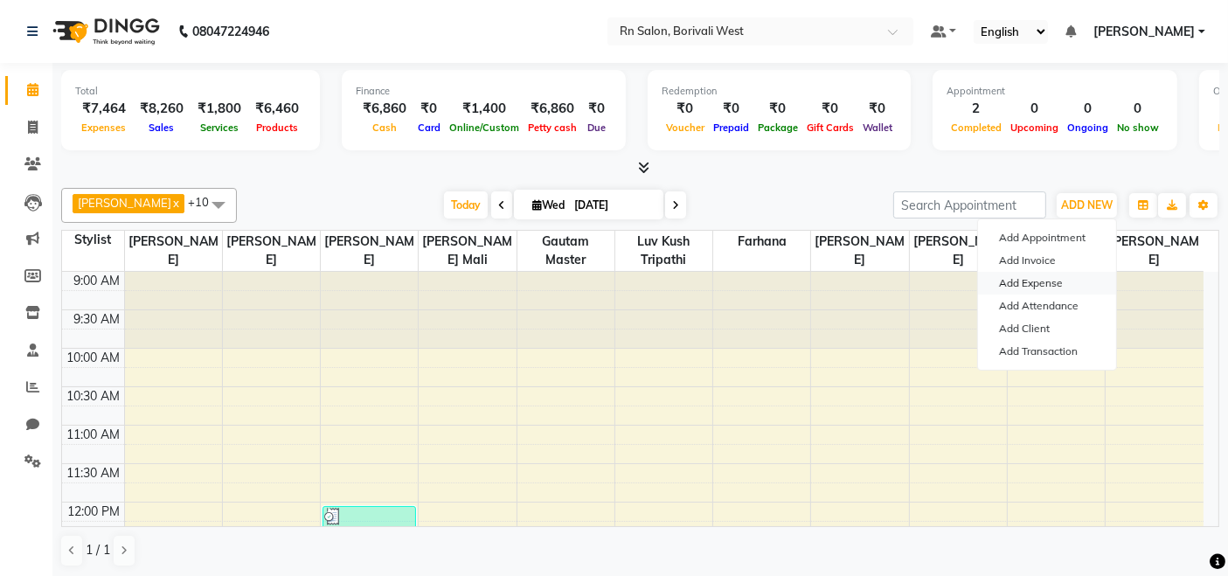
click at [1033, 277] on link "Add Expense" at bounding box center [1047, 283] width 138 height 23
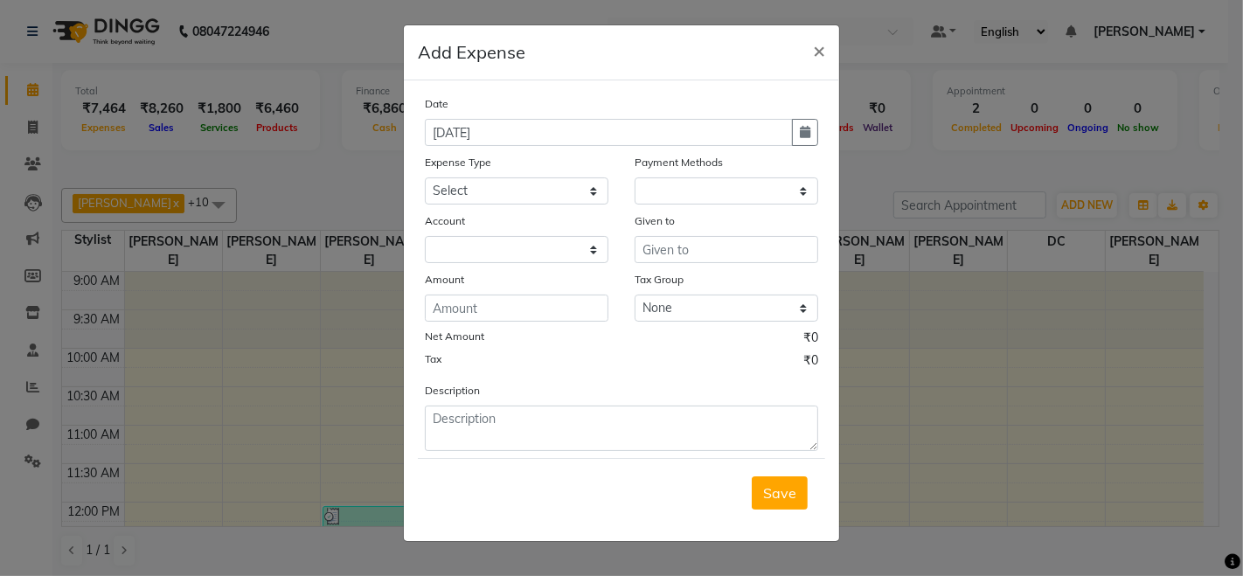
select select "1"
select select "7703"
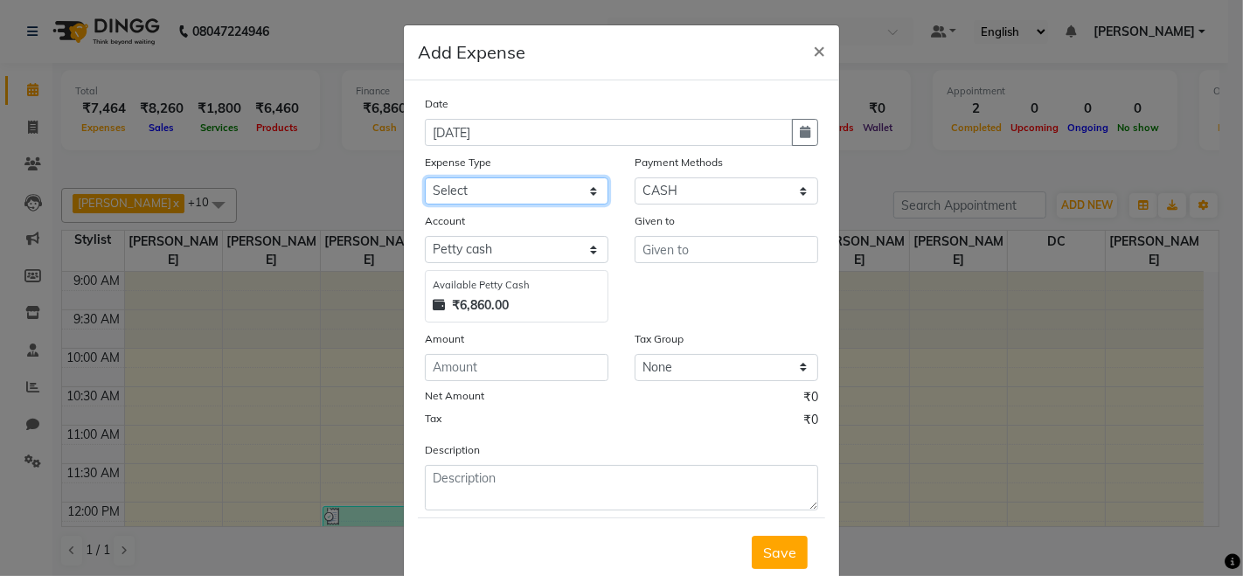
click at [482, 186] on select "Select Advance Salary Bank charges Cash transfer to hub Membership MILK Miscell…" at bounding box center [517, 190] width 184 height 27
click at [425, 177] on select "Select Advance Salary Bank charges Cash transfer to hub Membership MILK Miscell…" at bounding box center [517, 190] width 184 height 27
click at [523, 196] on select "Select Advance Salary Bank charges Cash transfer to hub Membership MILK Miscell…" at bounding box center [517, 190] width 184 height 27
select select "24216"
click at [425, 177] on select "Select Advance Salary Bank charges Cash transfer to hub Membership MILK Miscell…" at bounding box center [517, 190] width 184 height 27
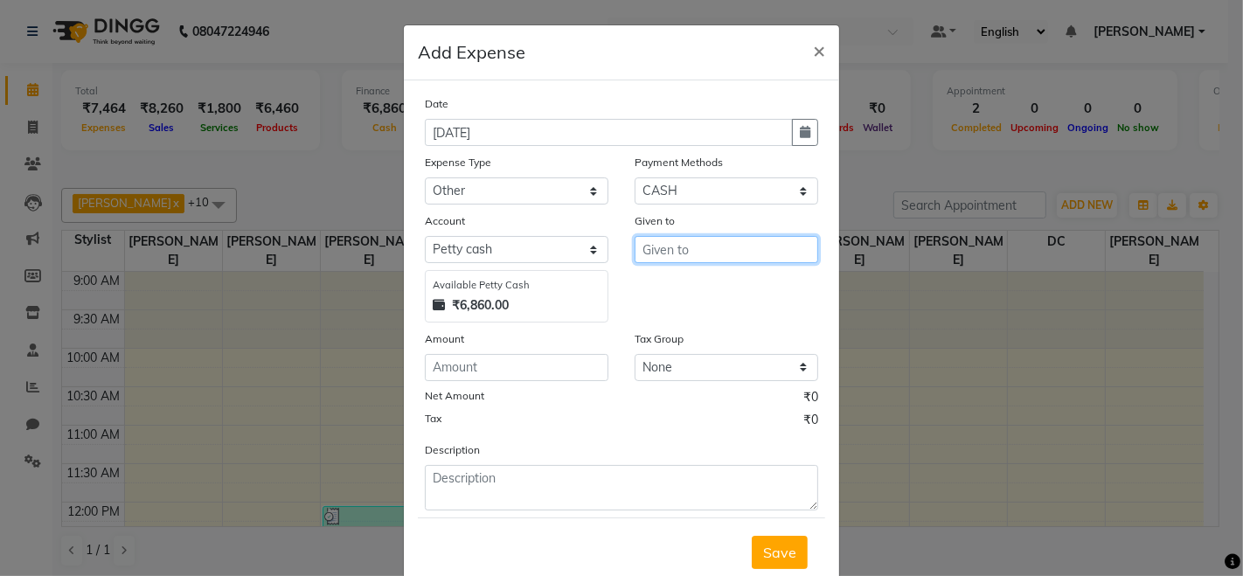
click at [729, 255] on input "text" at bounding box center [727, 249] width 184 height 27
type input "b"
type input "BEAUTY PALACE"
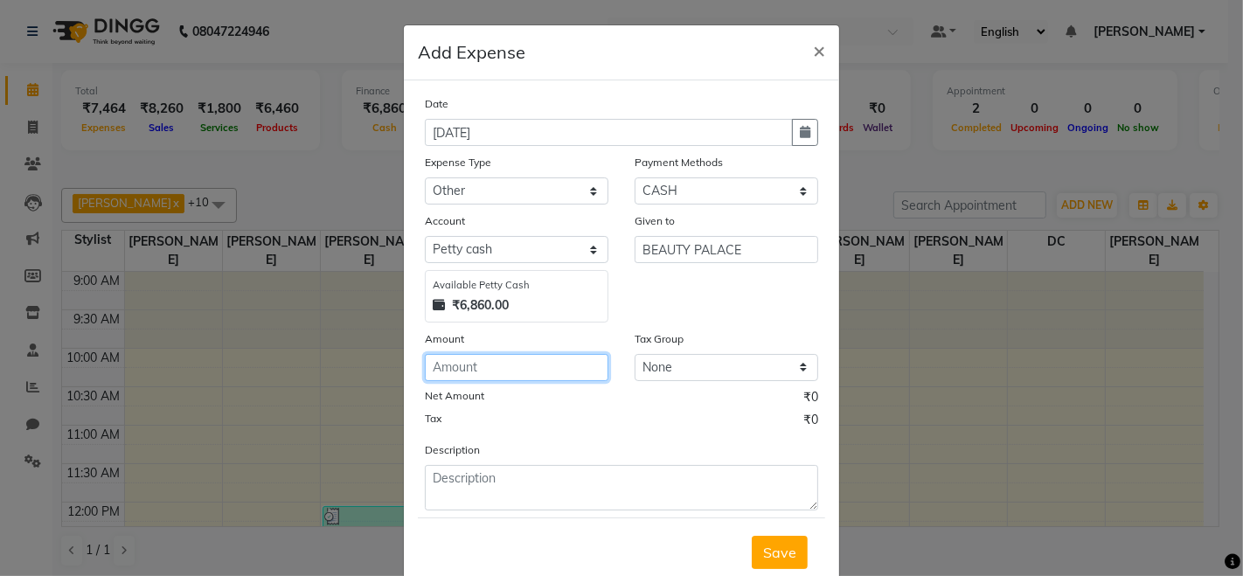
click at [538, 359] on input "number" at bounding box center [517, 367] width 184 height 27
type input "3650"
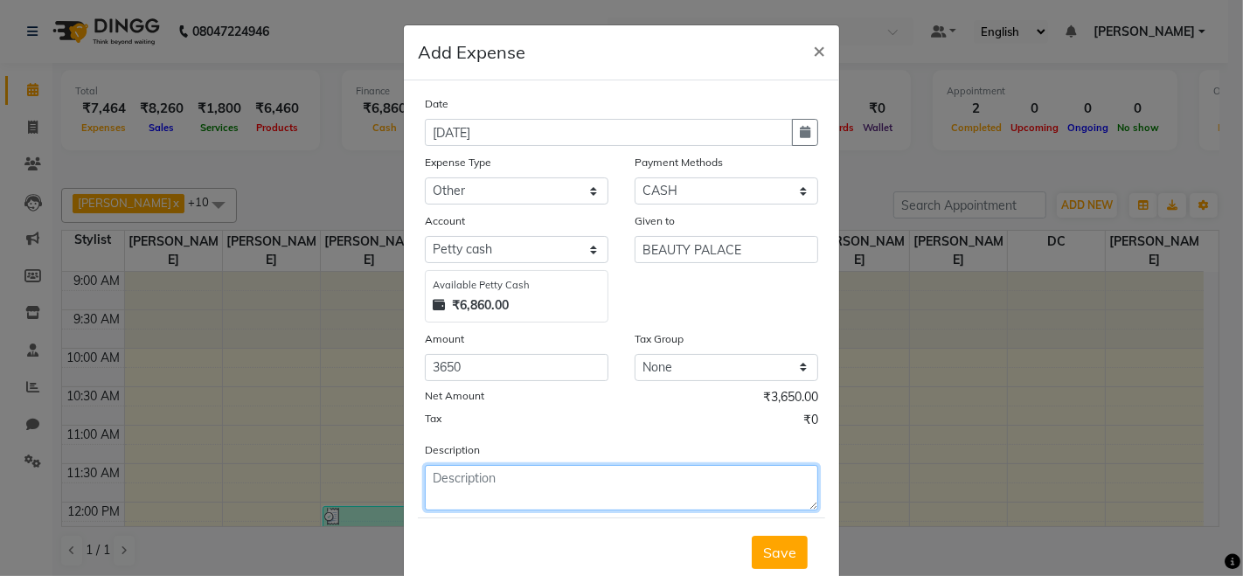
click at [469, 483] on textarea at bounding box center [621, 487] width 393 height 45
type textarea "STOCK FROM BEAUTY PALACE"
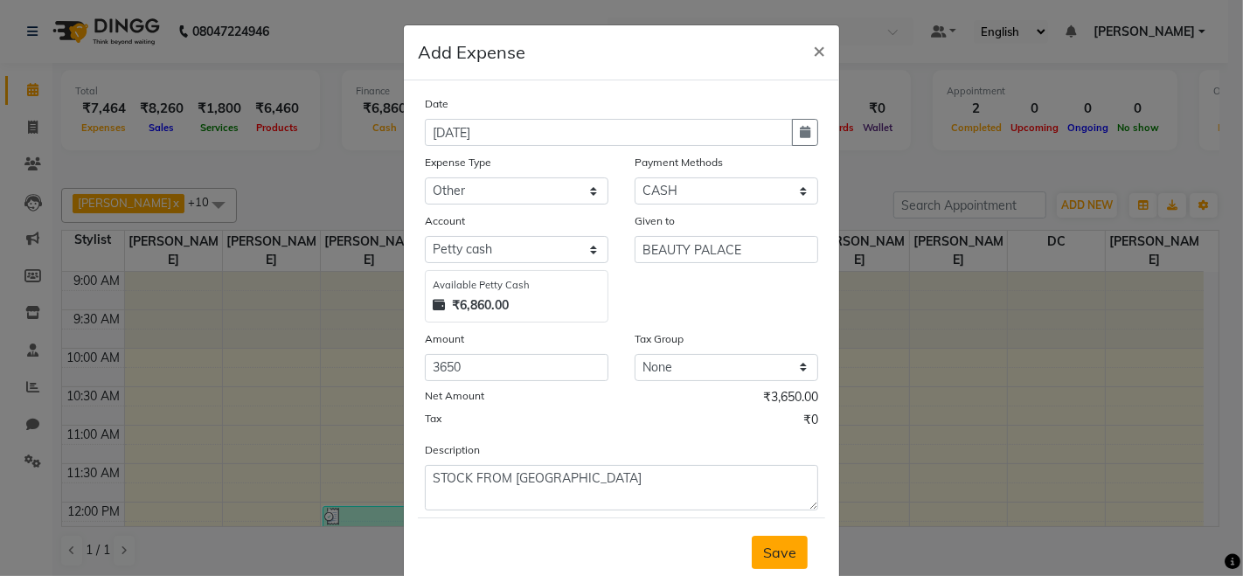
click at [771, 538] on button "Save" at bounding box center [780, 552] width 56 height 33
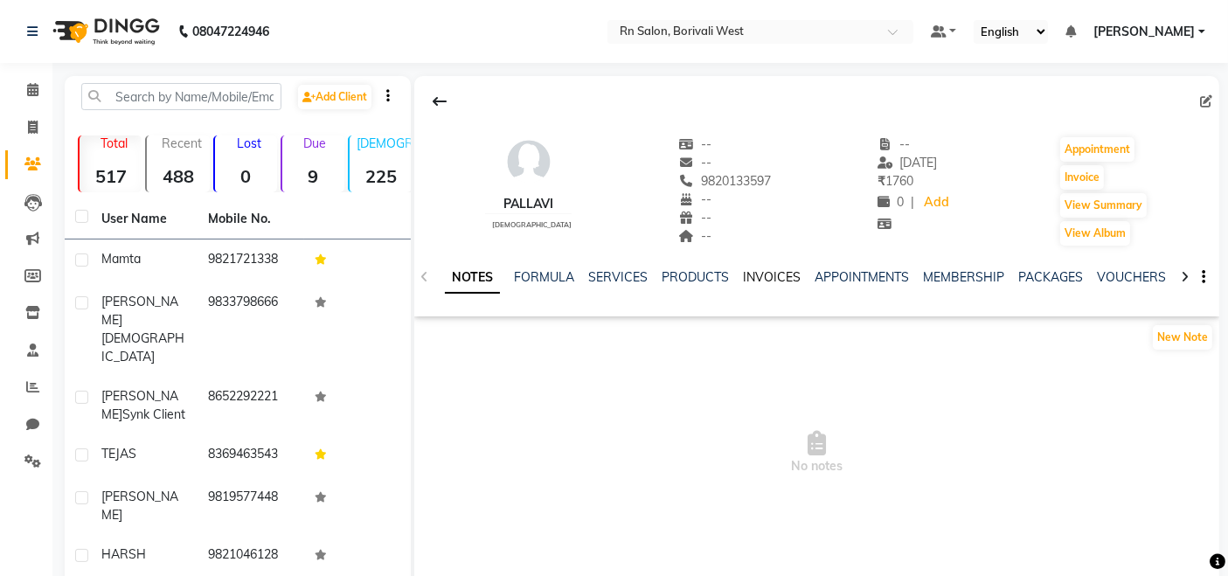
click at [775, 280] on link "INVOICES" at bounding box center [772, 277] width 58 height 16
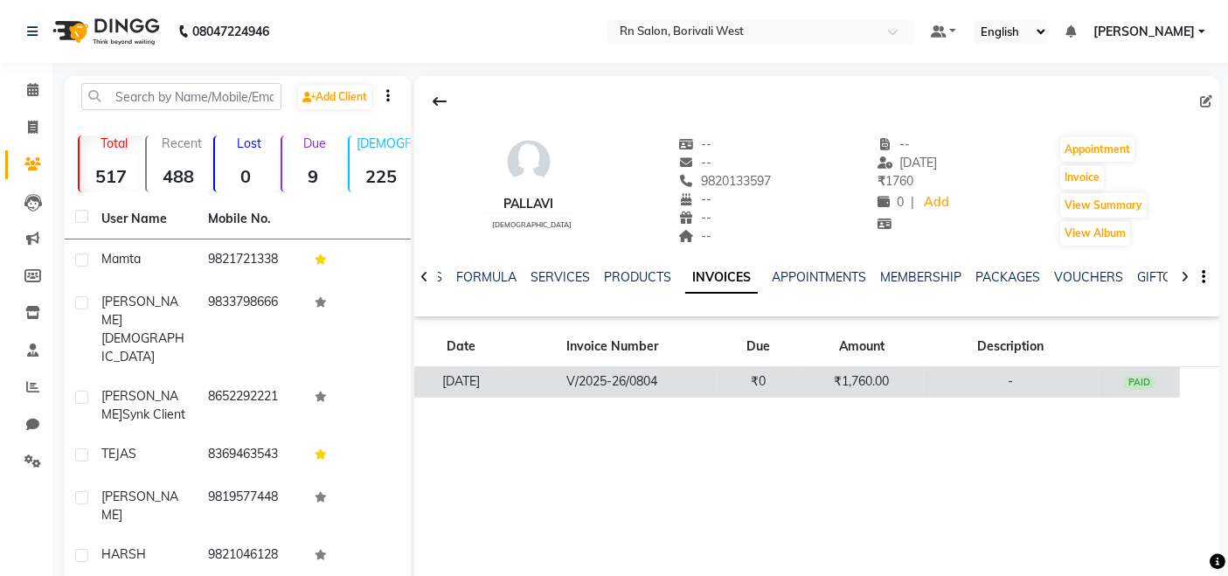
click at [606, 371] on td "V/2025-26/0804" at bounding box center [612, 382] width 210 height 31
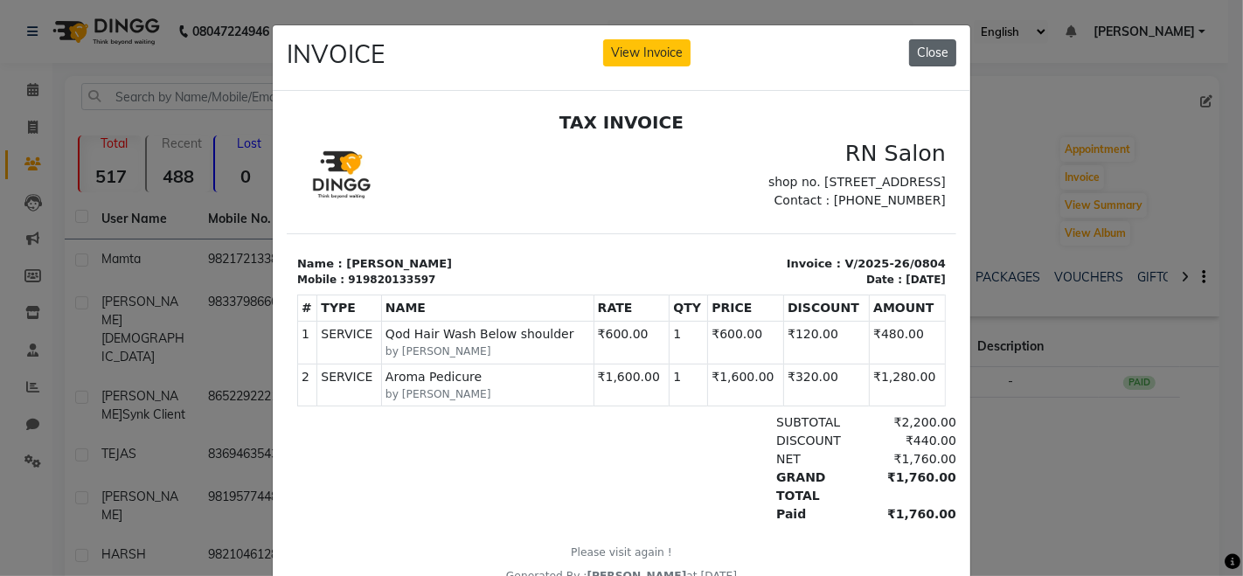
click at [946, 45] on button "Close" at bounding box center [932, 52] width 47 height 27
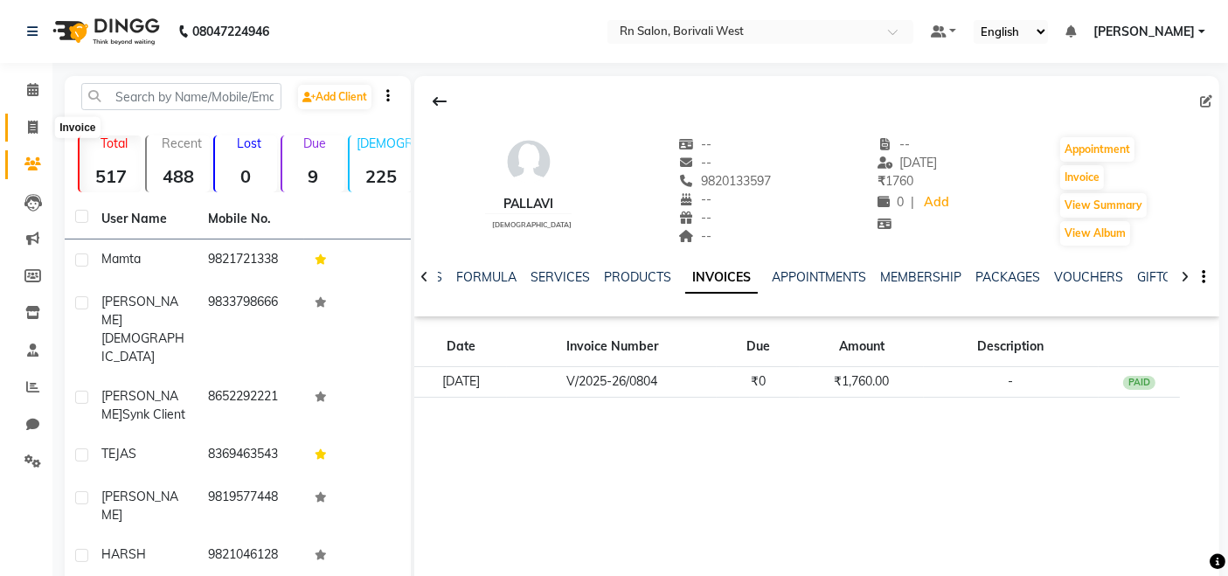
click at [28, 129] on icon at bounding box center [33, 127] width 10 height 13
select select "8515"
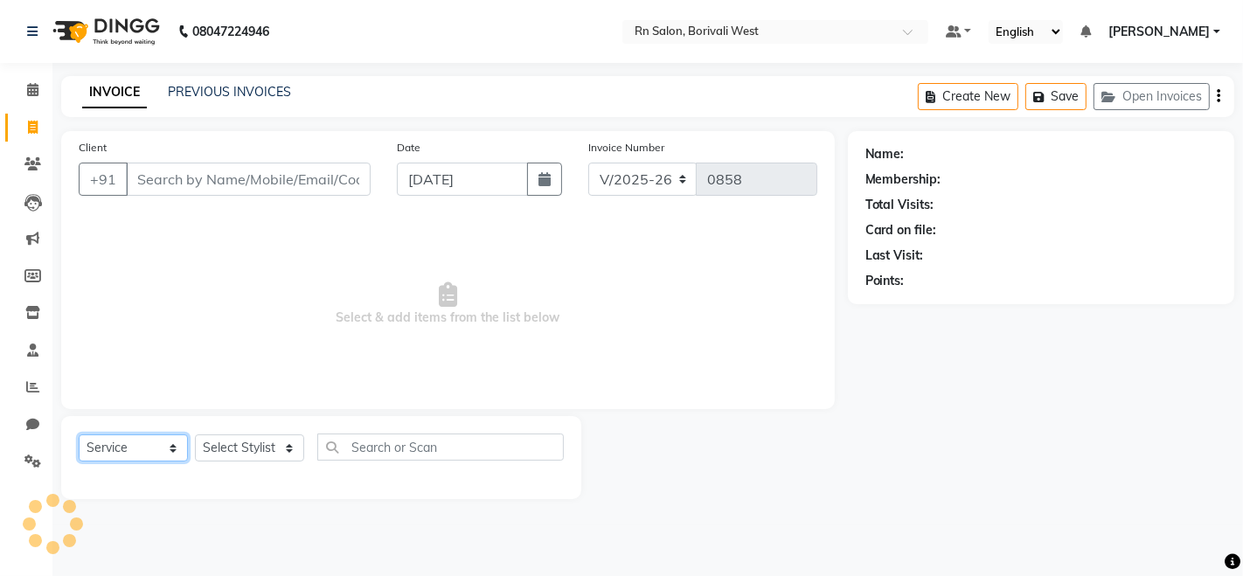
click at [143, 458] on select "Select Service Product Membership Package Voucher Prepaid Gift Card" at bounding box center [133, 447] width 109 height 27
select select "product"
click at [79, 434] on select "Select Service Product Membership Package Voucher Prepaid Gift Card" at bounding box center [133, 447] width 109 height 27
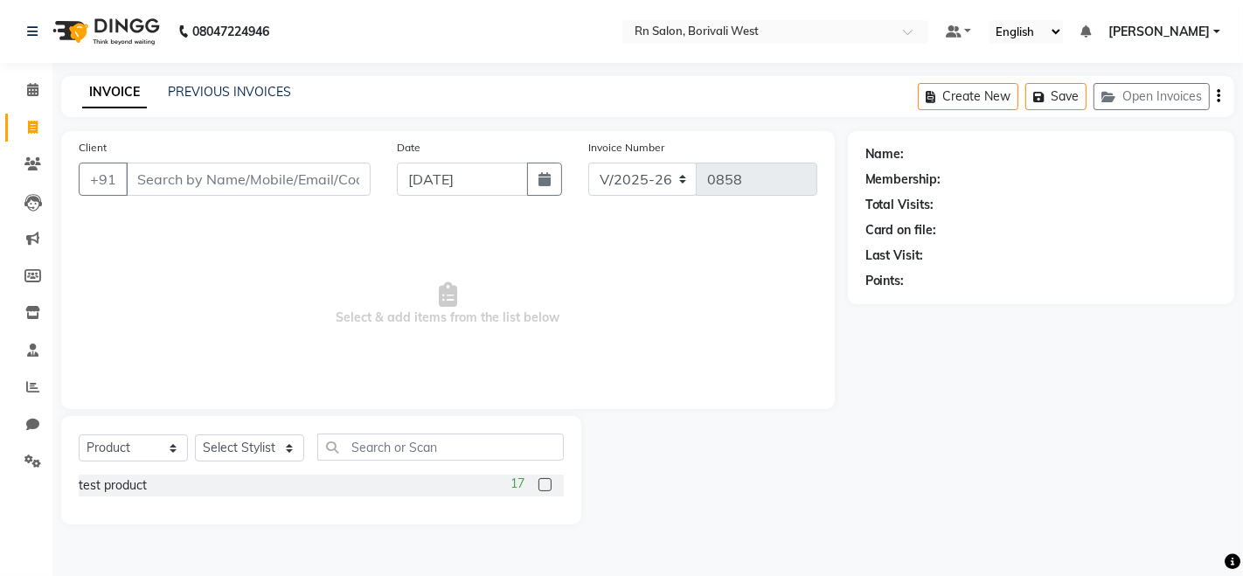
click at [191, 495] on div "test product 17" at bounding box center [321, 486] width 485 height 22
click at [517, 484] on span "17" at bounding box center [518, 484] width 14 height 18
click at [553, 484] on div "17" at bounding box center [537, 486] width 53 height 22
click at [541, 484] on label at bounding box center [545, 484] width 13 height 13
click at [541, 484] on input "checkbox" at bounding box center [544, 485] width 11 height 11
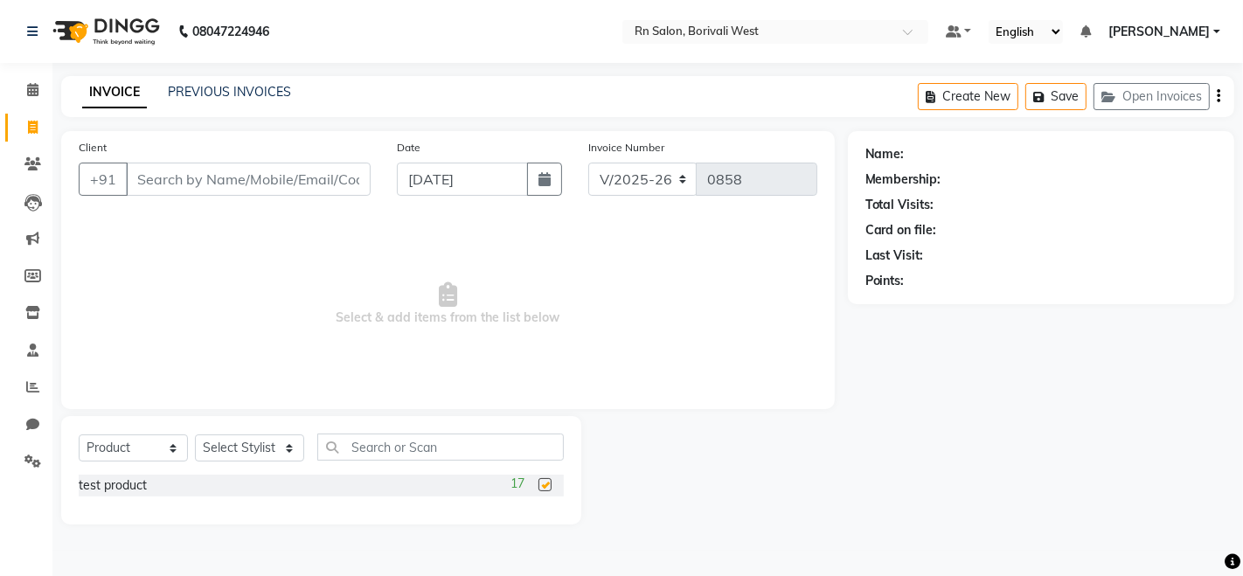
checkbox input "false"
click at [260, 447] on select "Select Stylist Arpita Deshmukh Beena jaiswar DC Deepak Parbat Farhana Gautam ma…" at bounding box center [249, 447] width 109 height 27
select select "83940"
click at [195, 434] on select "Select Stylist Arpita Deshmukh Beena jaiswar DC Deepak Parbat Farhana Gautam ma…" at bounding box center [249, 447] width 109 height 27
click at [373, 451] on input "text" at bounding box center [440, 447] width 247 height 27
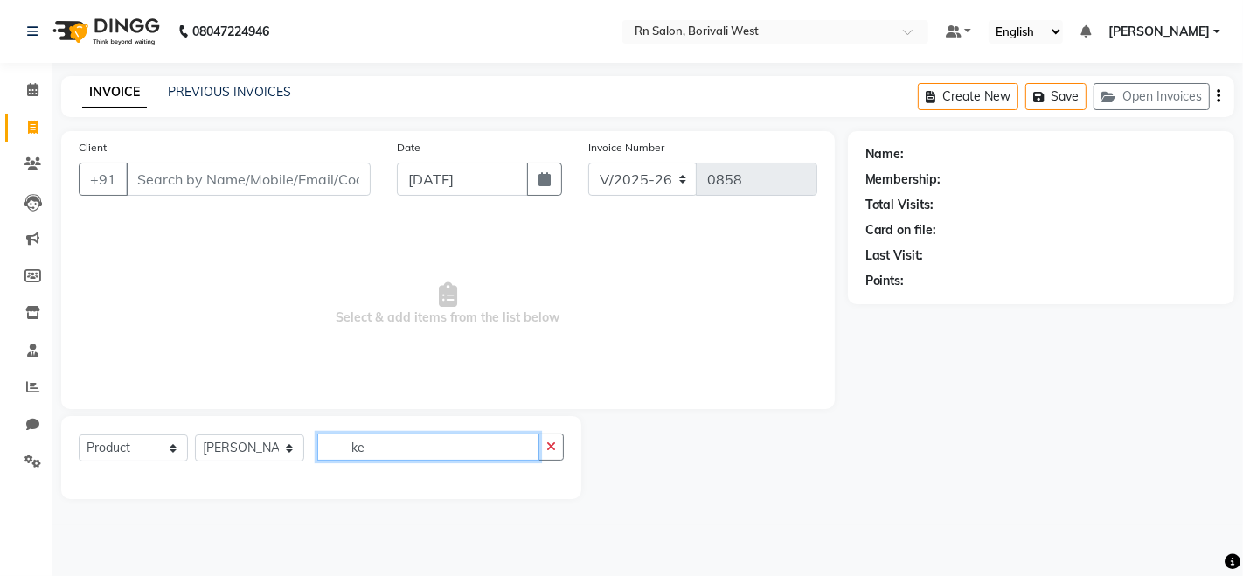
type input "k"
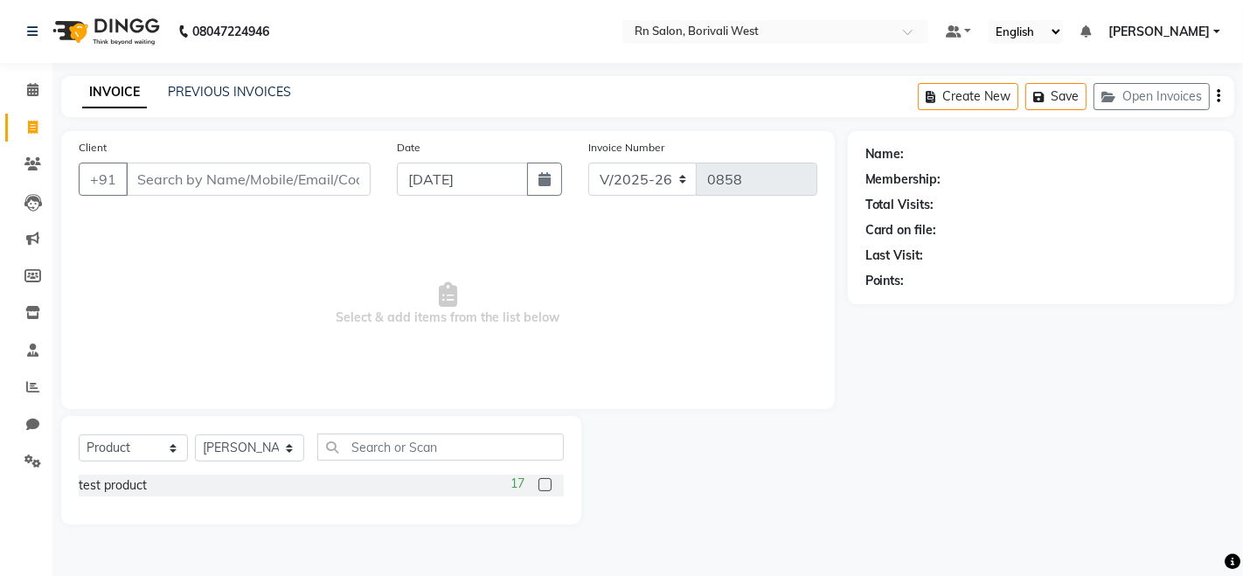
click at [542, 485] on label at bounding box center [545, 484] width 13 height 13
click at [542, 485] on input "checkbox" at bounding box center [544, 485] width 11 height 11
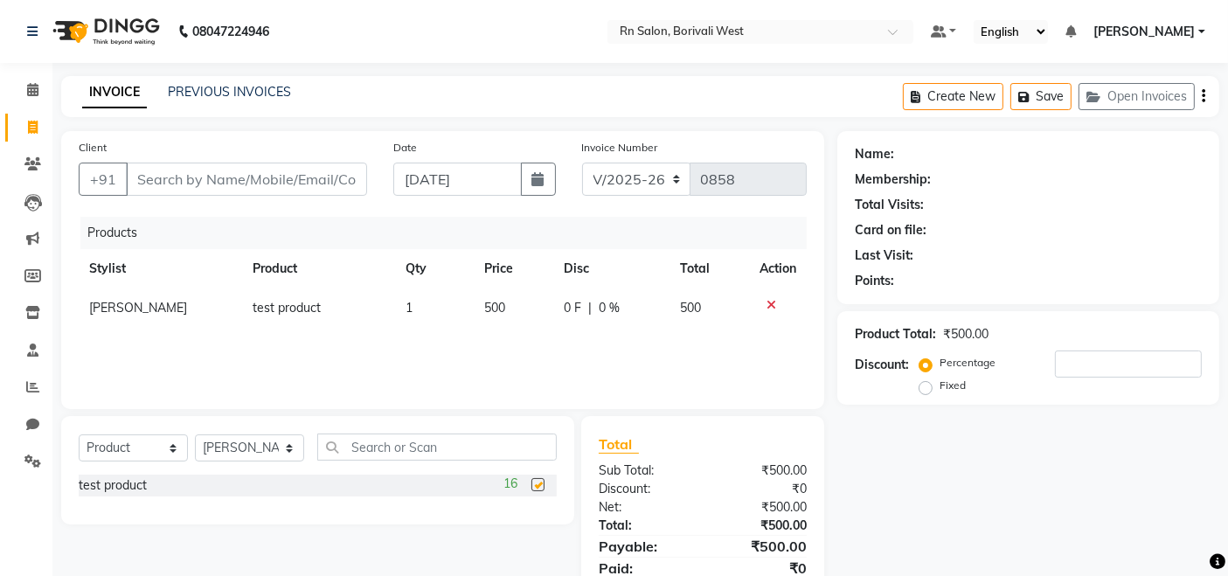
checkbox input "false"
click at [770, 303] on icon at bounding box center [772, 305] width 10 height 12
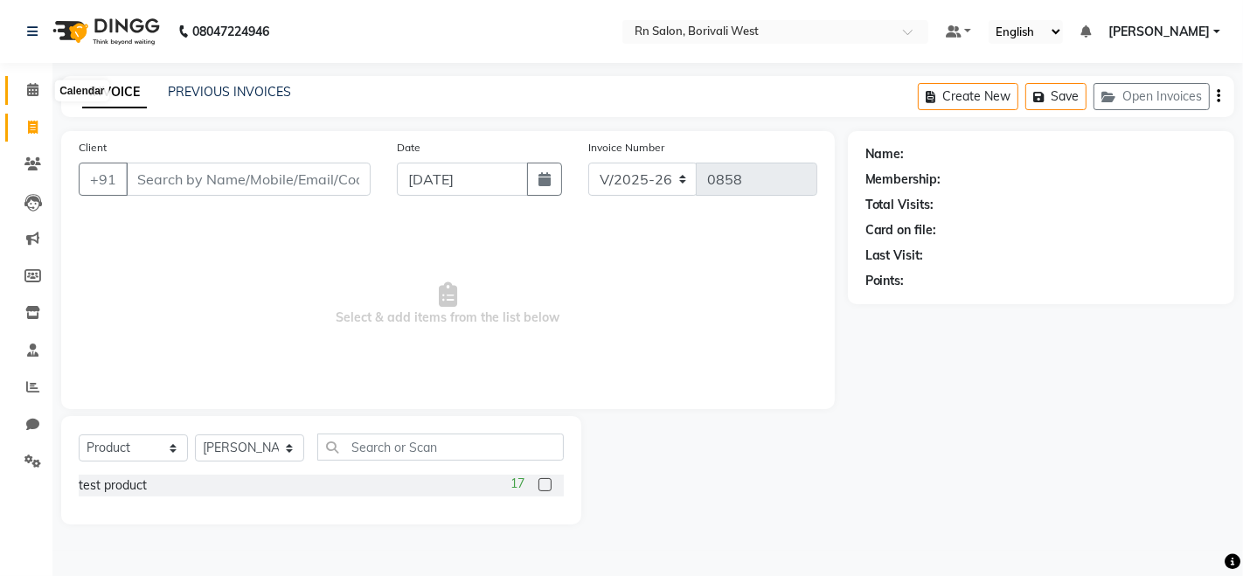
click at [30, 95] on icon at bounding box center [32, 89] width 11 height 13
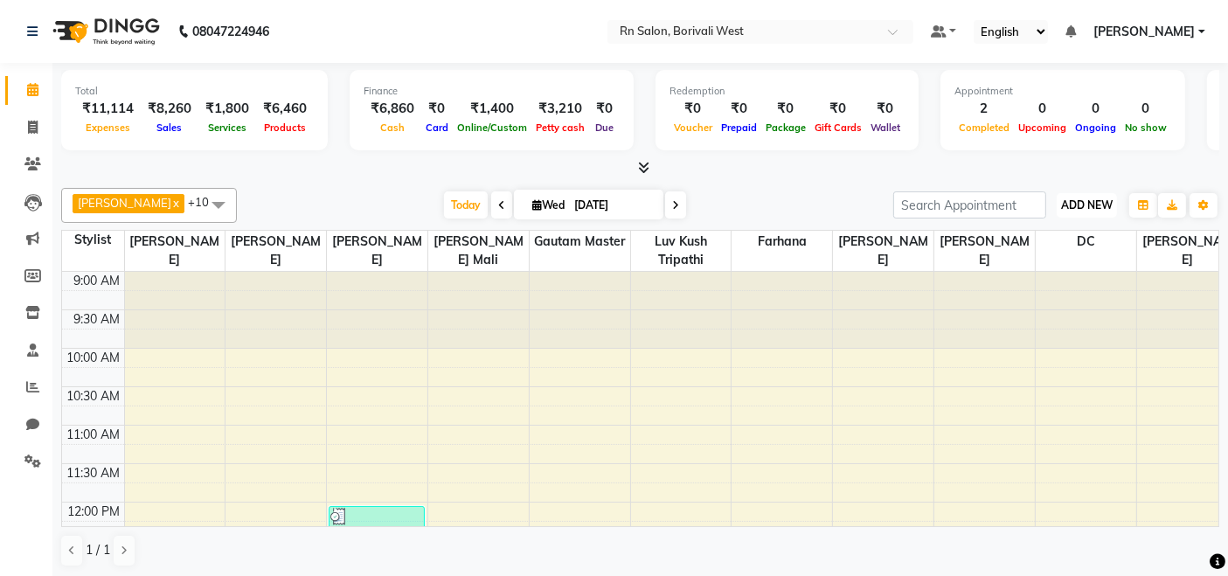
click at [1084, 216] on button "ADD NEW Toggle Dropdown" at bounding box center [1087, 205] width 60 height 24
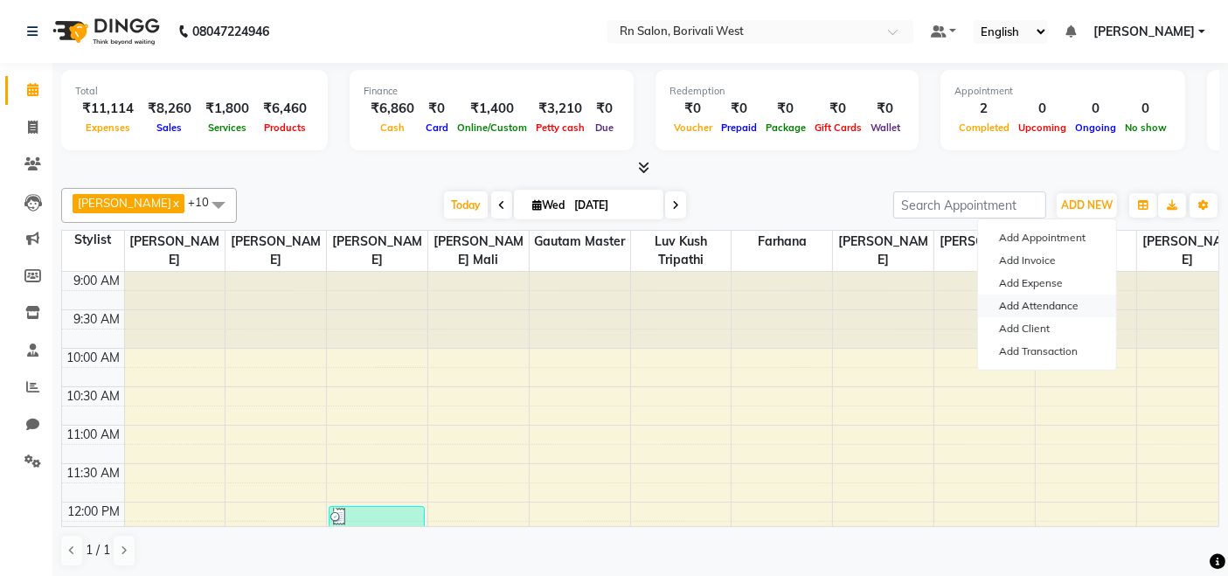
click at [1020, 304] on link "Add Attendance" at bounding box center [1047, 306] width 138 height 23
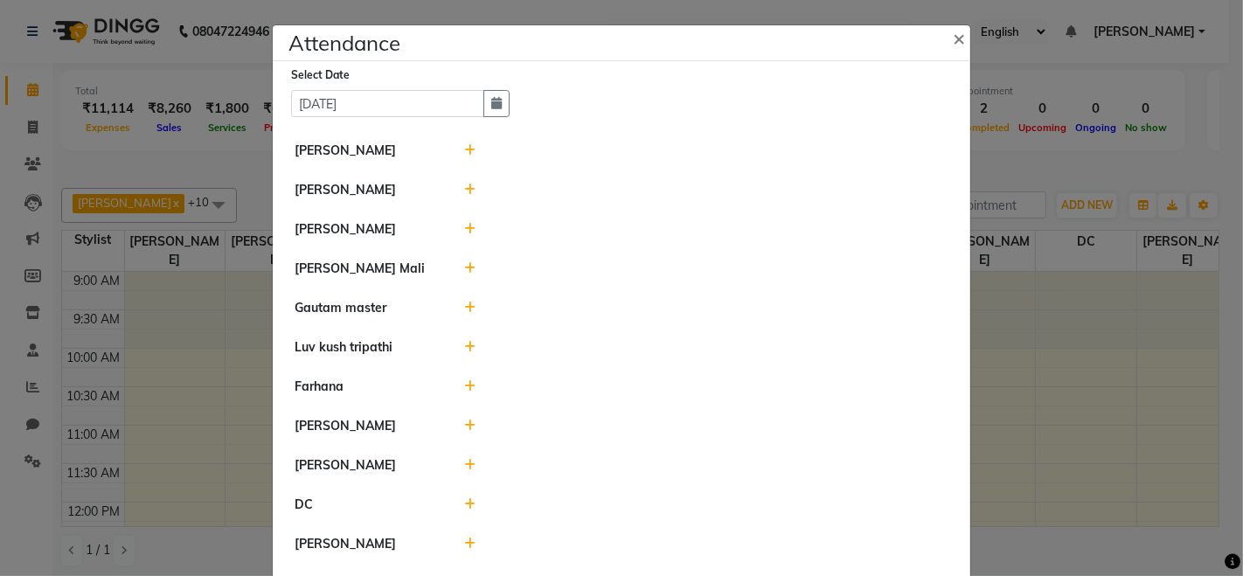
click at [467, 148] on icon at bounding box center [470, 150] width 11 height 12
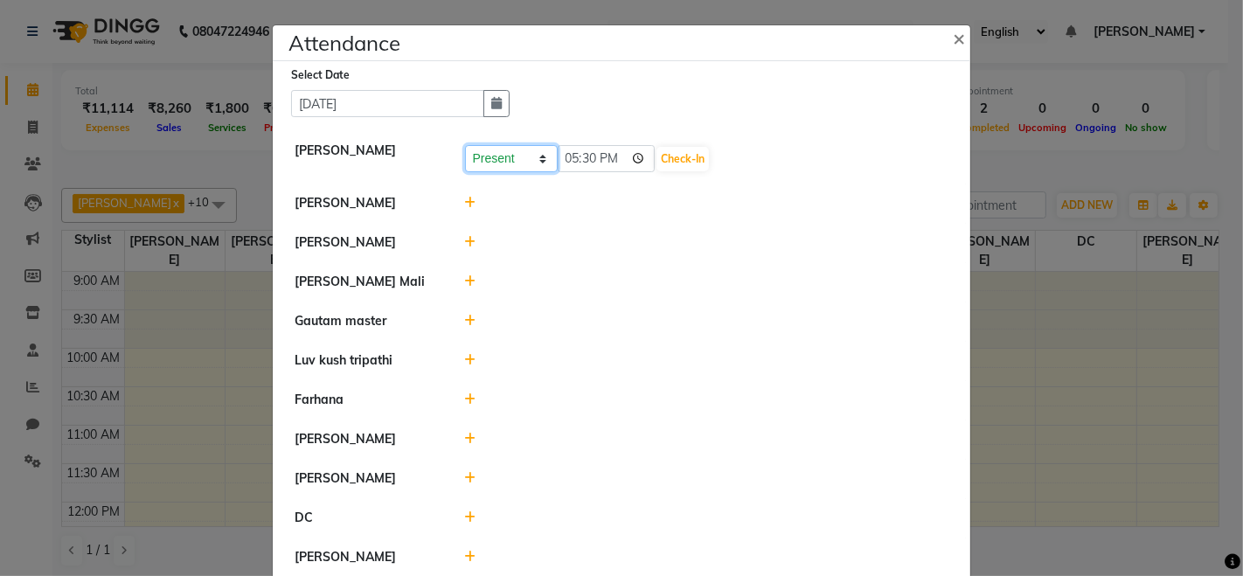
click at [511, 159] on select "Present Absent Late Half Day Weekly Off" at bounding box center [511, 158] width 93 height 27
select select "W"
click at [465, 145] on select "Present Absent Late Half Day Weekly Off" at bounding box center [511, 158] width 93 height 27
click at [572, 161] on button "Save" at bounding box center [577, 159] width 34 height 24
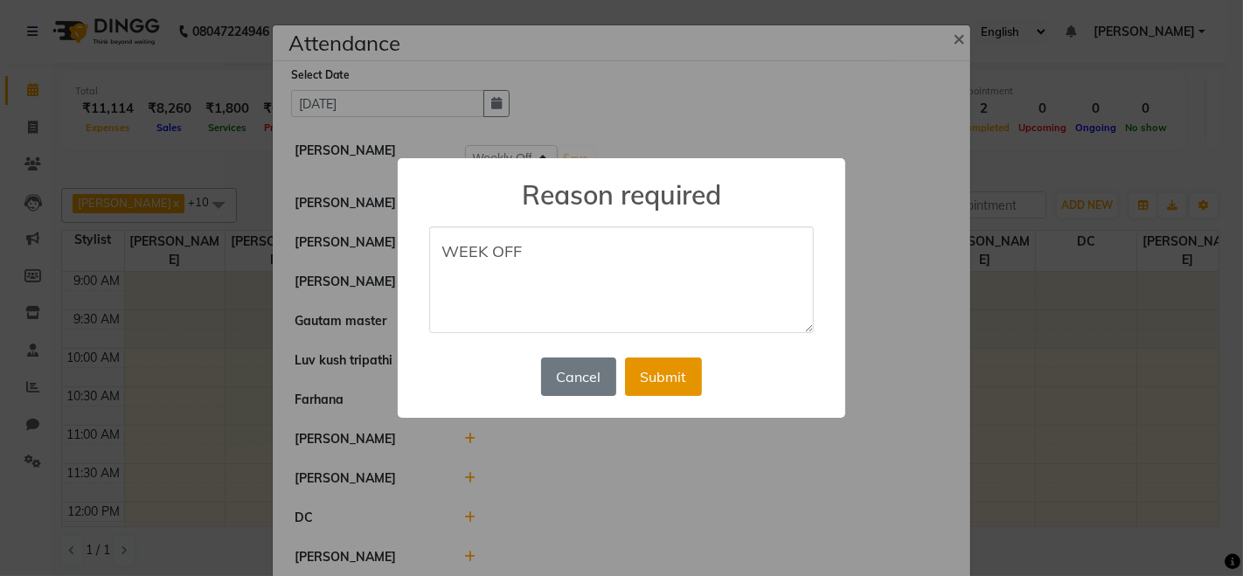
type textarea "WEEK OFF"
click at [662, 379] on button "Submit" at bounding box center [663, 377] width 77 height 38
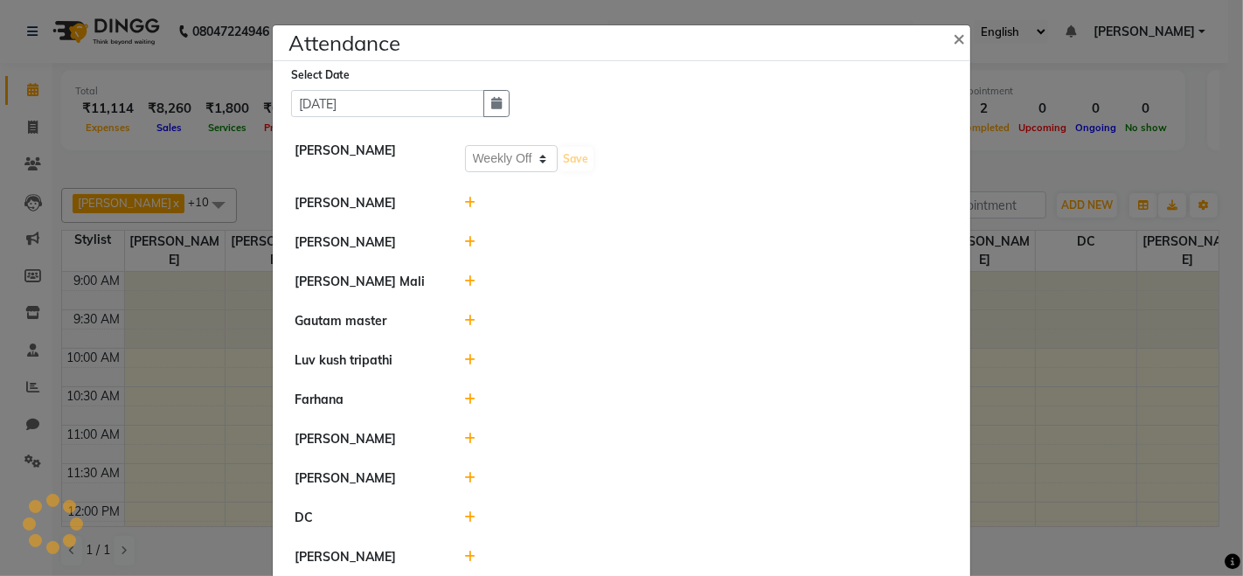
select select "W"
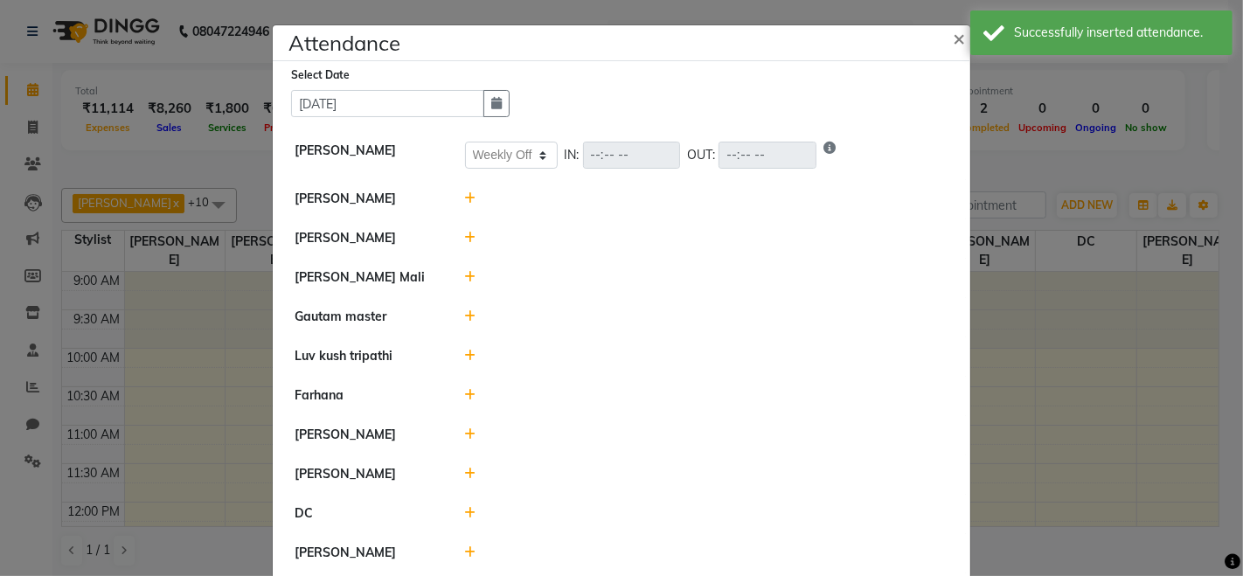
click at [465, 199] on icon at bounding box center [470, 198] width 11 height 12
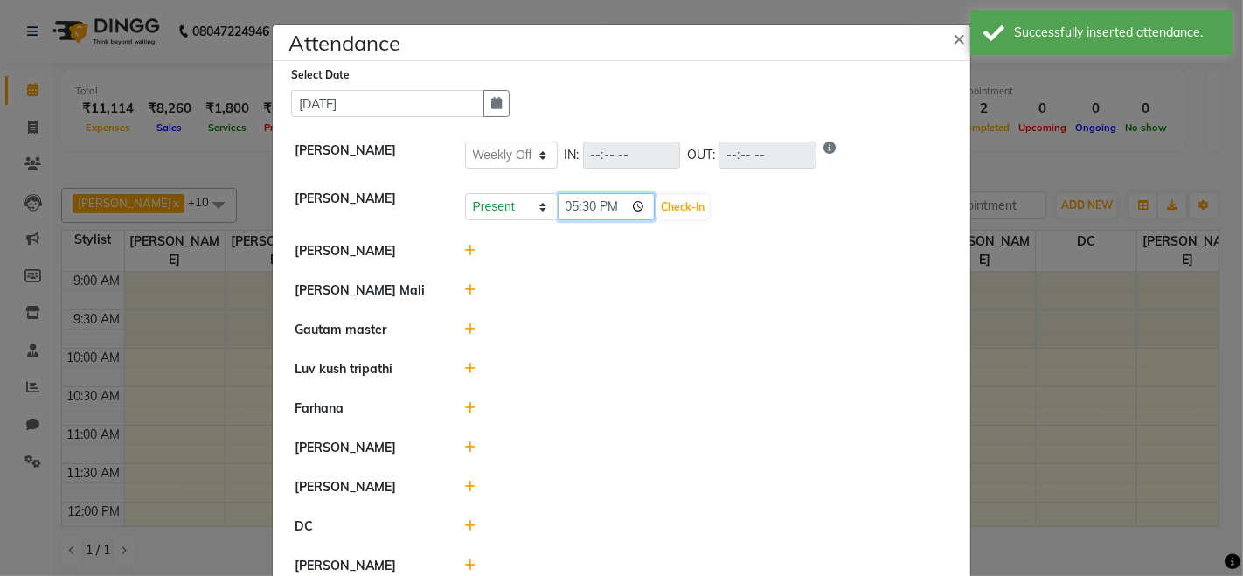
click at [634, 210] on input "17:30" at bounding box center [607, 206] width 98 height 27
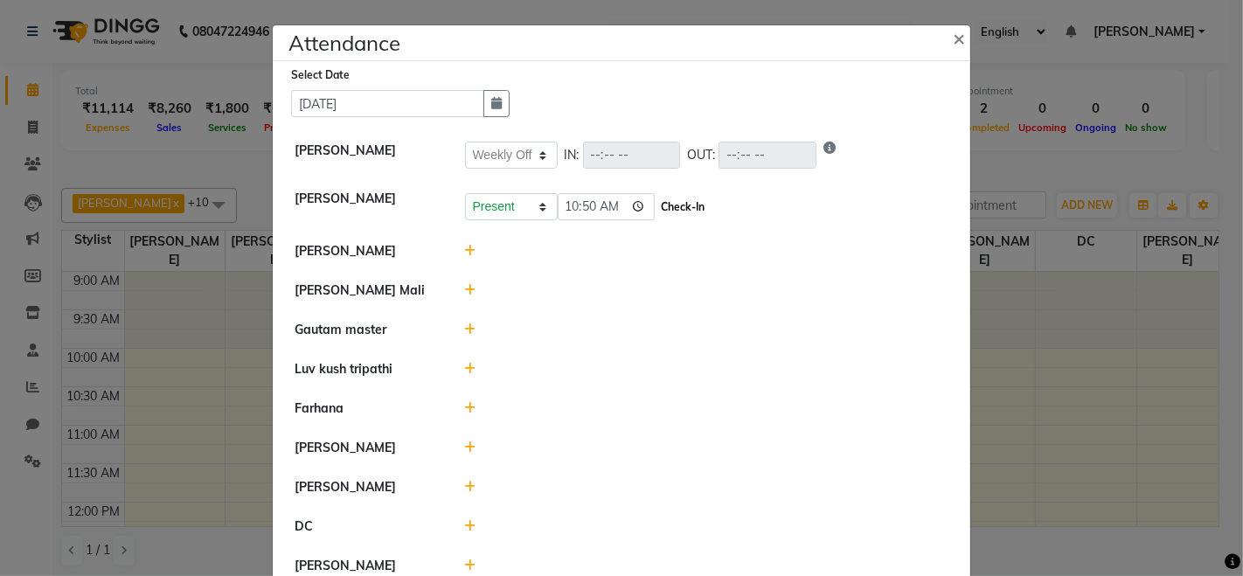
type input "10:50"
click at [677, 209] on button "Check-In" at bounding box center [683, 207] width 52 height 24
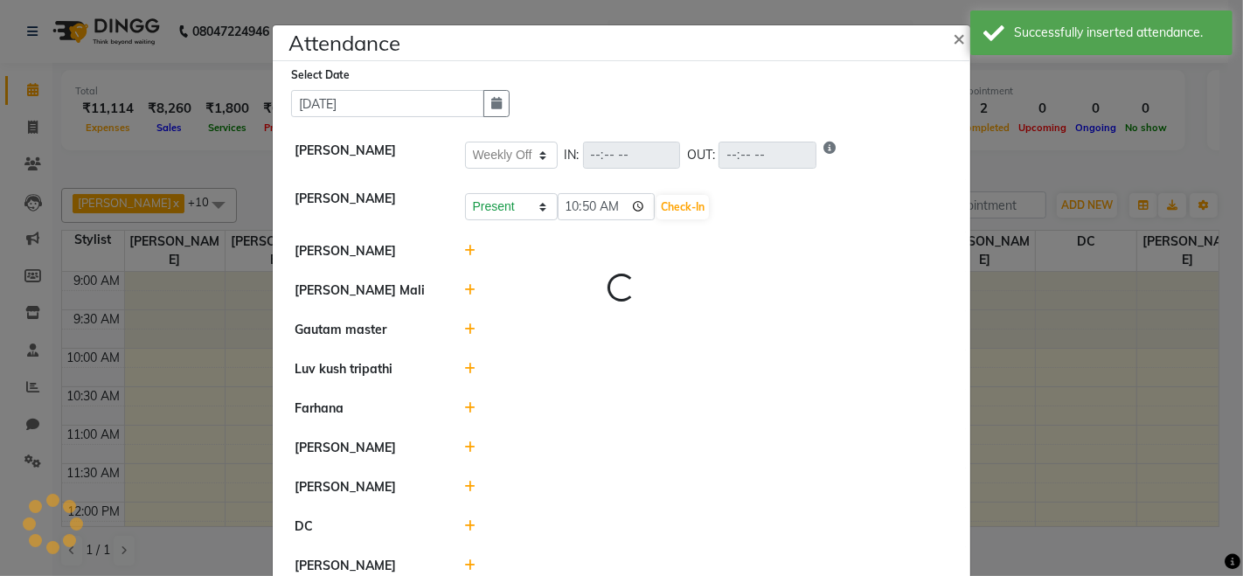
select select "W"
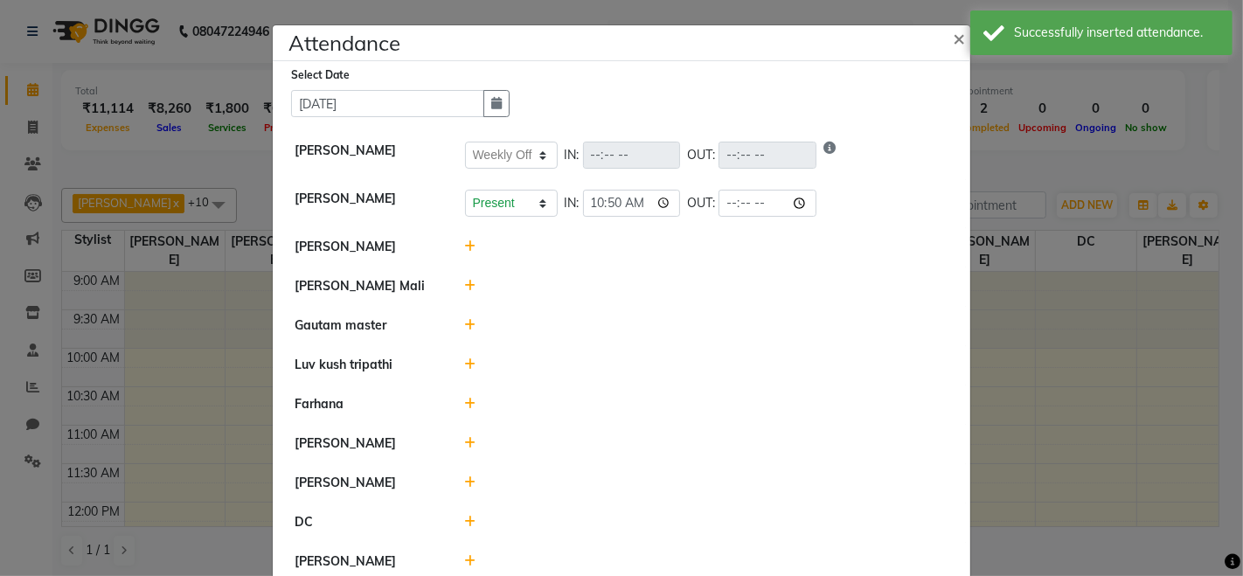
click at [465, 246] on icon at bounding box center [470, 246] width 11 height 12
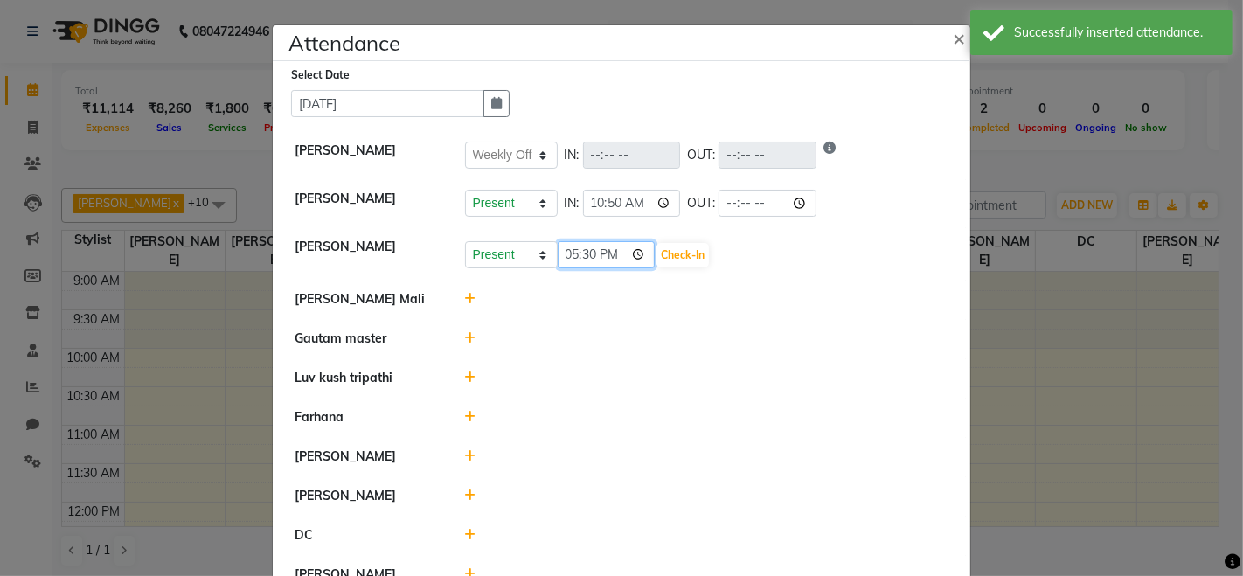
click at [614, 250] on input "17:30" at bounding box center [607, 254] width 98 height 27
click at [643, 251] on input "17:30" at bounding box center [607, 254] width 98 height 27
click at [631, 251] on input "17:30" at bounding box center [607, 254] width 98 height 27
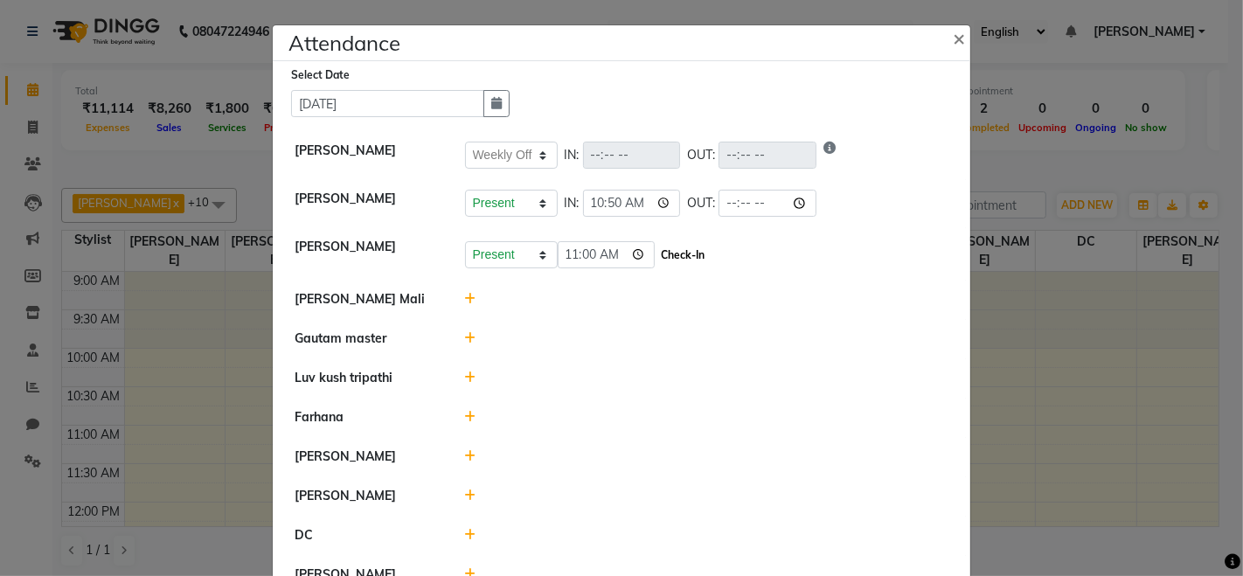
type input "11:00"
click at [673, 254] on button "Check-In" at bounding box center [683, 255] width 52 height 24
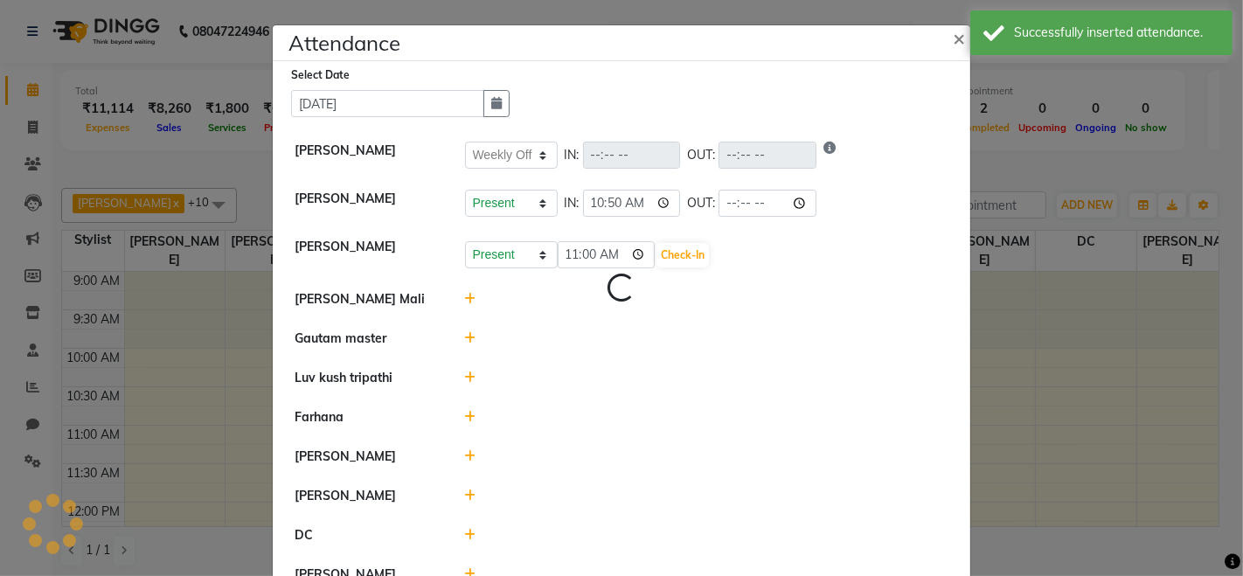
select select "W"
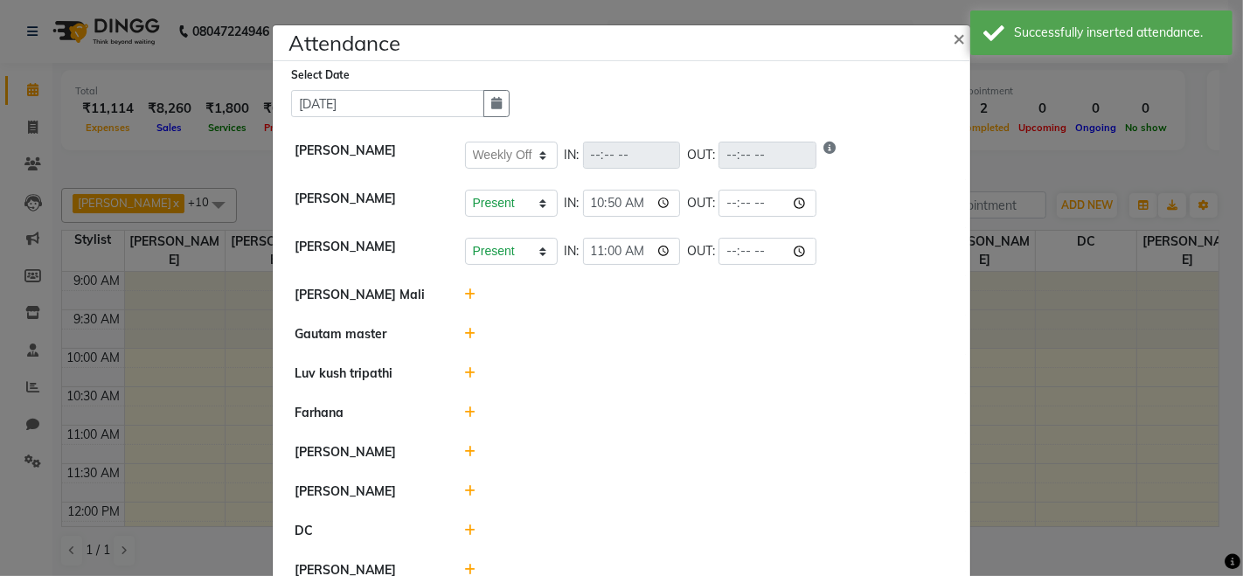
click at [465, 292] on icon at bounding box center [470, 294] width 11 height 12
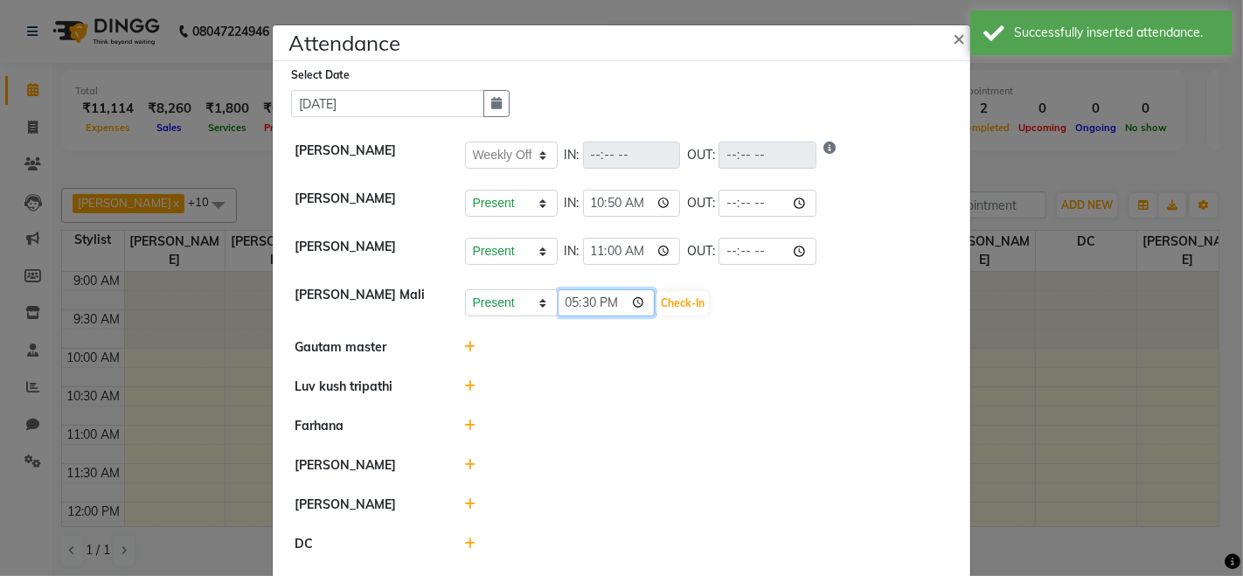
click at [626, 304] on input "17:30" at bounding box center [607, 302] width 98 height 27
type input "10:05"
click at [682, 303] on button "Check-In" at bounding box center [683, 303] width 52 height 24
select select "W"
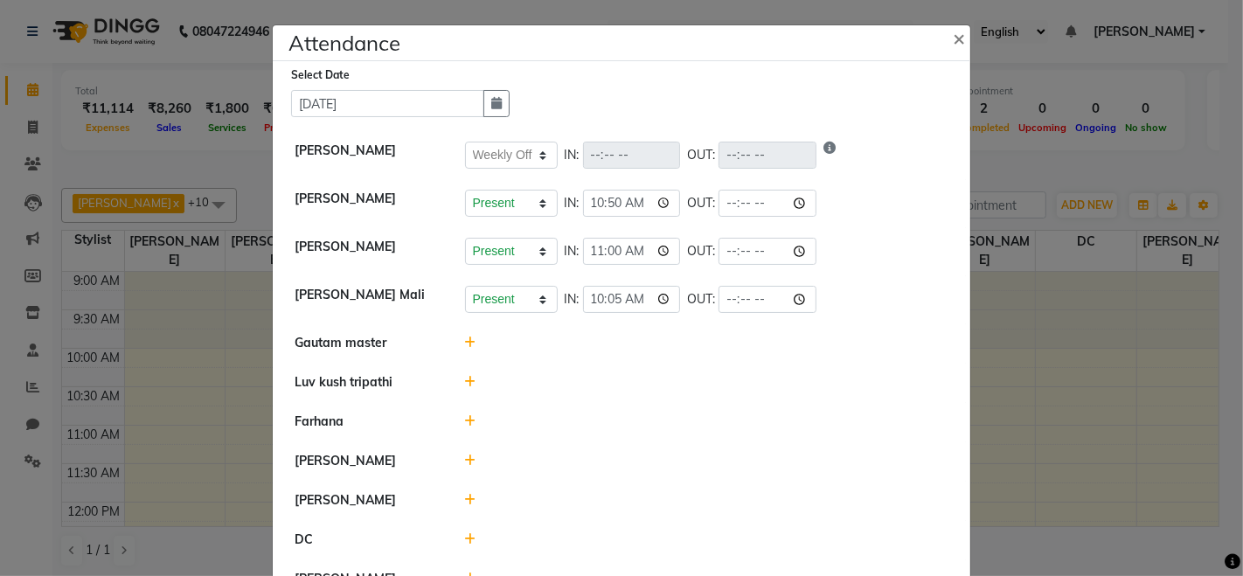
click at [465, 339] on icon at bounding box center [470, 343] width 11 height 12
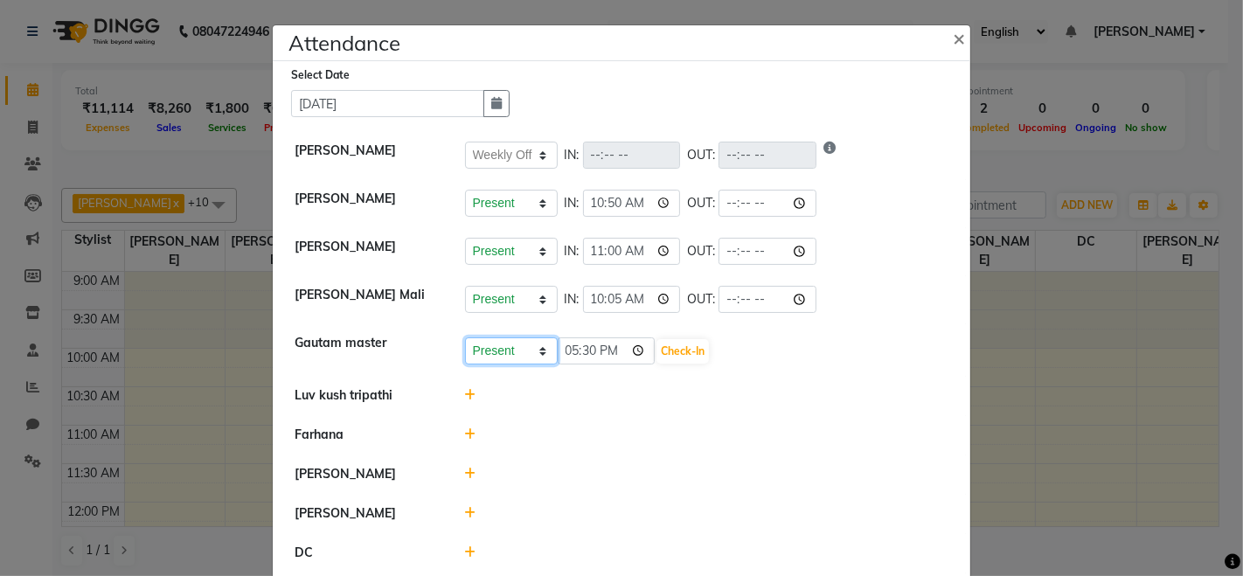
click at [502, 354] on select "Present Absent Late Half Day Weekly Off" at bounding box center [511, 350] width 93 height 27
select select "A"
click at [465, 337] on select "Present Absent Late Half Day Weekly Off" at bounding box center [511, 350] width 93 height 27
click at [570, 348] on button "Save" at bounding box center [577, 351] width 34 height 24
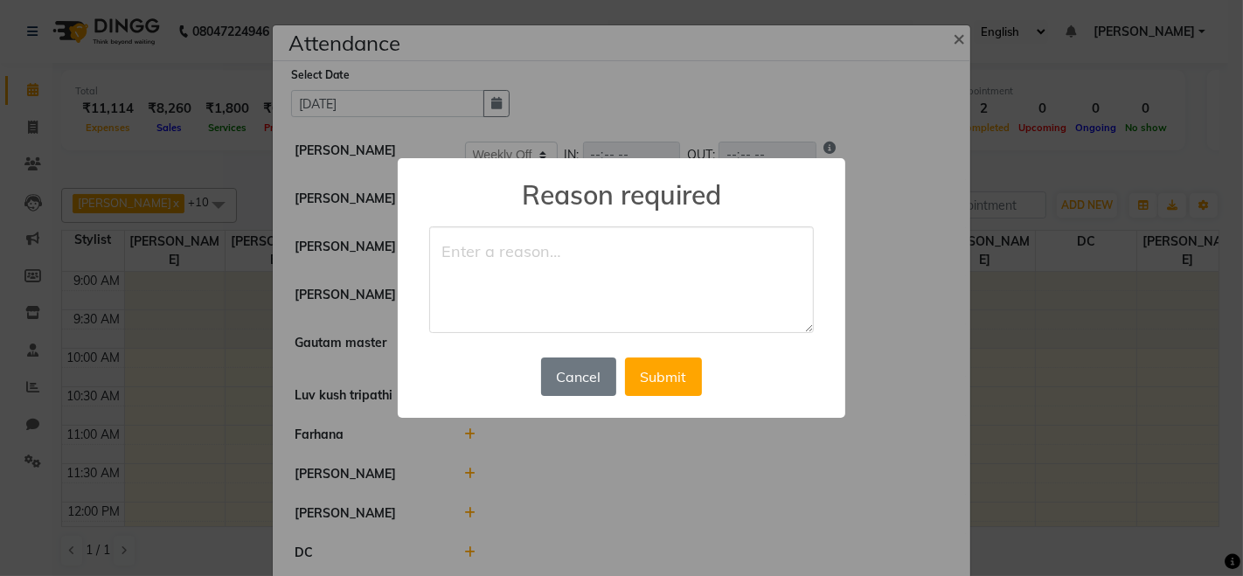
click at [486, 284] on textarea at bounding box center [621, 279] width 385 height 107
type textarea "NOT WELL"
click at [662, 377] on button "Submit" at bounding box center [663, 377] width 77 height 38
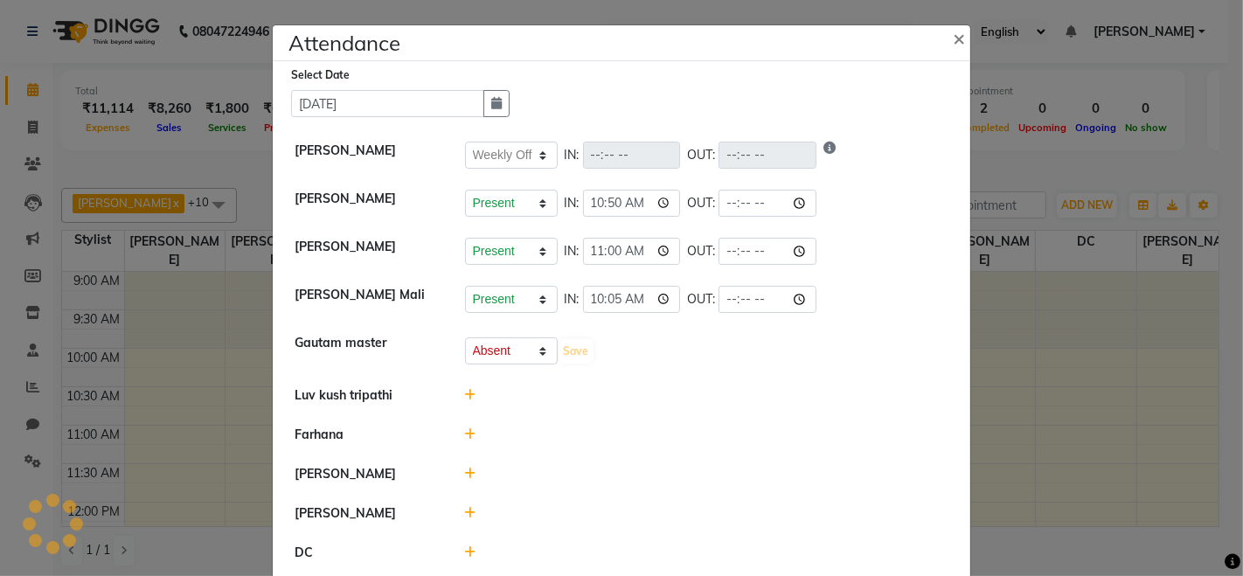
select select "W"
select select "A"
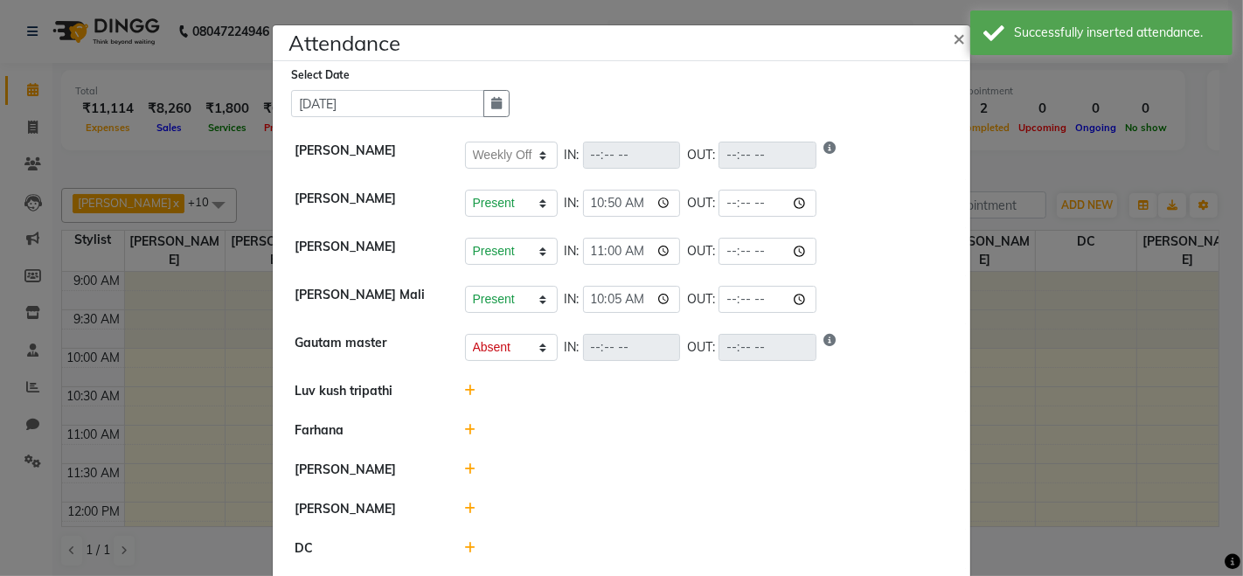
click at [466, 393] on icon at bounding box center [470, 391] width 11 height 12
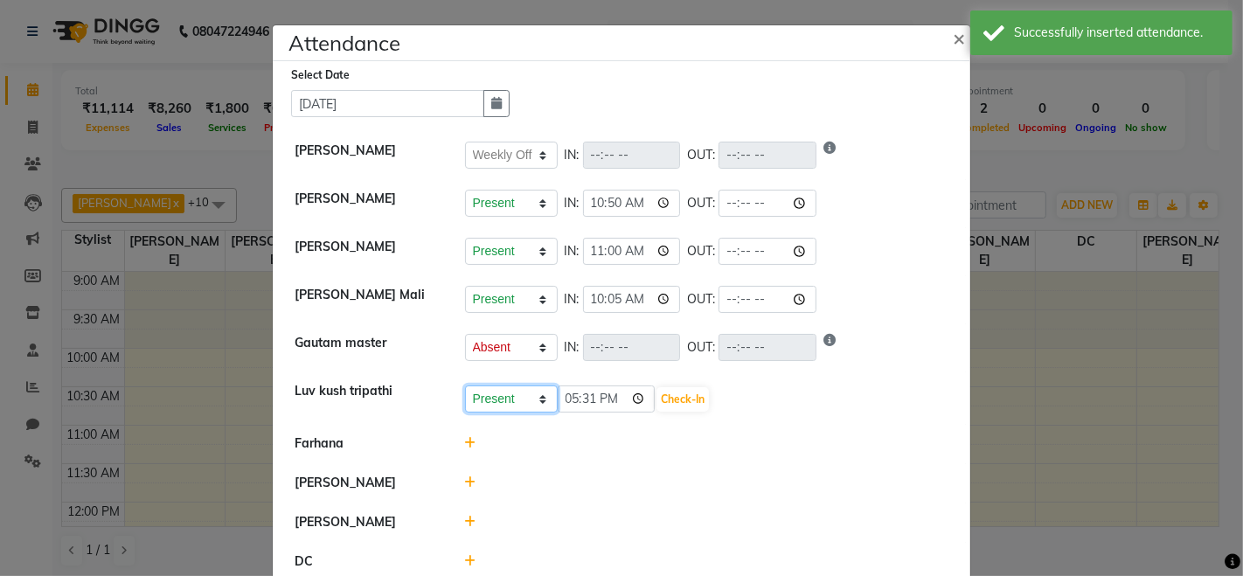
click at [519, 390] on select "Present Absent Late Half Day Weekly Off" at bounding box center [511, 399] width 93 height 27
select select "W"
click at [465, 386] on select "Present Absent Late Half Day Weekly Off" at bounding box center [511, 399] width 93 height 27
click at [570, 400] on button "Save" at bounding box center [577, 399] width 34 height 24
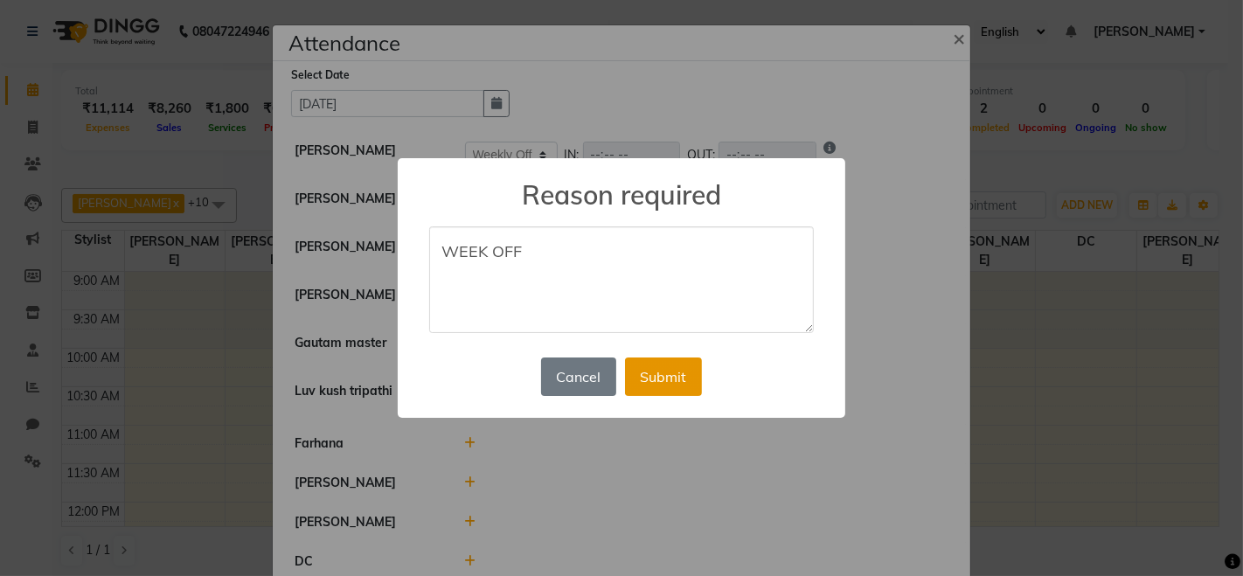
type textarea "WEEK OFF"
click at [666, 378] on button "Submit" at bounding box center [663, 377] width 77 height 38
select select "W"
select select "A"
select select "W"
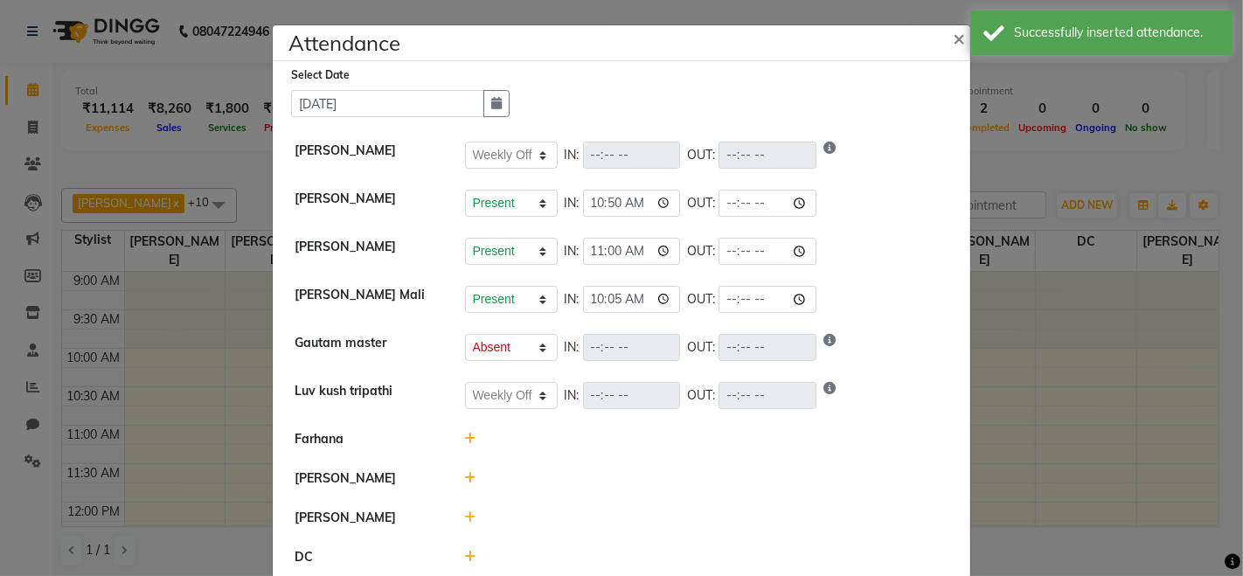
click at [466, 435] on icon at bounding box center [470, 439] width 11 height 12
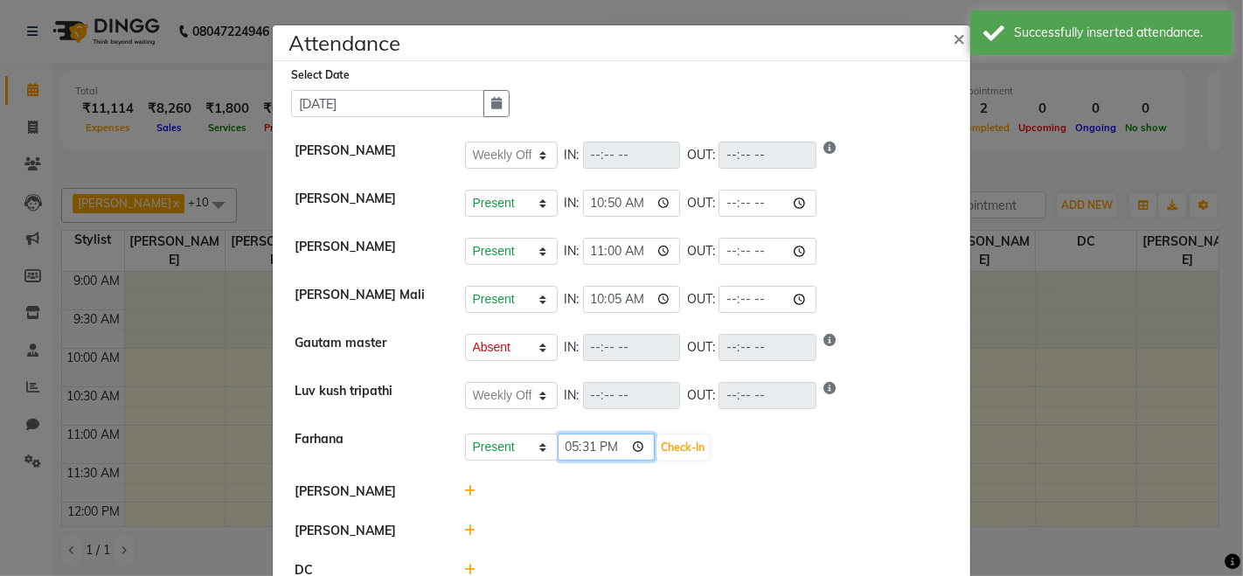
click at [640, 445] on input "17:31" at bounding box center [607, 447] width 98 height 27
type input "10:35"
click at [675, 441] on button "Check-In" at bounding box center [683, 447] width 52 height 24
select select "W"
select select "A"
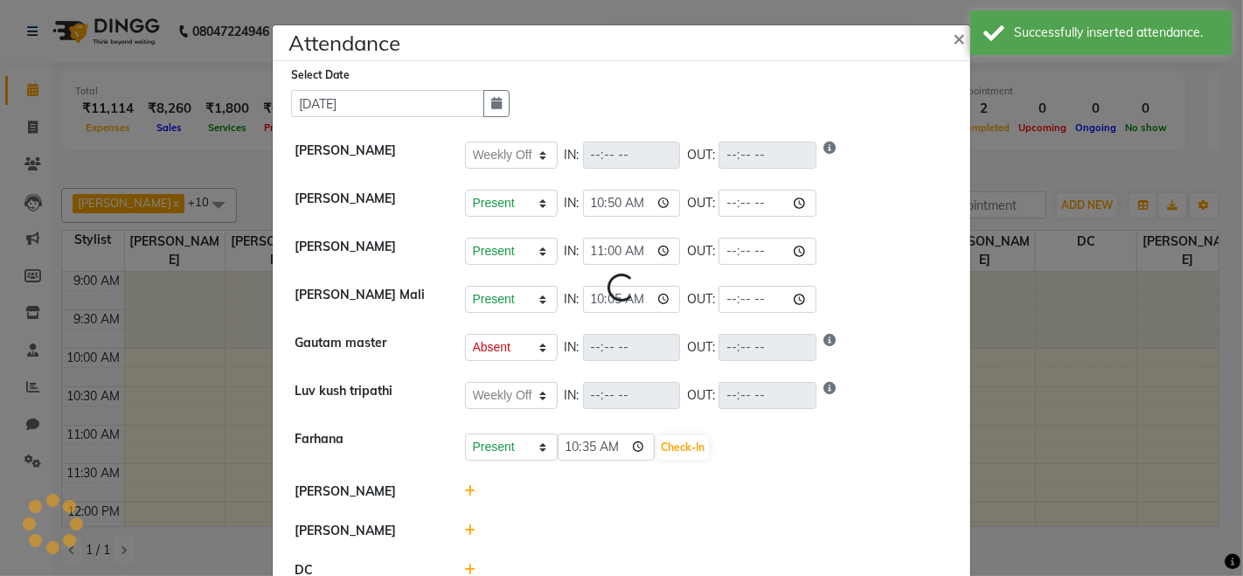
select select "W"
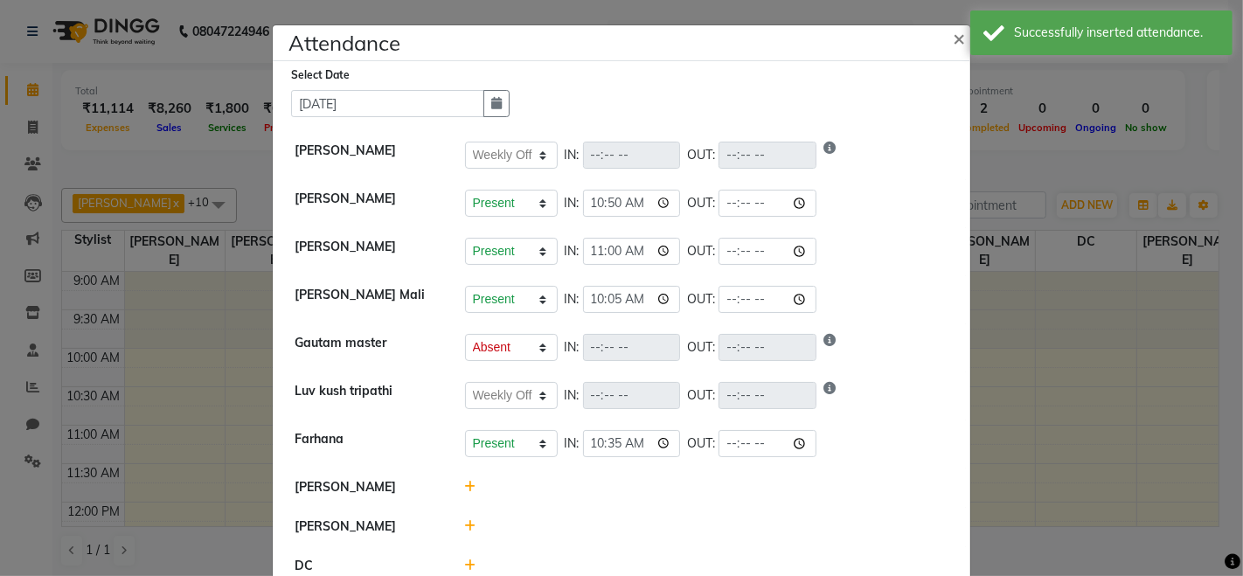
click at [465, 488] on icon at bounding box center [470, 487] width 11 height 12
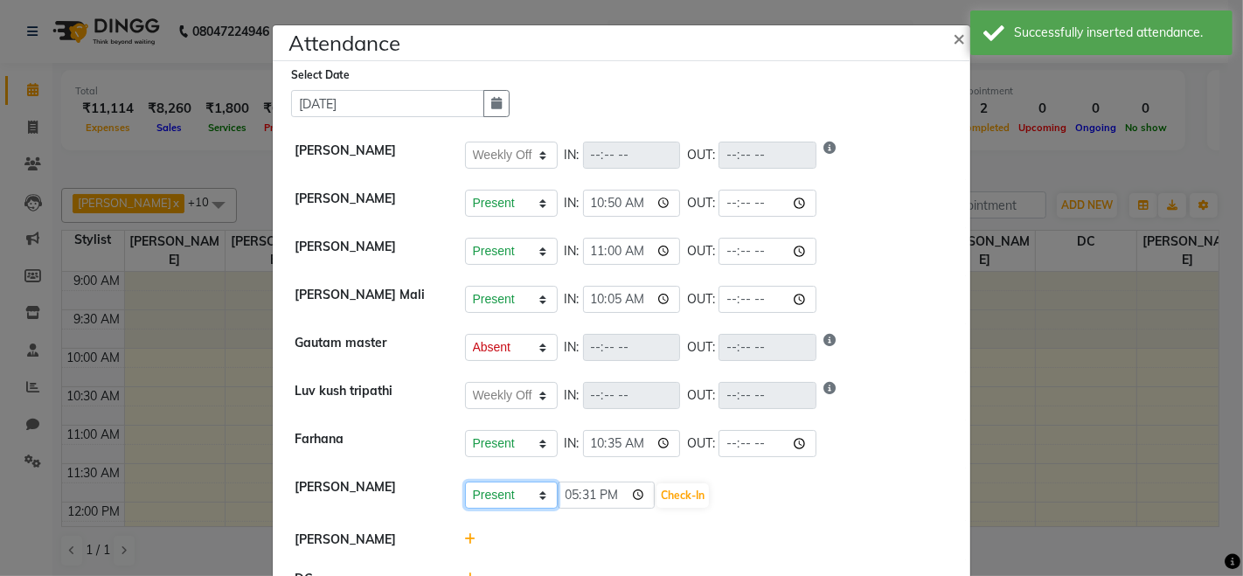
click at [510, 498] on select "Present Absent Late Half Day Weekly Off" at bounding box center [511, 495] width 93 height 27
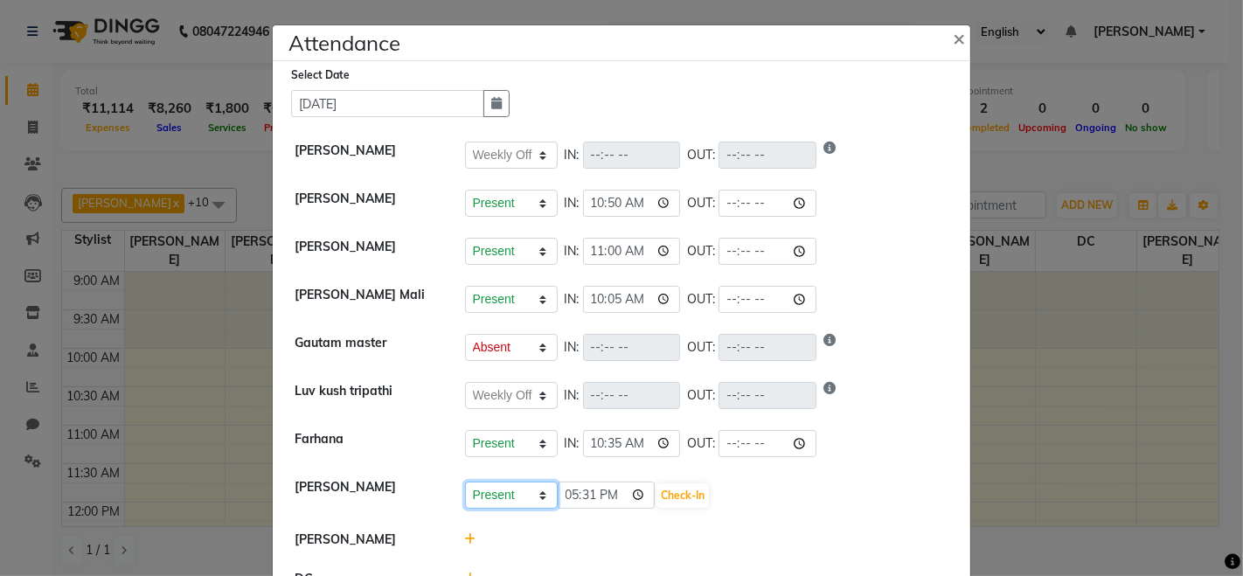
select select "W"
click at [465, 482] on select "Present Absent Late Half Day Weekly Off" at bounding box center [511, 495] width 93 height 27
click at [570, 491] on button "Save" at bounding box center [577, 495] width 34 height 24
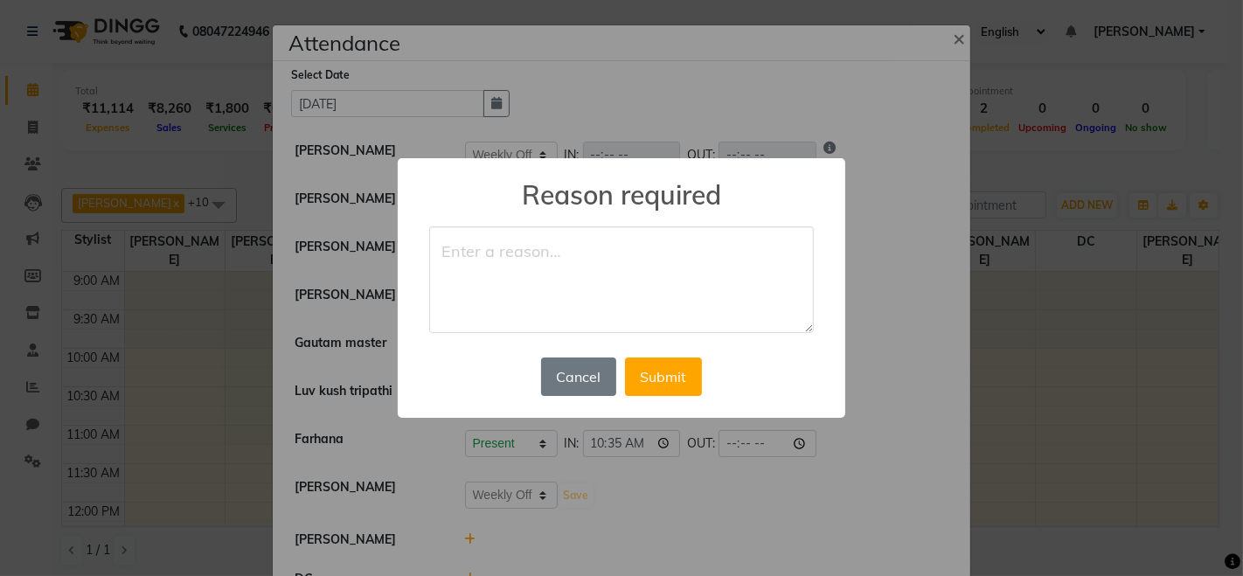
click at [557, 323] on textarea at bounding box center [621, 279] width 385 height 107
type textarea "WEEK OFF"
click at [648, 388] on button "Submit" at bounding box center [663, 377] width 77 height 38
select select "W"
select select "A"
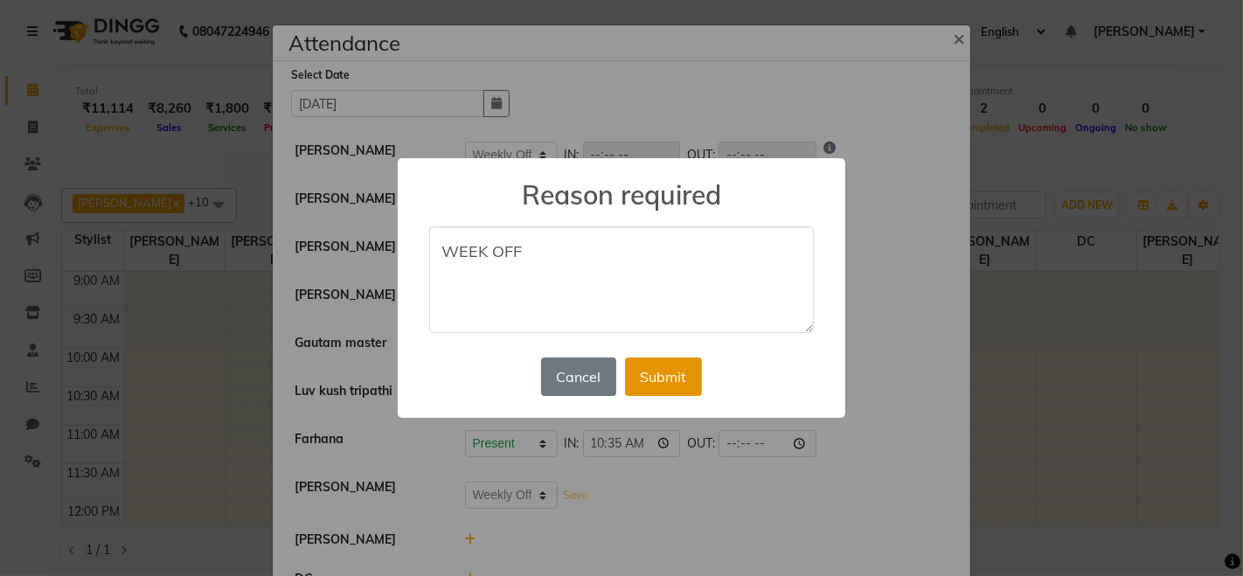
select select "W"
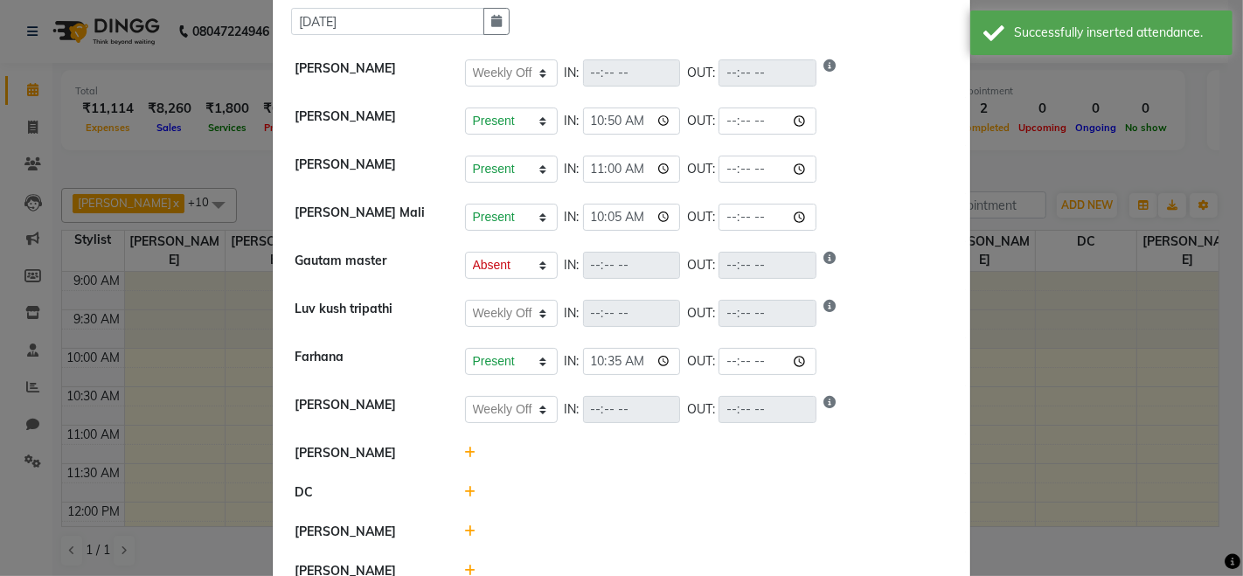
scroll to position [162, 0]
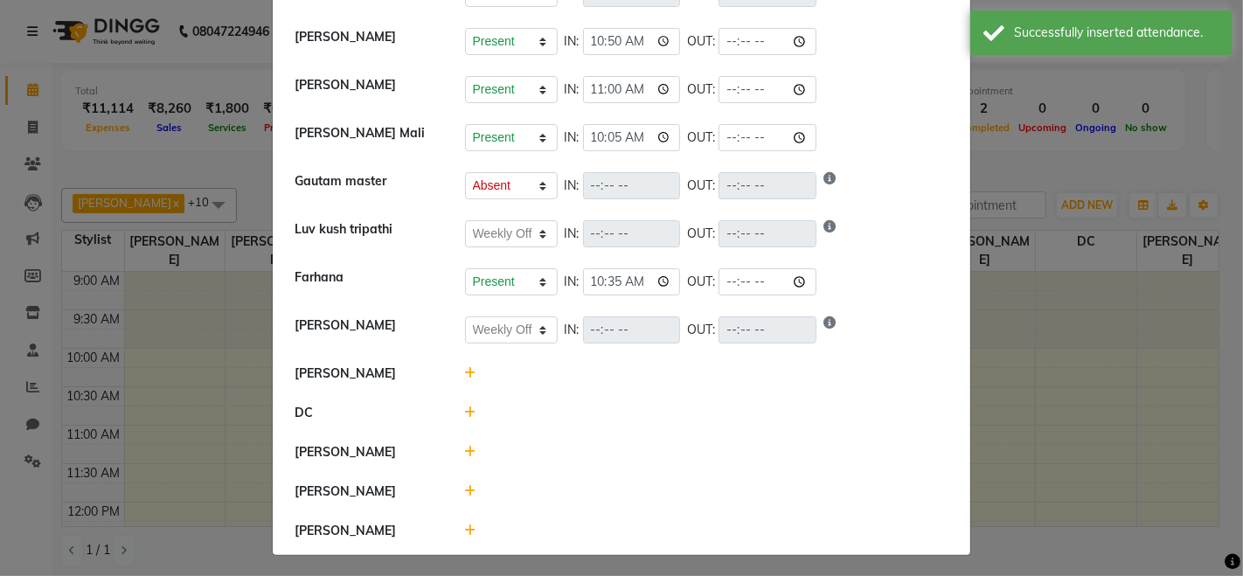
click at [465, 446] on icon at bounding box center [470, 452] width 11 height 12
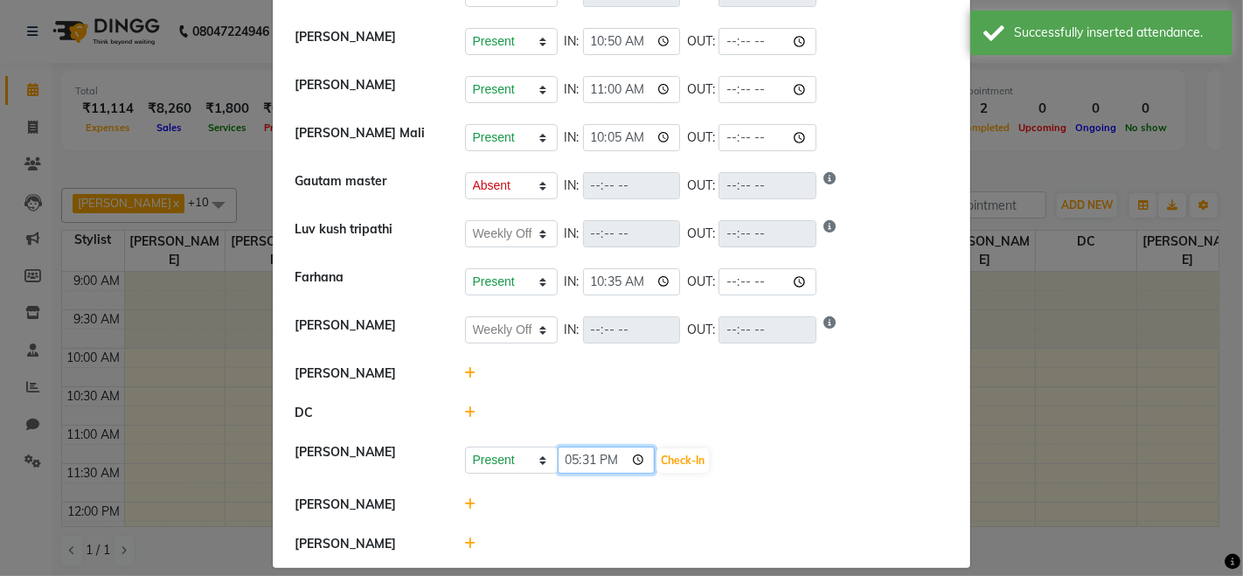
click at [612, 461] on input "17:31" at bounding box center [607, 460] width 98 height 27
click at [639, 461] on input "17:31" at bounding box center [607, 460] width 98 height 27
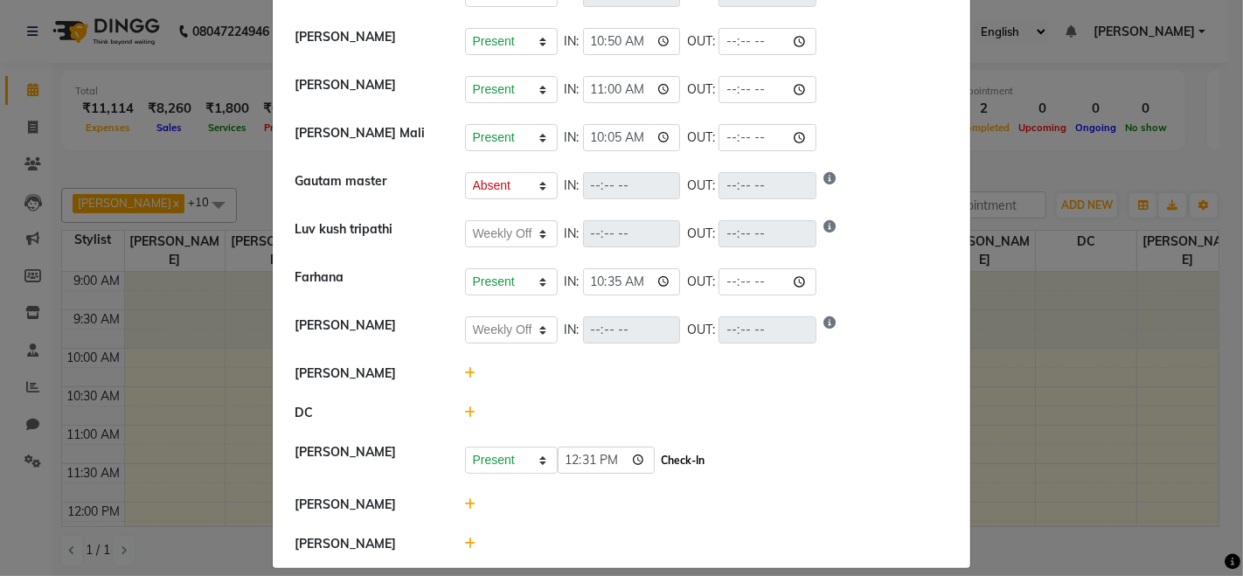
type input "12:31"
click at [677, 464] on button "Check-In" at bounding box center [683, 460] width 52 height 24
select select "W"
select select "A"
select select "W"
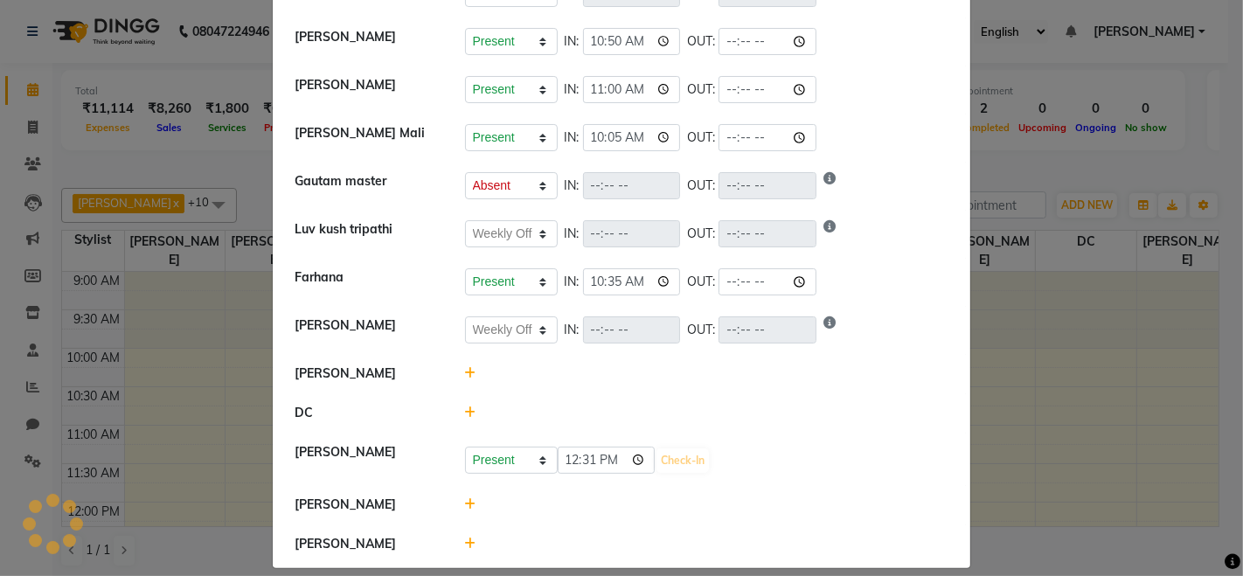
select select "W"
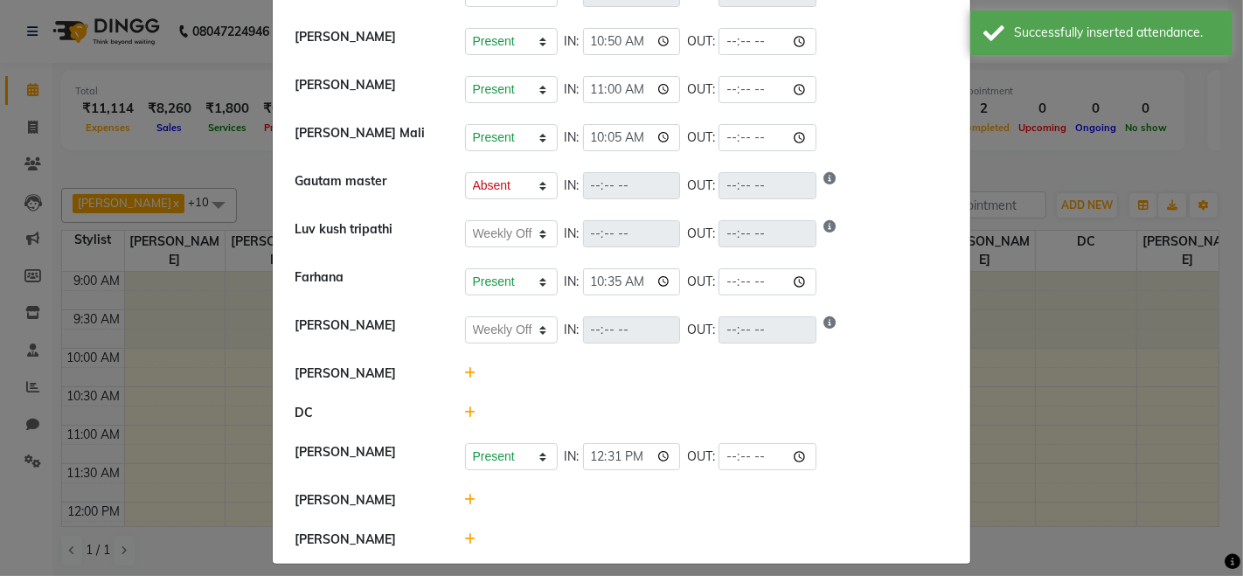
click at [465, 534] on icon at bounding box center [470, 539] width 11 height 12
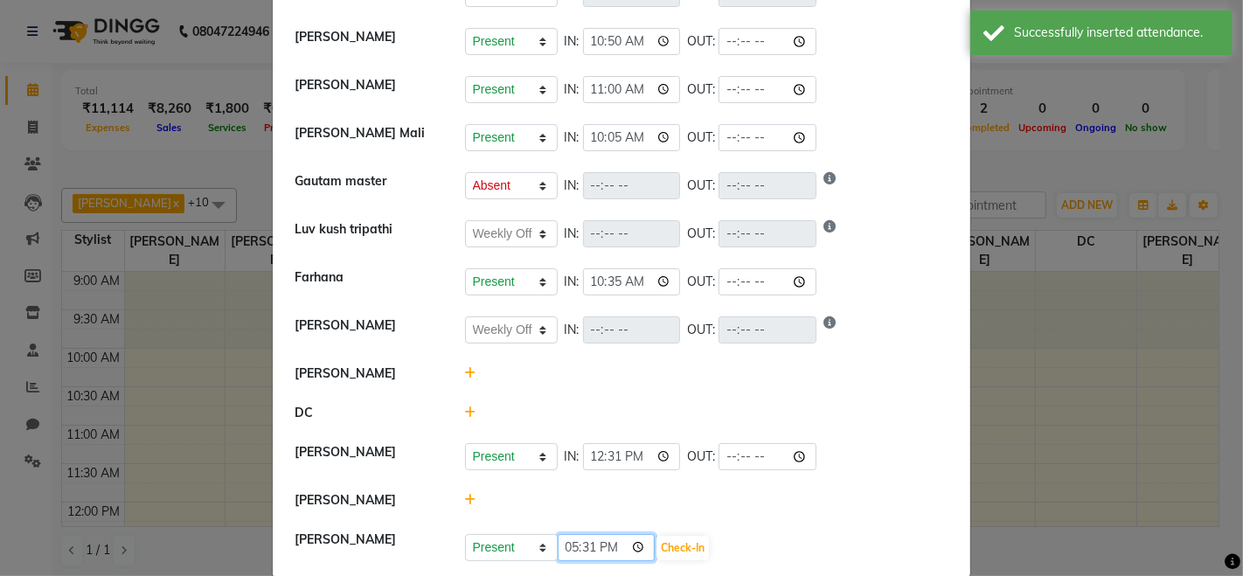
click at [575, 548] on input "17:31" at bounding box center [607, 547] width 98 height 27
click at [622, 548] on input "17:31" at bounding box center [607, 547] width 98 height 27
click at [633, 542] on input "17:31" at bounding box center [607, 547] width 98 height 27
click at [497, 535] on select "Present Absent Late Half Day Weekly Off" at bounding box center [511, 547] width 93 height 27
select select "W"
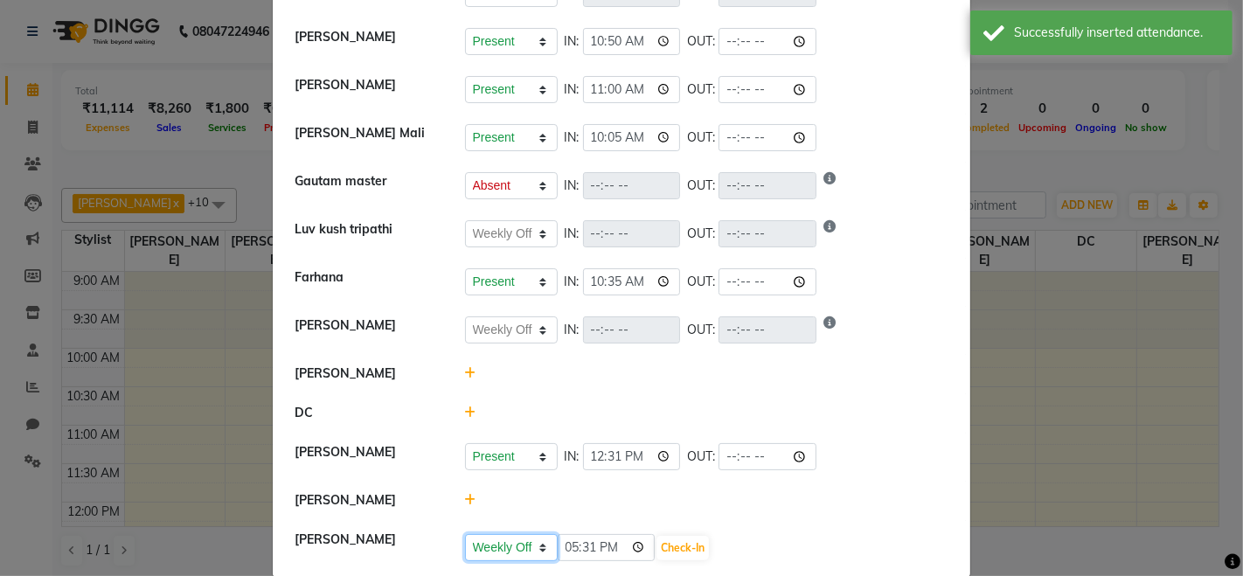
click at [465, 534] on select "Present Absent Late Half Day Weekly Off" at bounding box center [511, 547] width 93 height 27
click at [581, 541] on button "Save" at bounding box center [577, 548] width 34 height 24
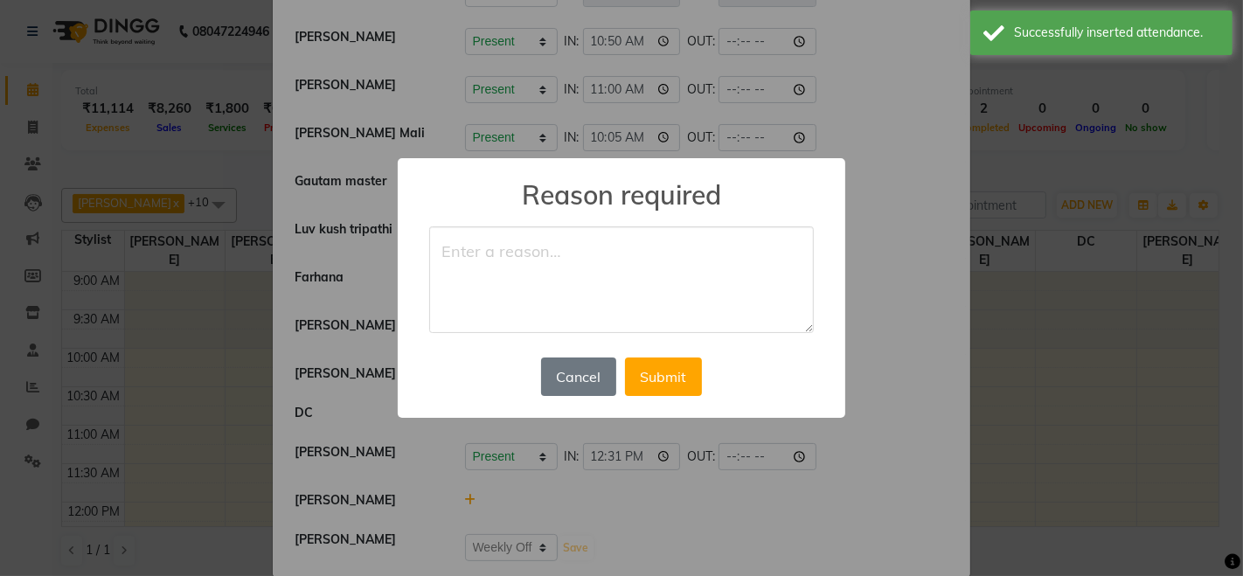
click at [482, 256] on textarea at bounding box center [621, 279] width 385 height 107
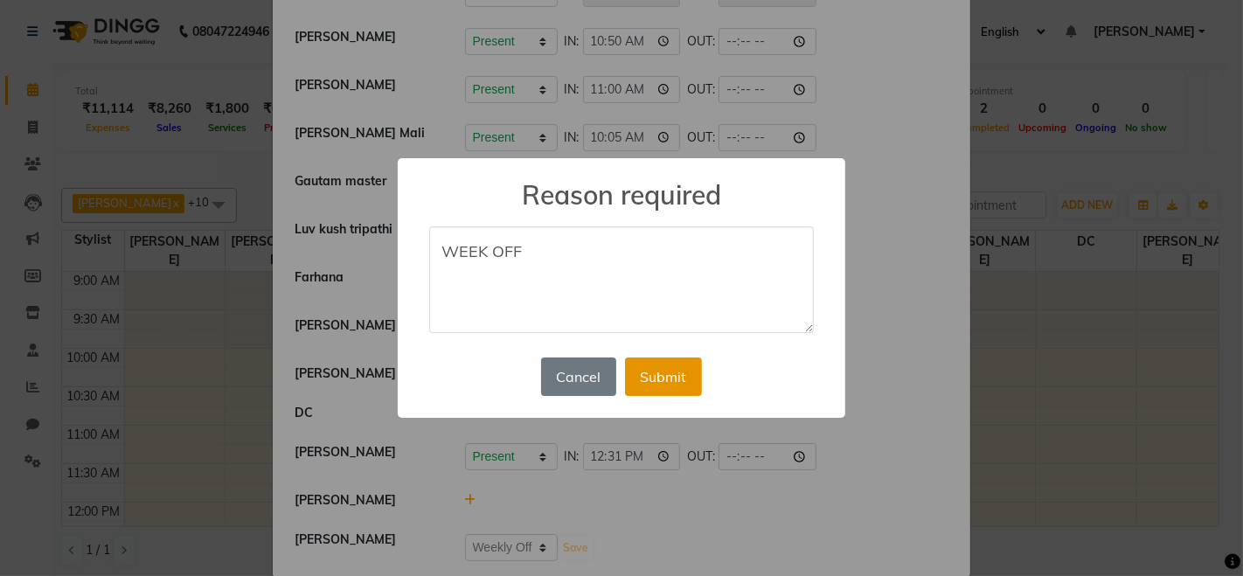
type textarea "WEEK OFF"
click at [673, 380] on button "Submit" at bounding box center [663, 377] width 77 height 38
select select "W"
select select "A"
select select "W"
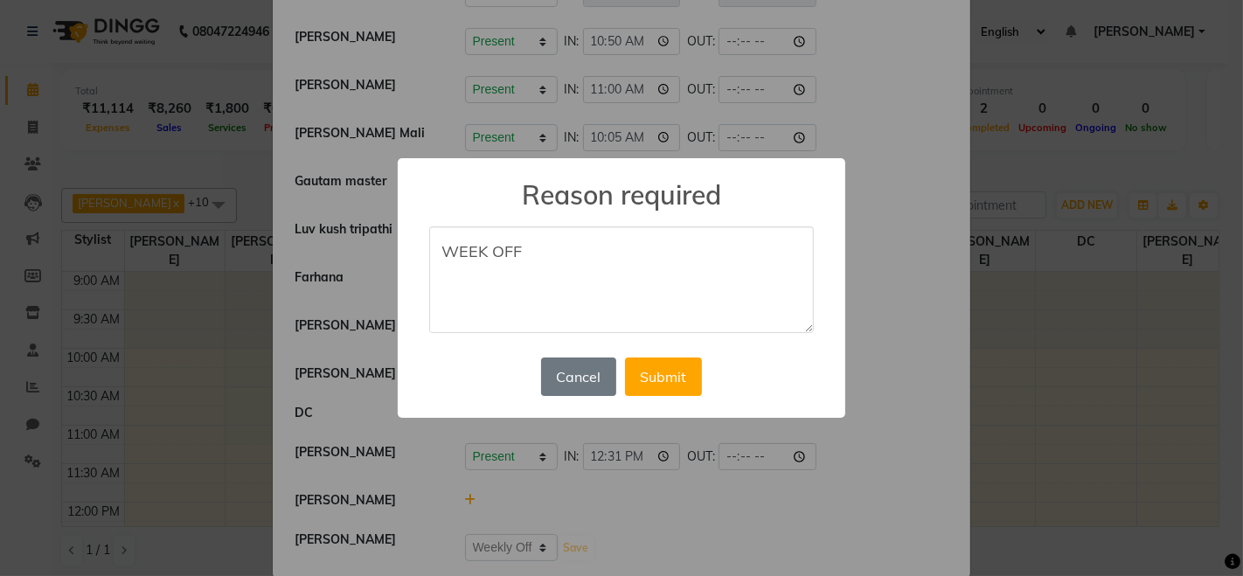
select select "W"
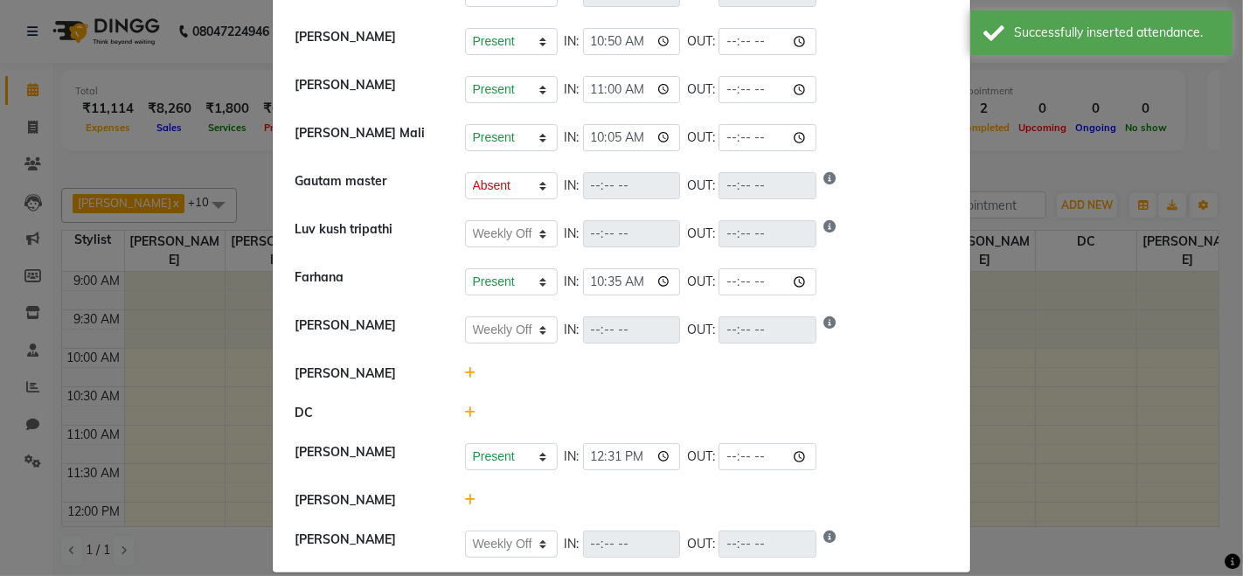
click at [465, 499] on icon at bounding box center [470, 500] width 11 height 12
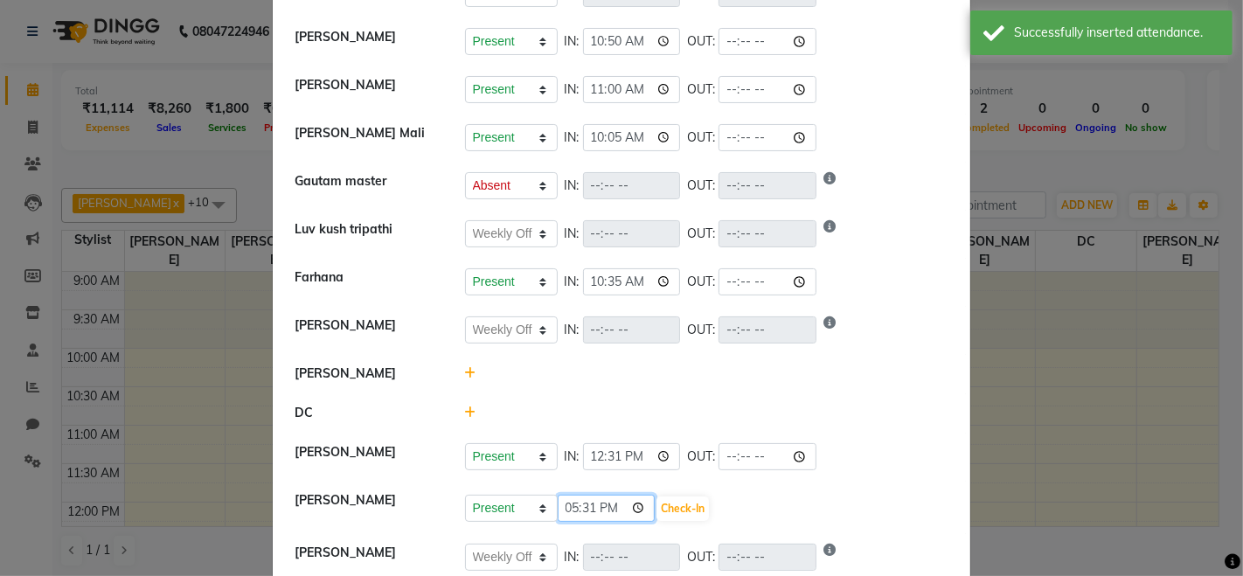
click at [616, 510] on input "17:31" at bounding box center [607, 508] width 98 height 27
click at [634, 500] on input "17:31" at bounding box center [607, 508] width 98 height 27
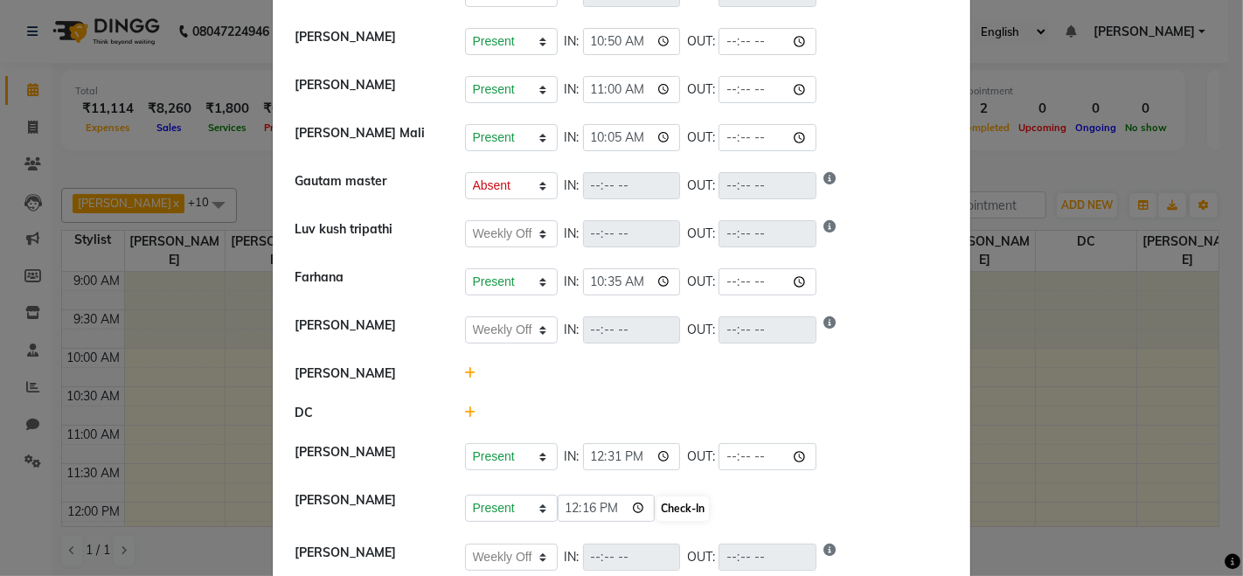
type input "12:16"
click at [674, 508] on button "Check-In" at bounding box center [683, 509] width 52 height 24
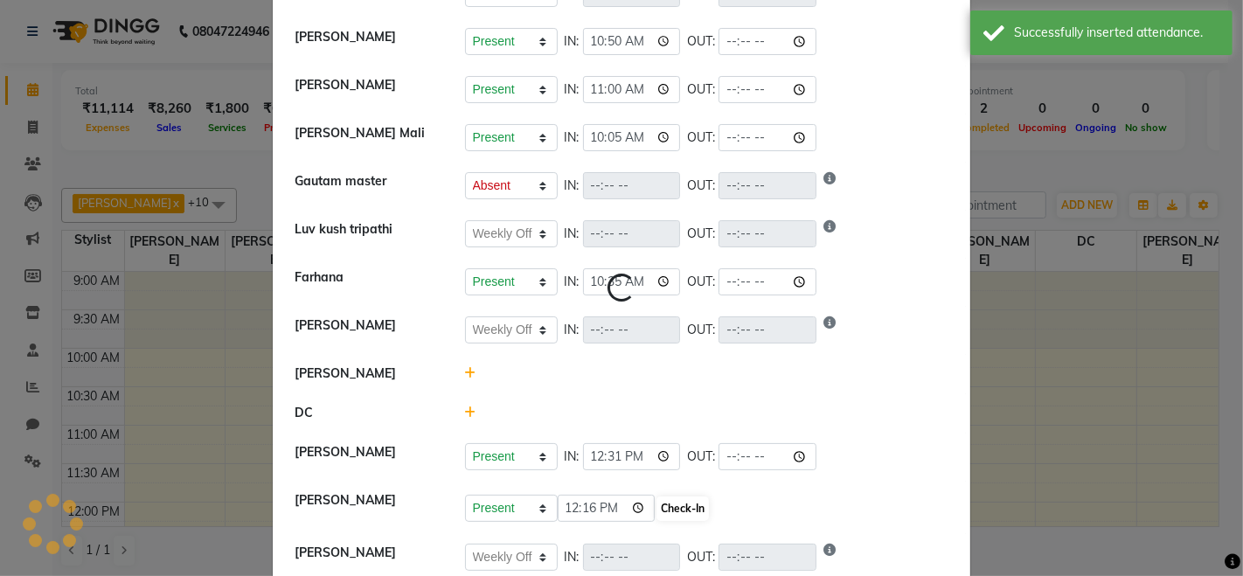
select select "W"
select select "A"
select select "W"
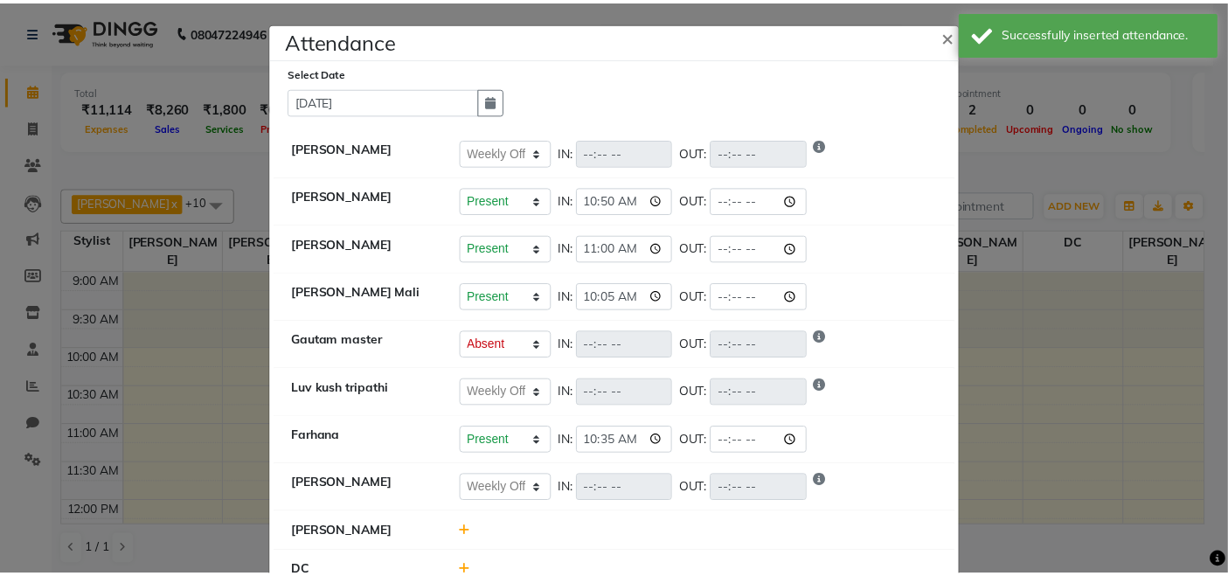
scroll to position [0, 0]
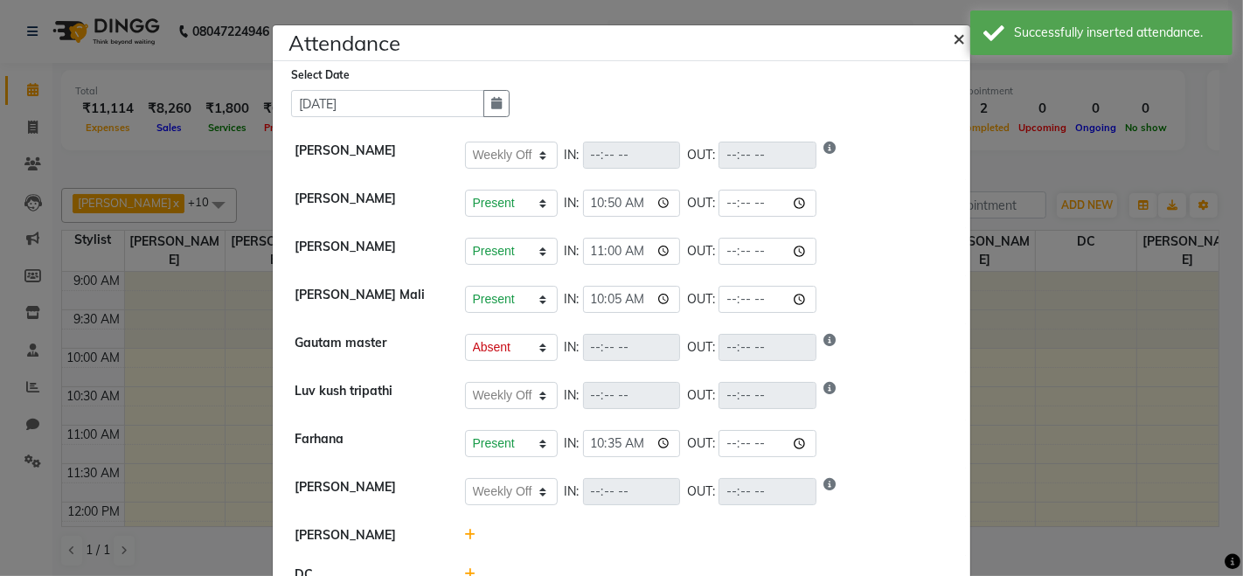
click at [960, 38] on button "×" at bounding box center [961, 37] width 44 height 49
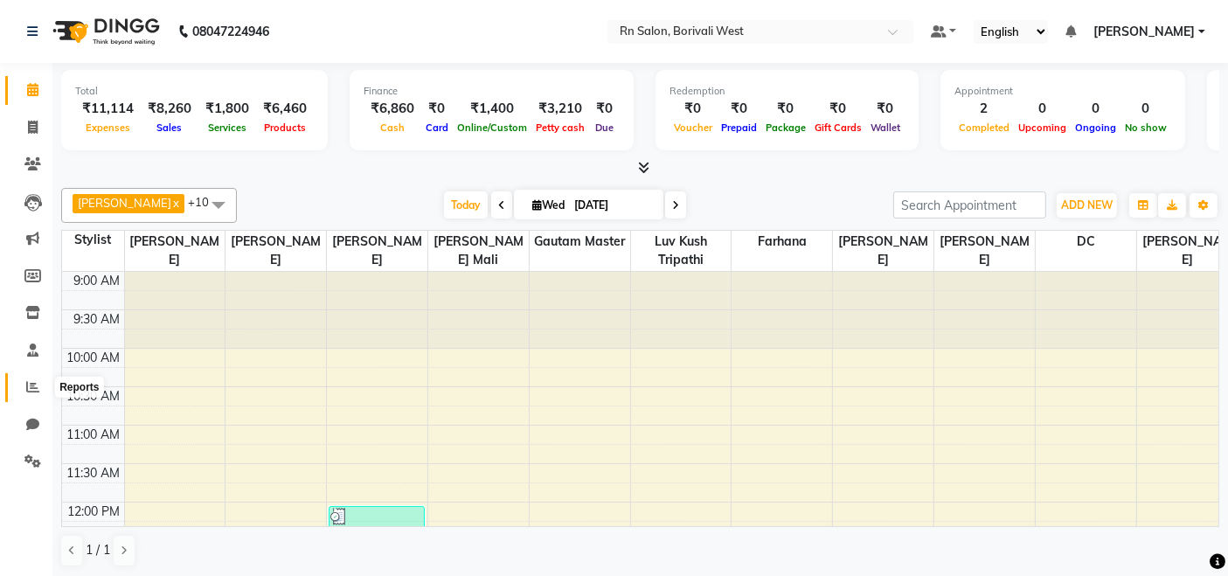
click at [26, 386] on icon at bounding box center [32, 386] width 13 height 13
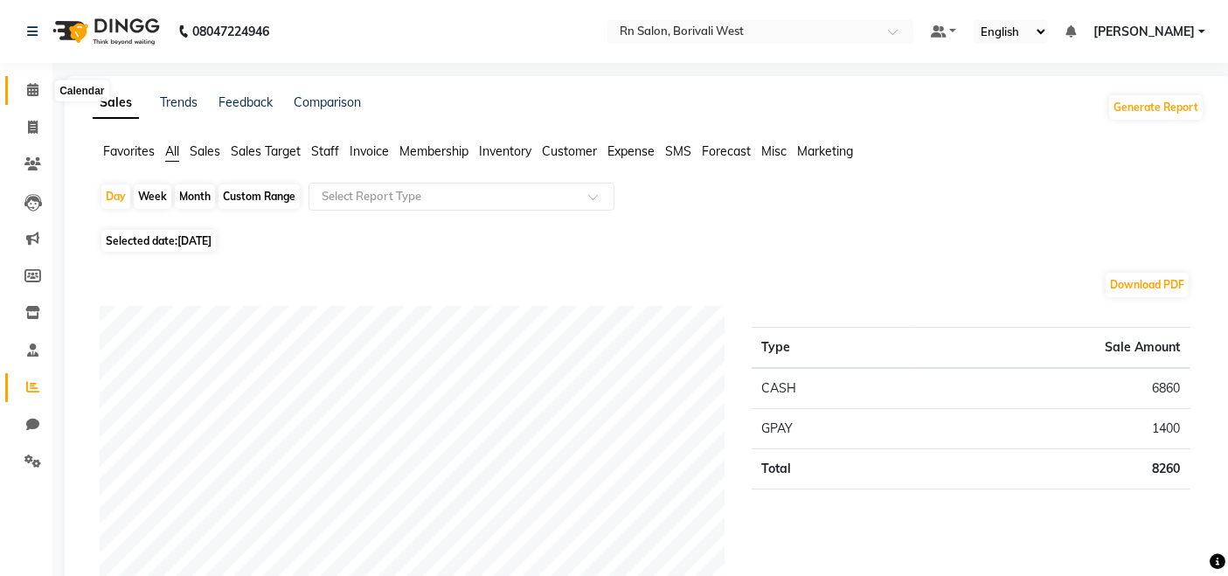
click at [31, 79] on link "Calendar" at bounding box center [26, 90] width 42 height 29
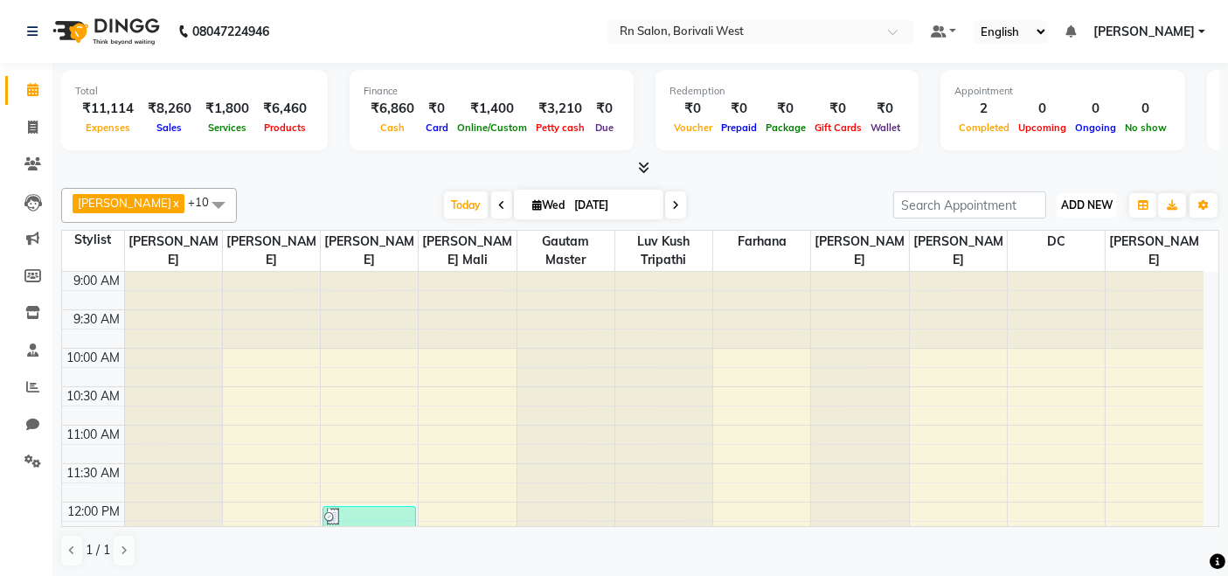
click at [1074, 212] on button "ADD NEW Toggle Dropdown" at bounding box center [1087, 205] width 60 height 24
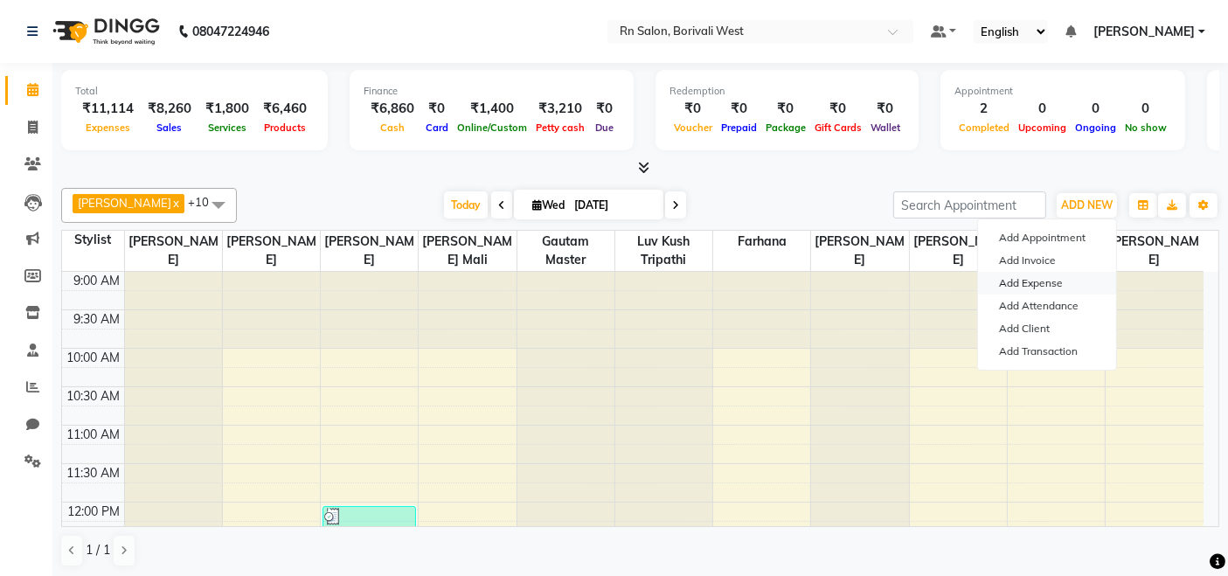
click at [1029, 283] on link "Add Expense" at bounding box center [1047, 283] width 138 height 23
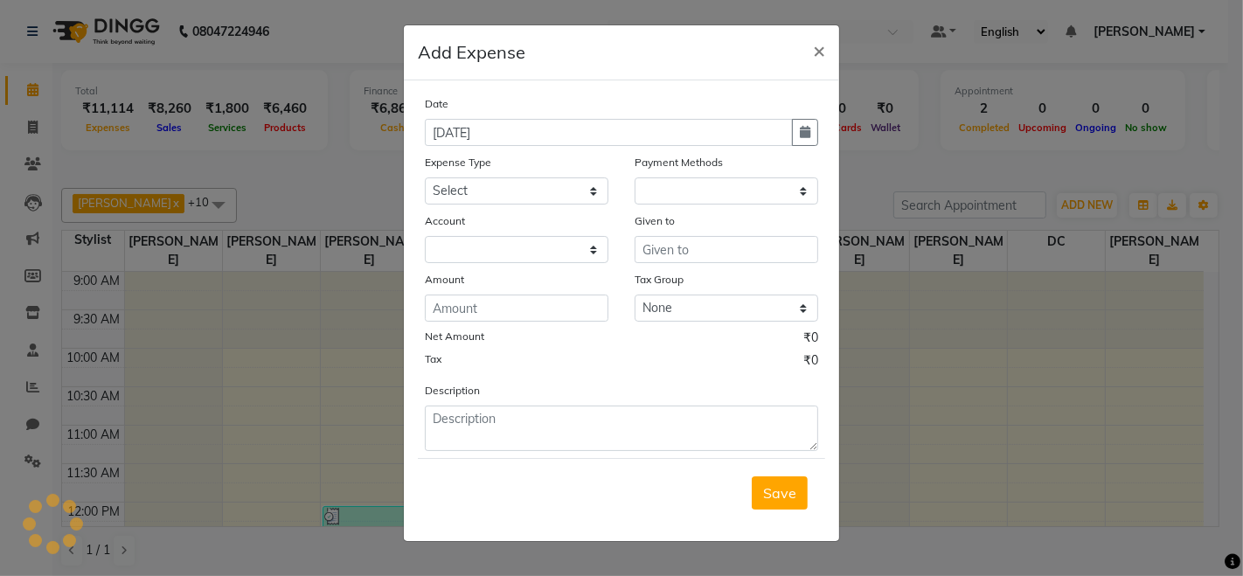
select select "1"
select select "7703"
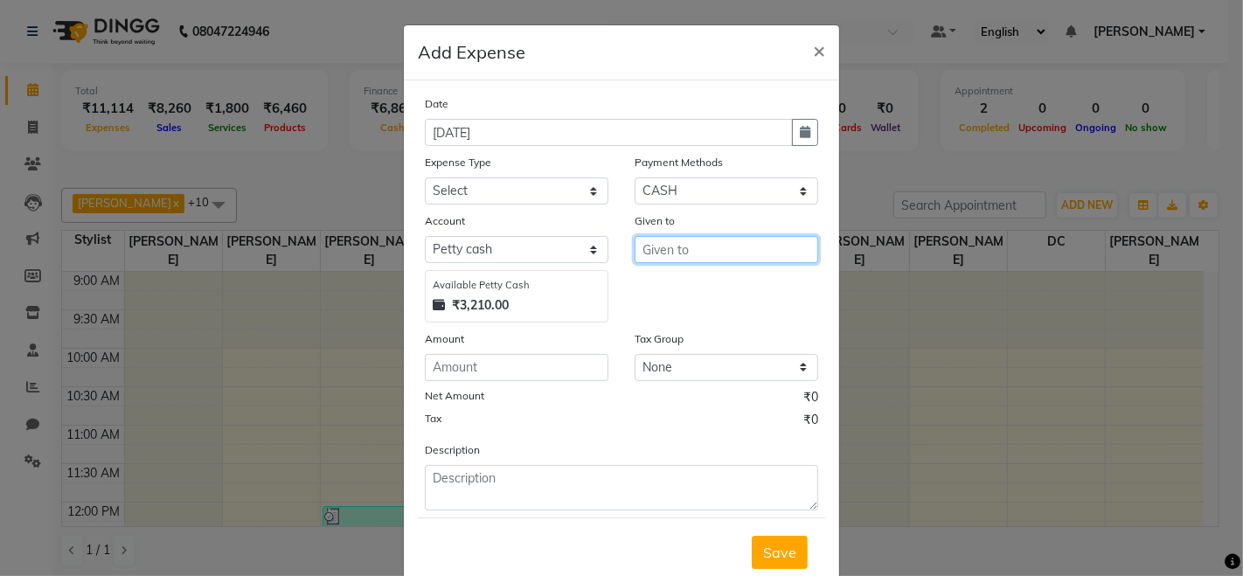
click at [675, 256] on input "text" at bounding box center [727, 249] width 184 height 27
click at [674, 302] on ngb-typeahead-window "DC" at bounding box center [705, 287] width 140 height 44
click at [685, 292] on button "DC" at bounding box center [705, 287] width 138 height 28
type input "DC"
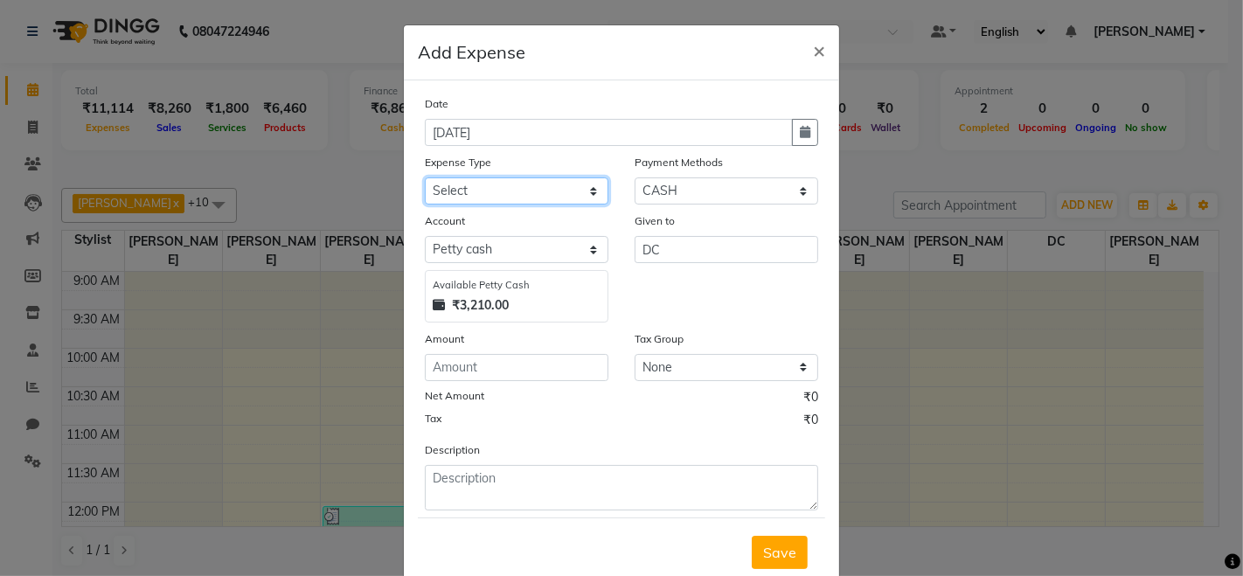
click at [564, 203] on select "Select Advance Salary Bank charges Cash transfer to hub Membership MILK Miscell…" at bounding box center [517, 190] width 184 height 27
select select "24234"
click at [425, 177] on select "Select Advance Salary Bank charges Cash transfer to hub Membership MILK Miscell…" at bounding box center [517, 190] width 184 height 27
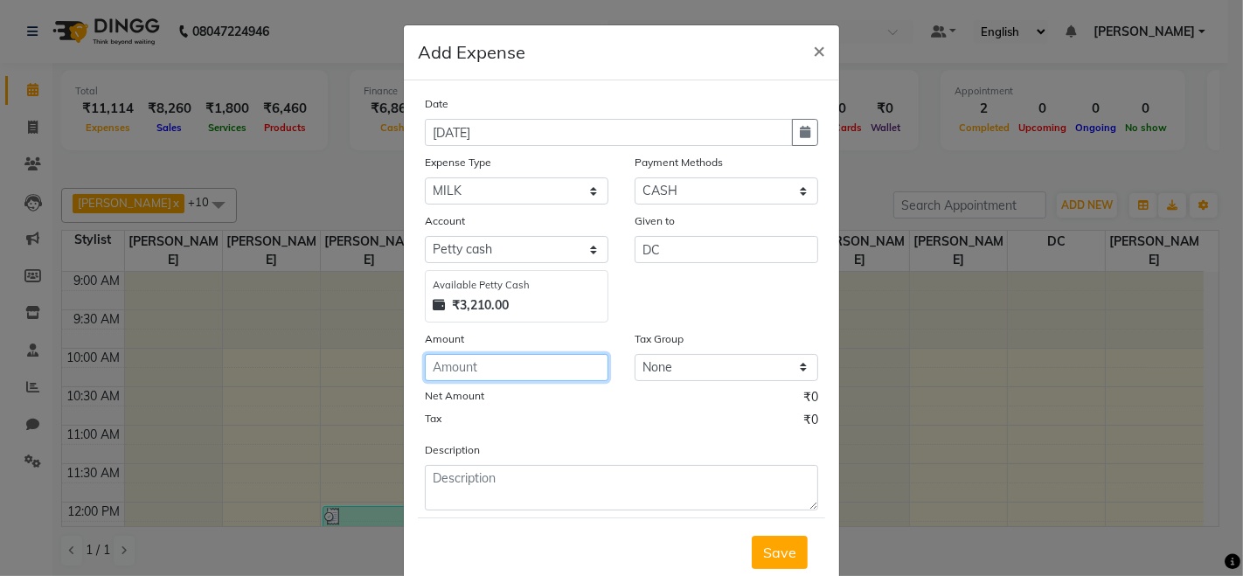
click at [532, 360] on input "number" at bounding box center [517, 367] width 184 height 27
type input "58"
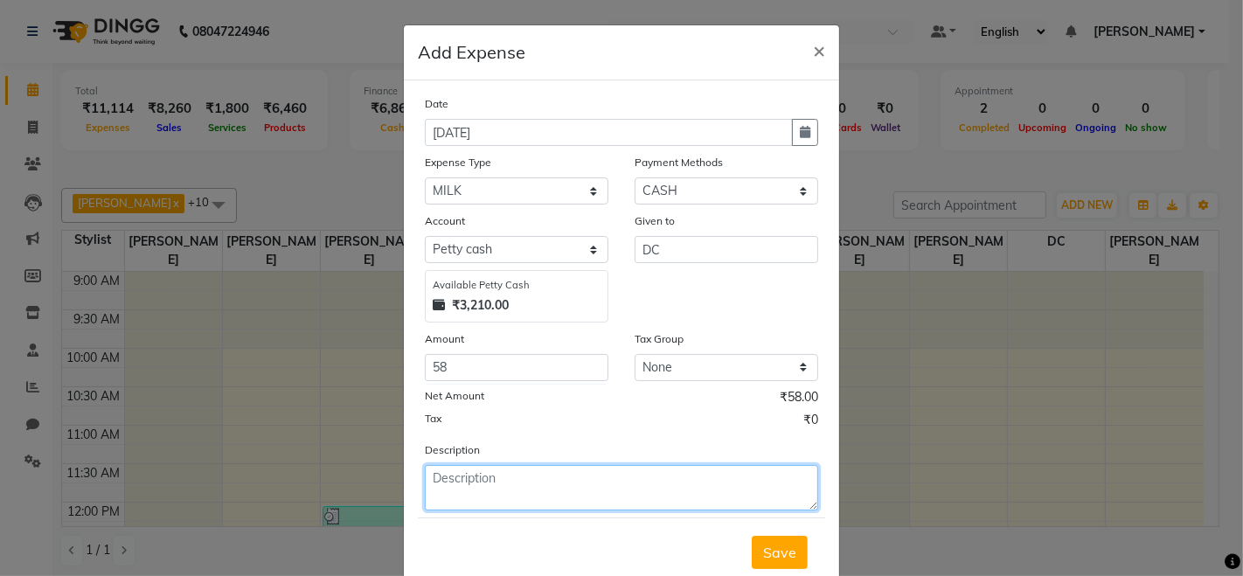
click at [452, 491] on textarea at bounding box center [621, 487] width 393 height 45
type textarea "1 LTR"
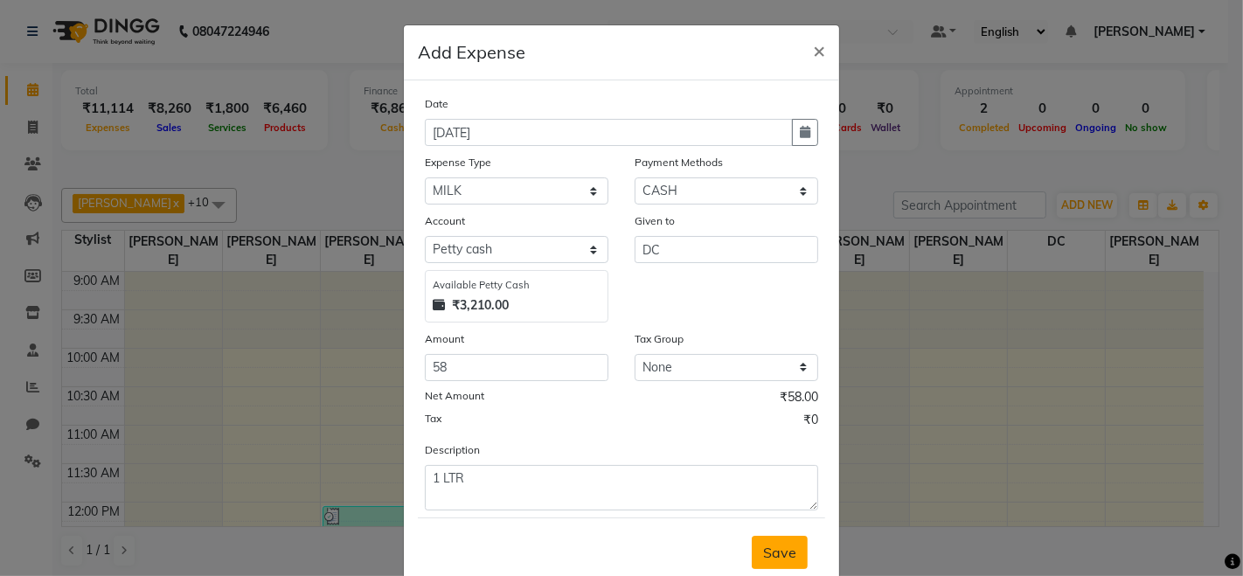
click at [767, 546] on span "Save" at bounding box center [779, 552] width 33 height 17
